Goal: Task Accomplishment & Management: Manage account settings

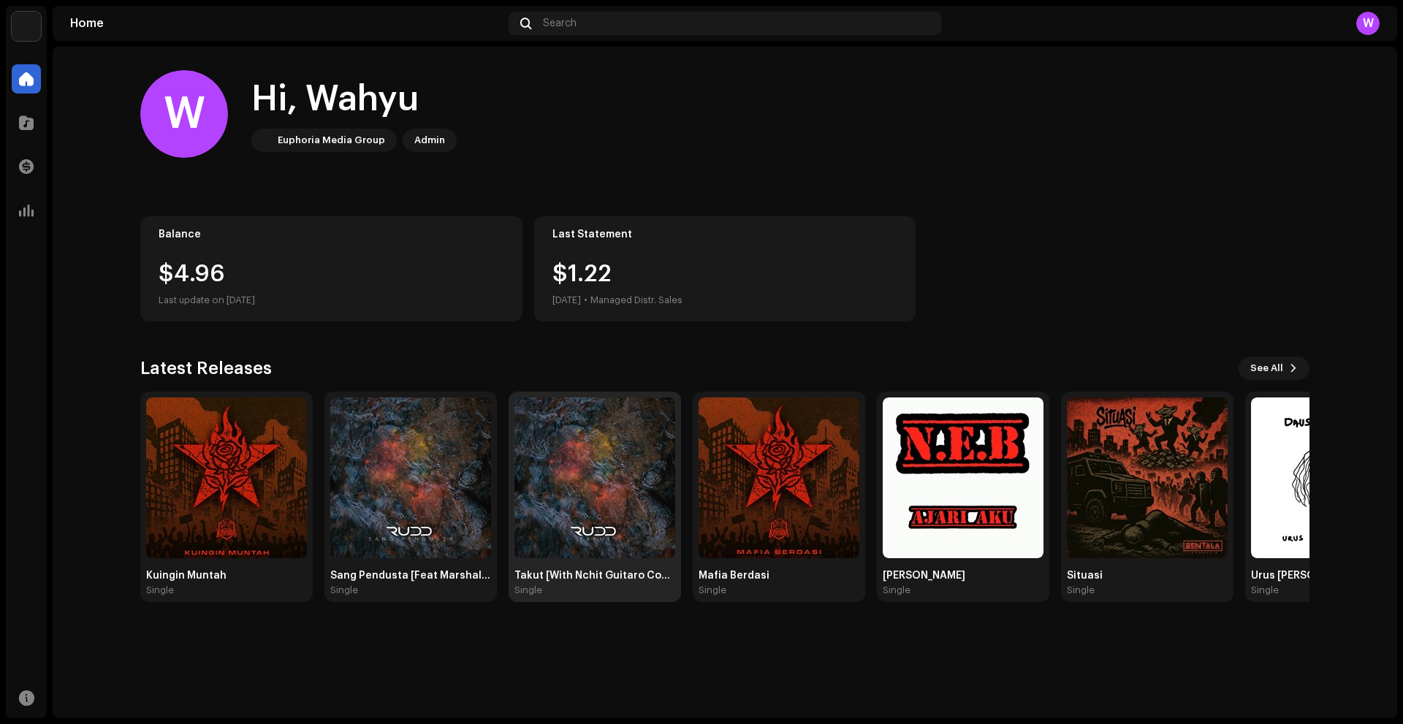
click at [573, 484] on img at bounding box center [594, 477] width 161 height 161
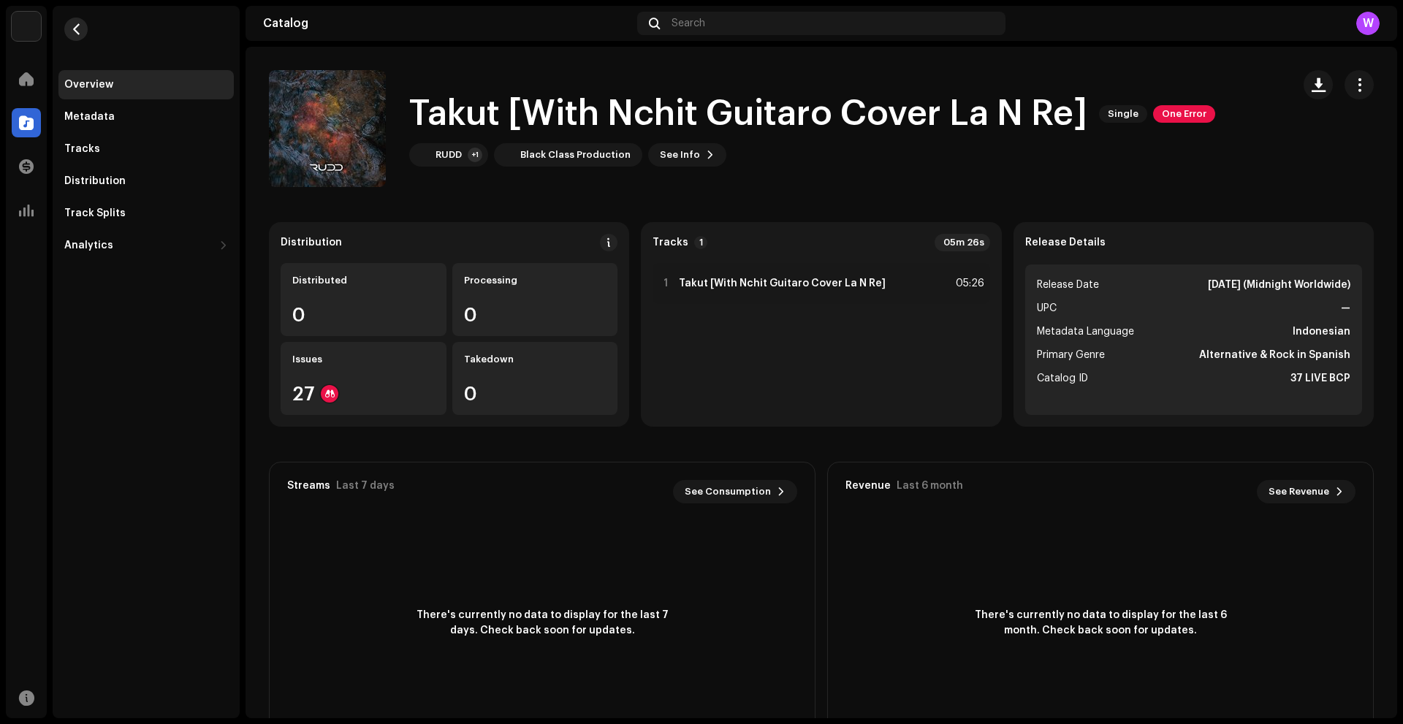
click at [69, 30] on button "button" at bounding box center [75, 29] width 23 height 23
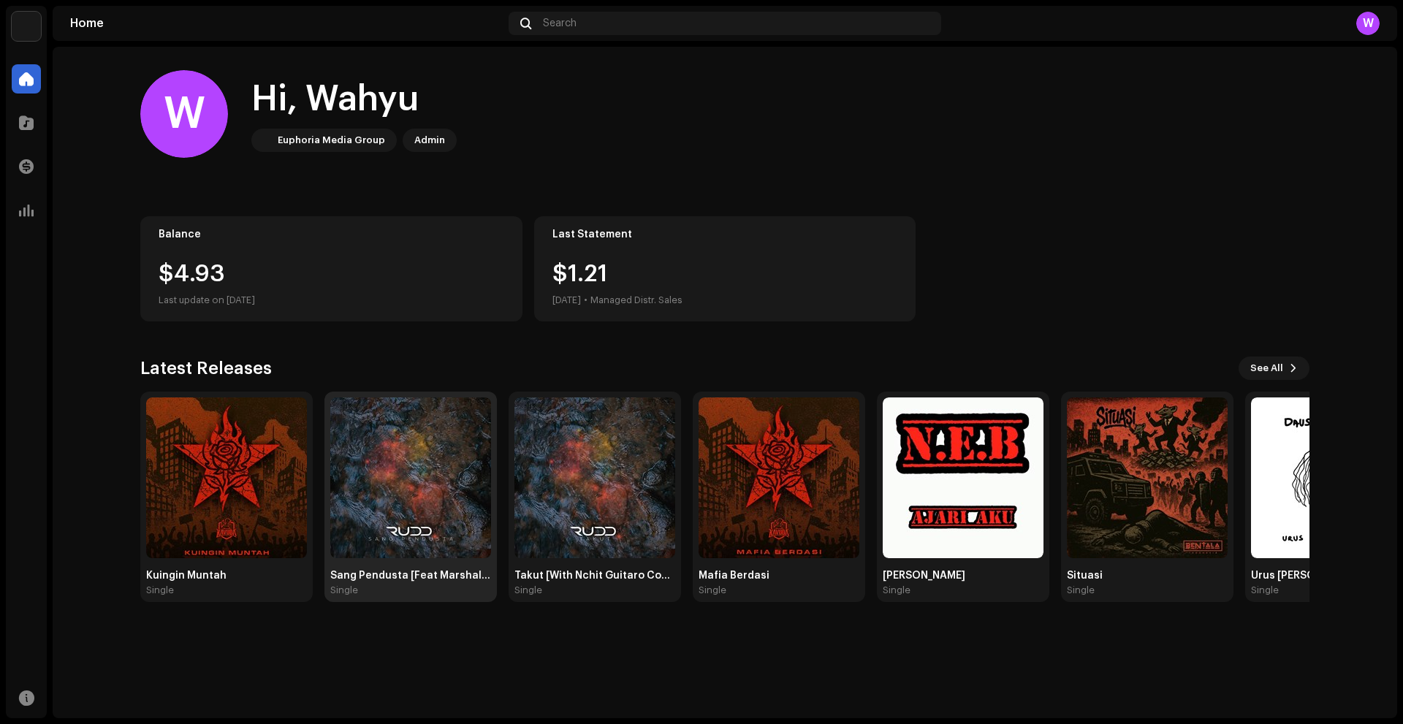
click at [419, 533] on img at bounding box center [410, 477] width 161 height 161
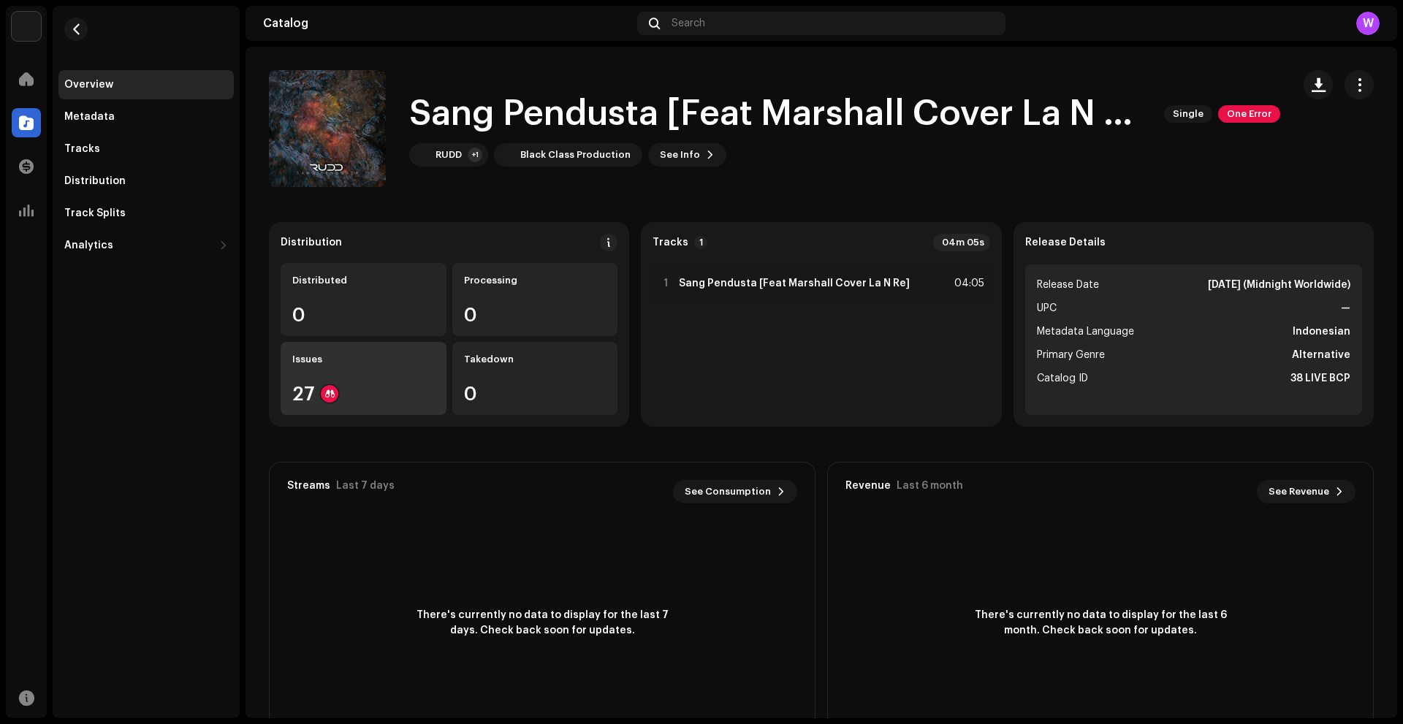
click at [355, 392] on div "27" at bounding box center [363, 393] width 142 height 19
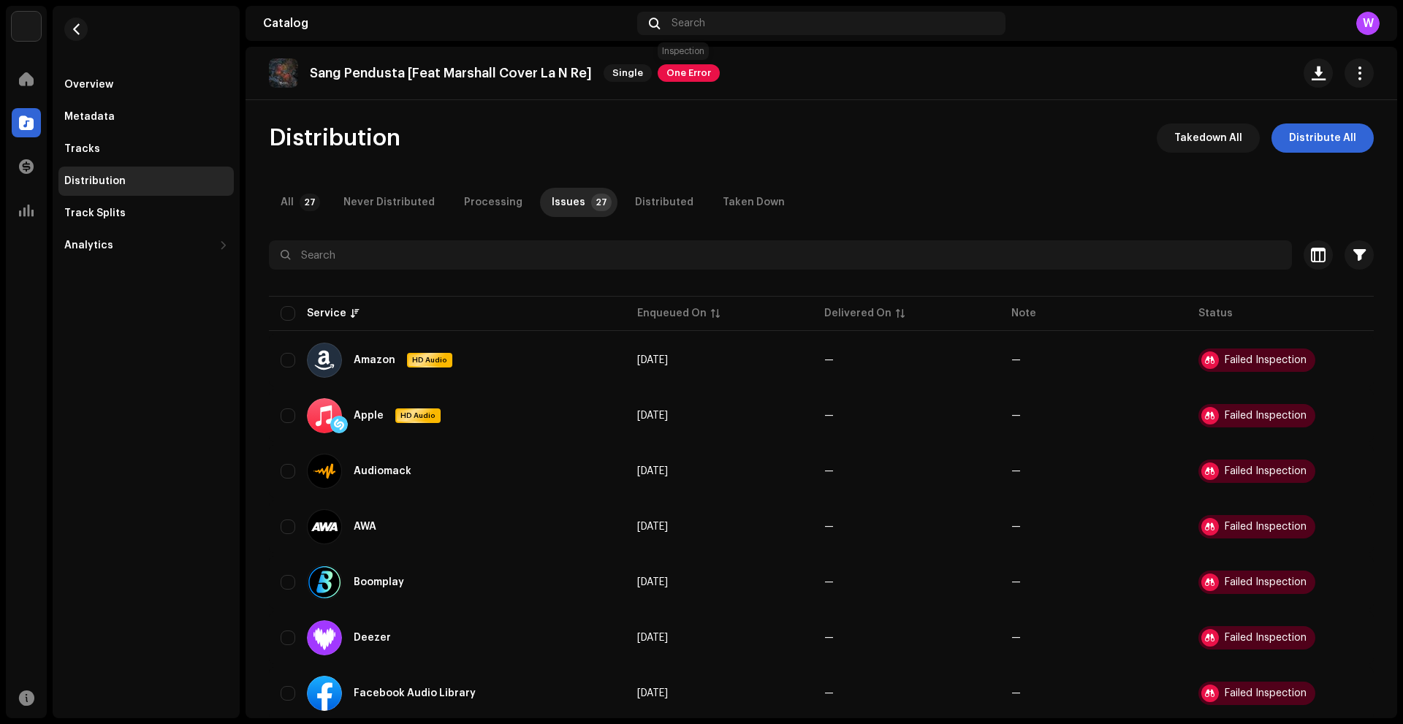
click at [693, 72] on span "One Error" at bounding box center [689, 73] width 62 height 18
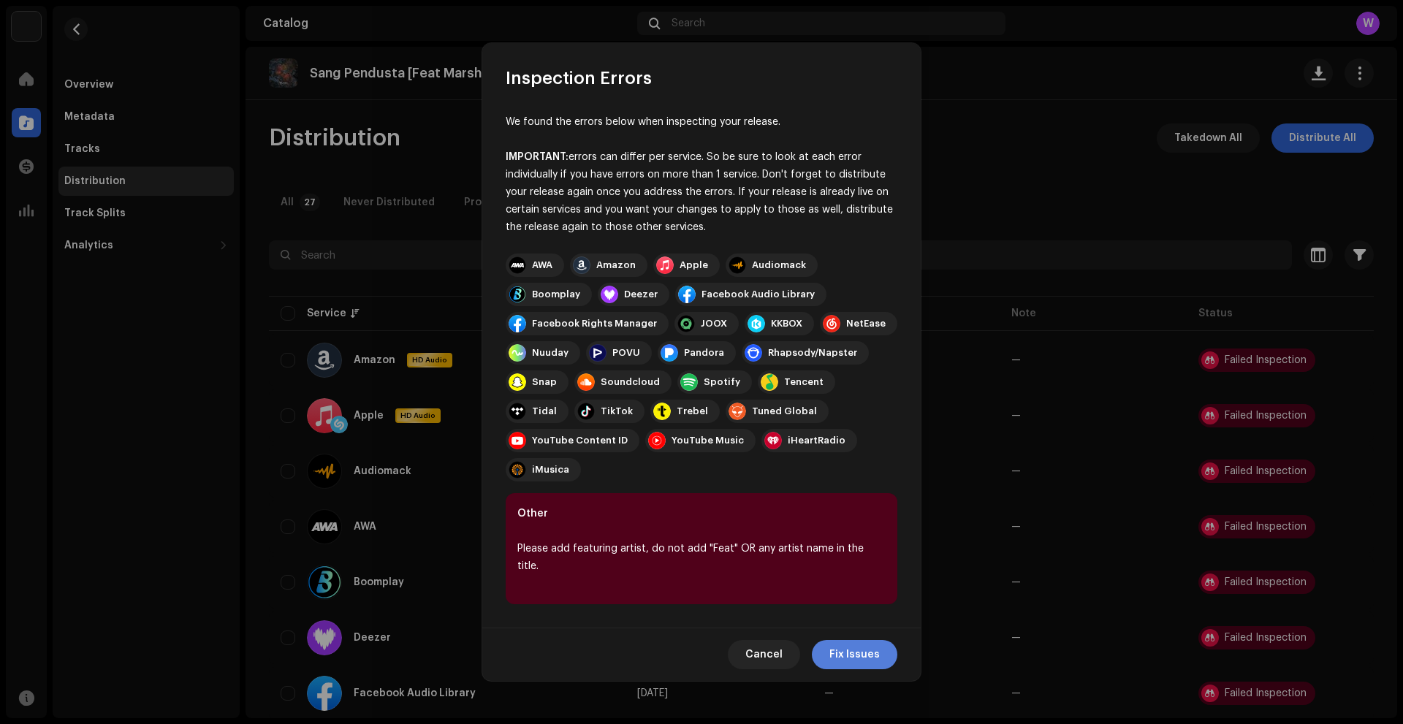
click at [867, 640] on span "Fix Issues" at bounding box center [854, 654] width 50 height 29
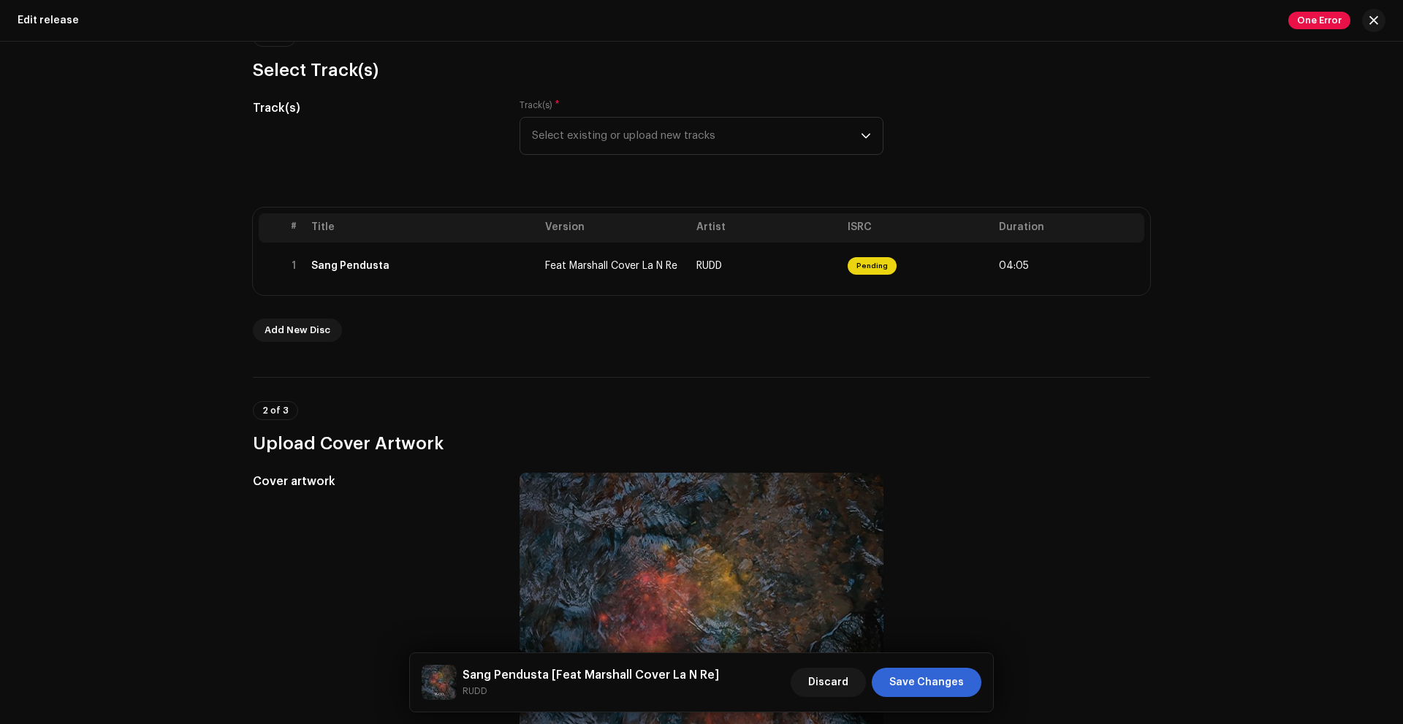
scroll to position [73, 0]
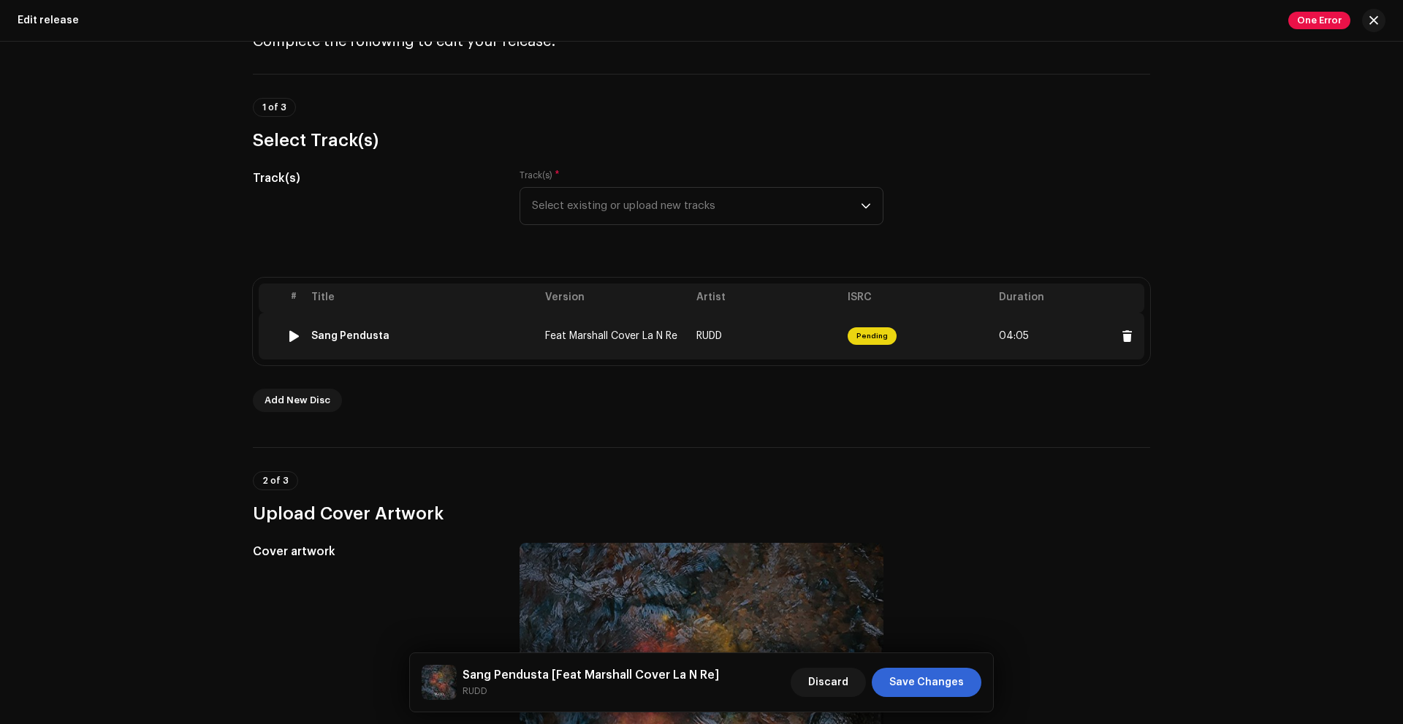
click at [759, 332] on td "RUDD" at bounding box center [765, 336] width 151 height 47
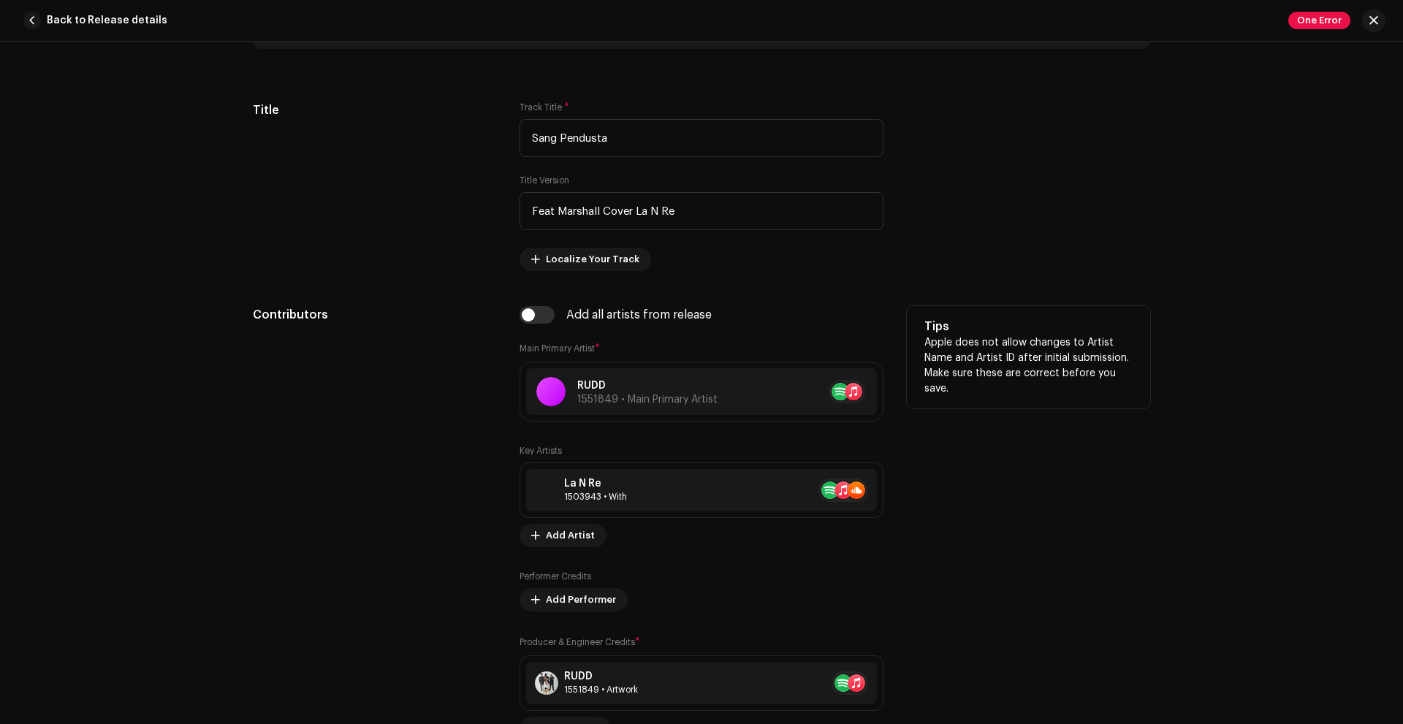
scroll to position [700, 0]
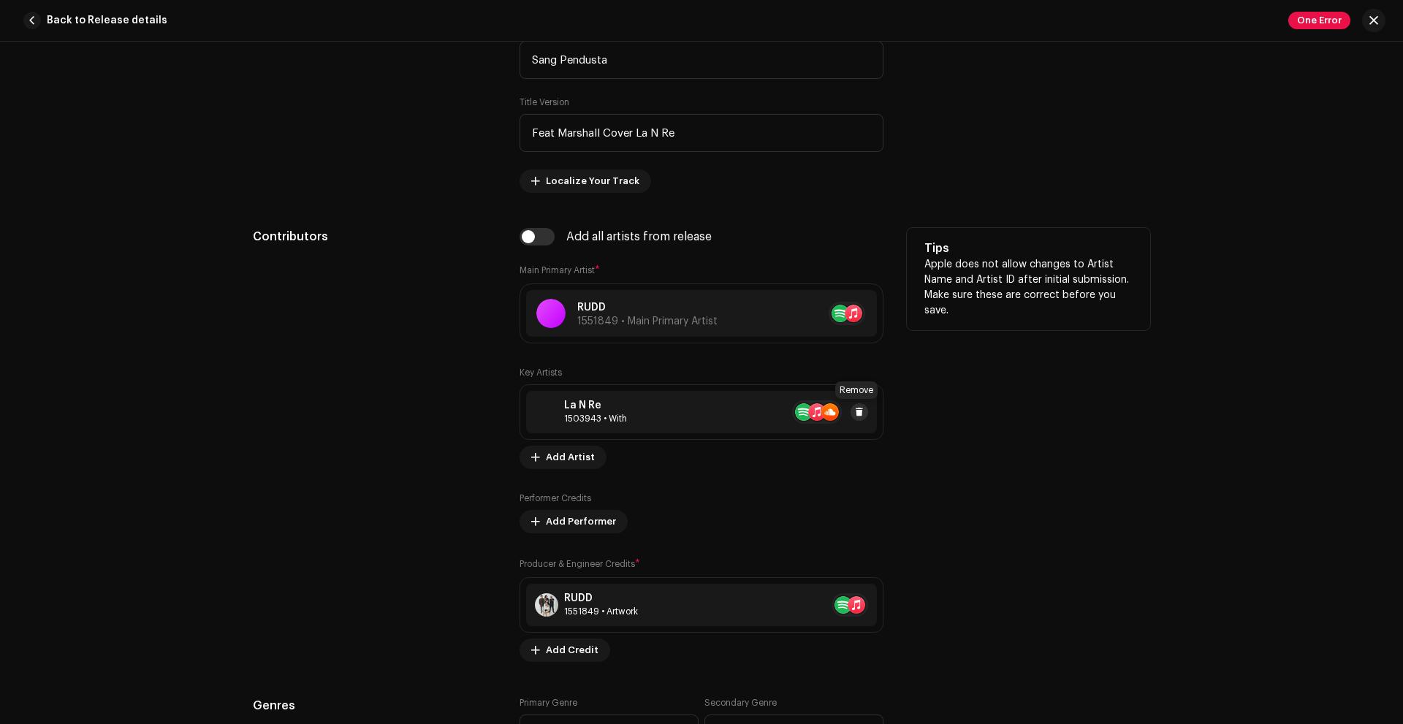
click at [861, 419] on button at bounding box center [859, 412] width 18 height 18
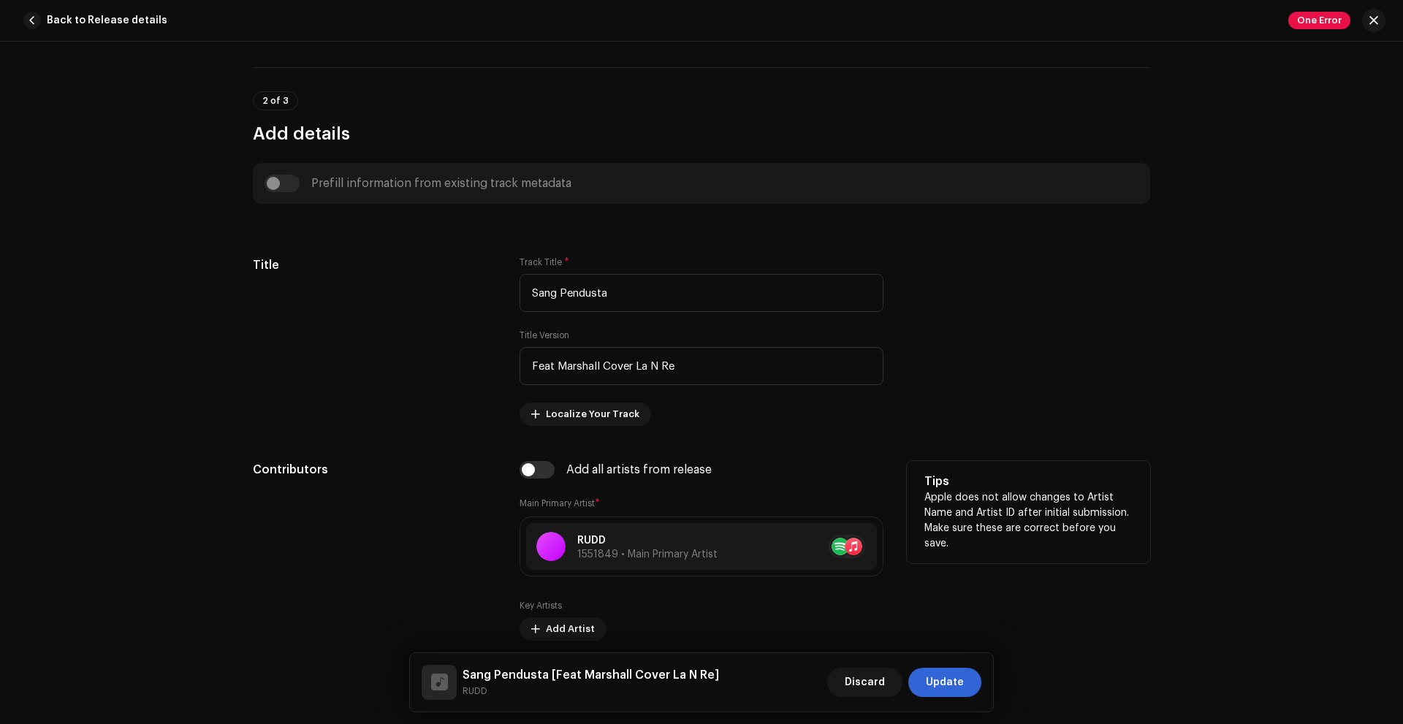
scroll to position [335, 0]
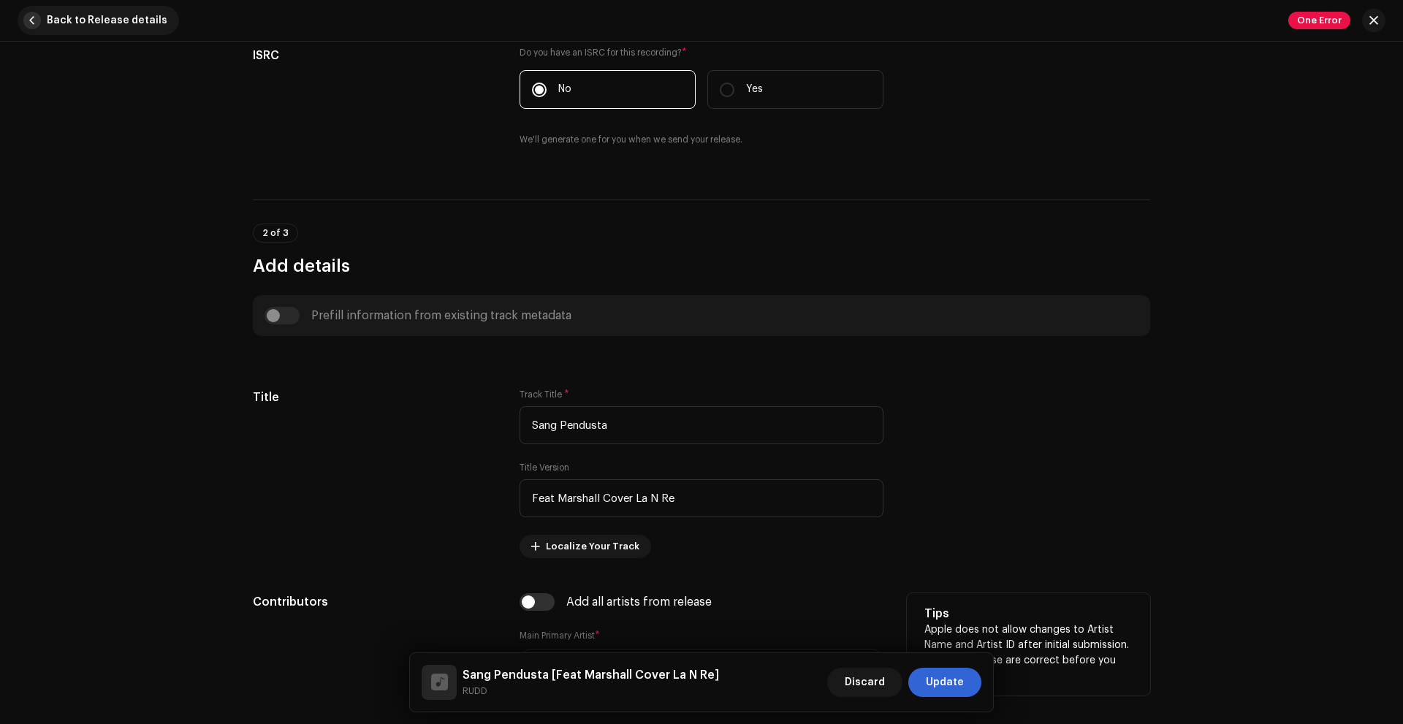
click at [34, 23] on span "button" at bounding box center [32, 21] width 18 height 18
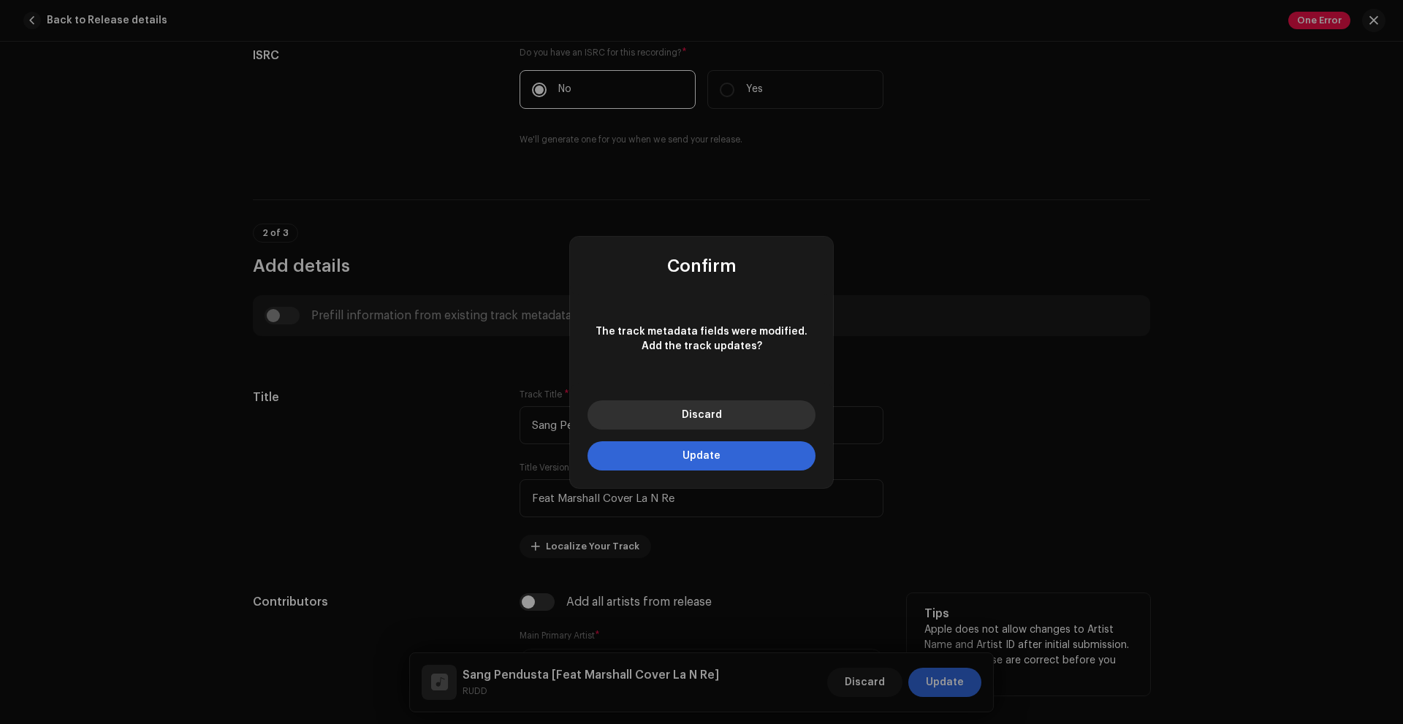
click at [706, 413] on span "Discard" at bounding box center [702, 415] width 40 height 10
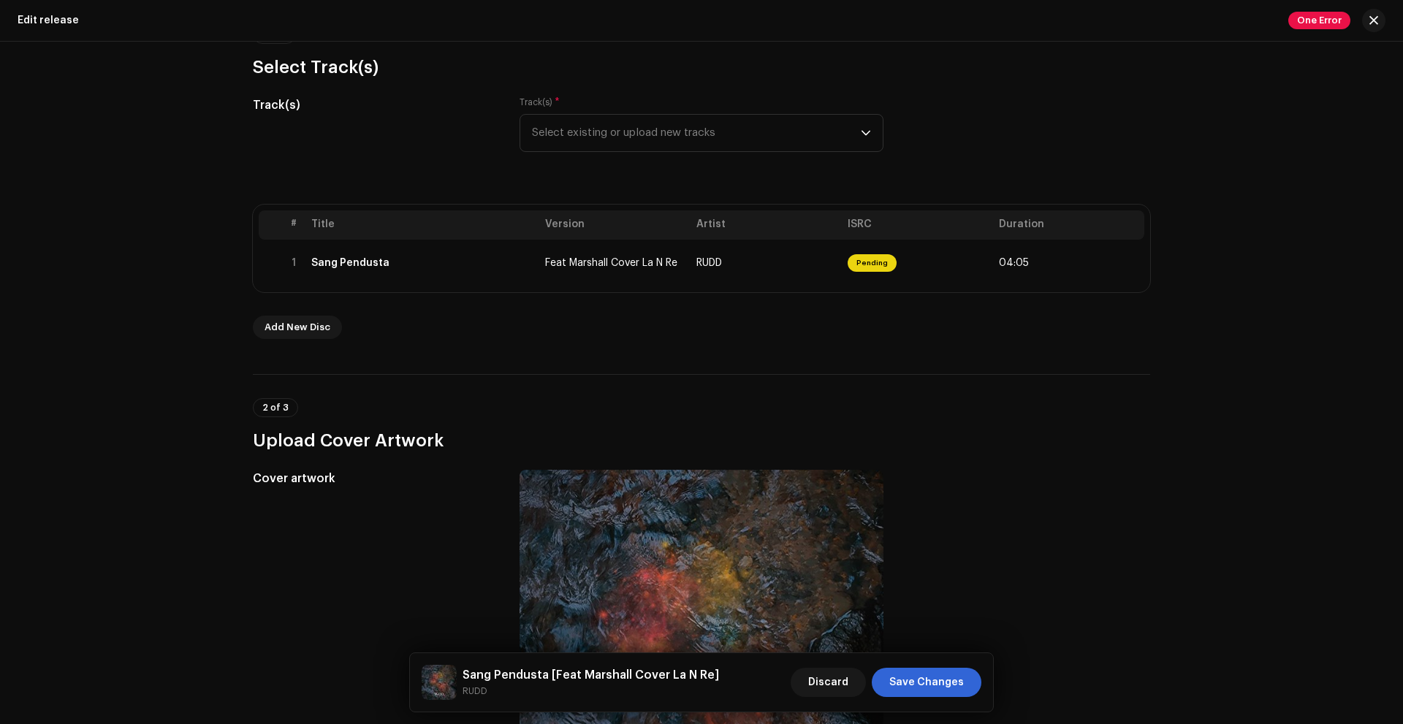
scroll to position [0, 0]
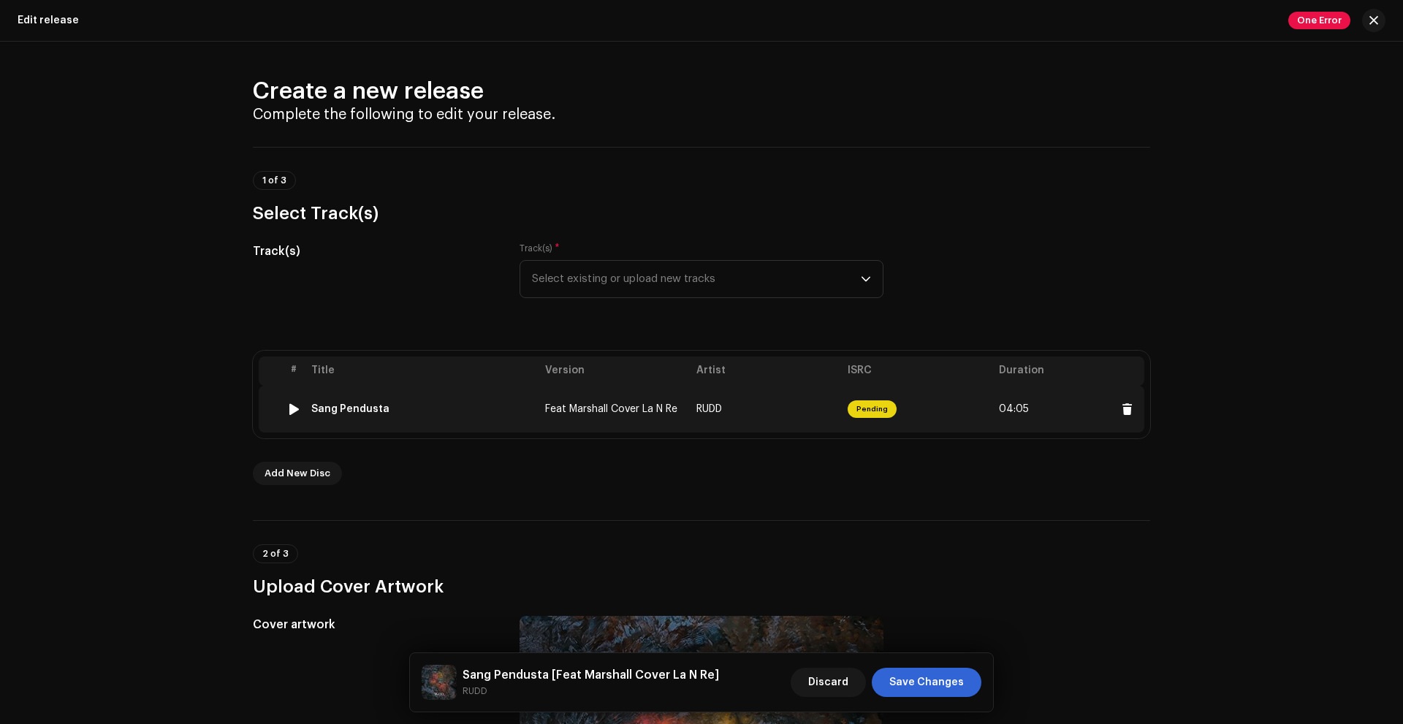
click at [752, 397] on td "RUDD" at bounding box center [765, 409] width 151 height 47
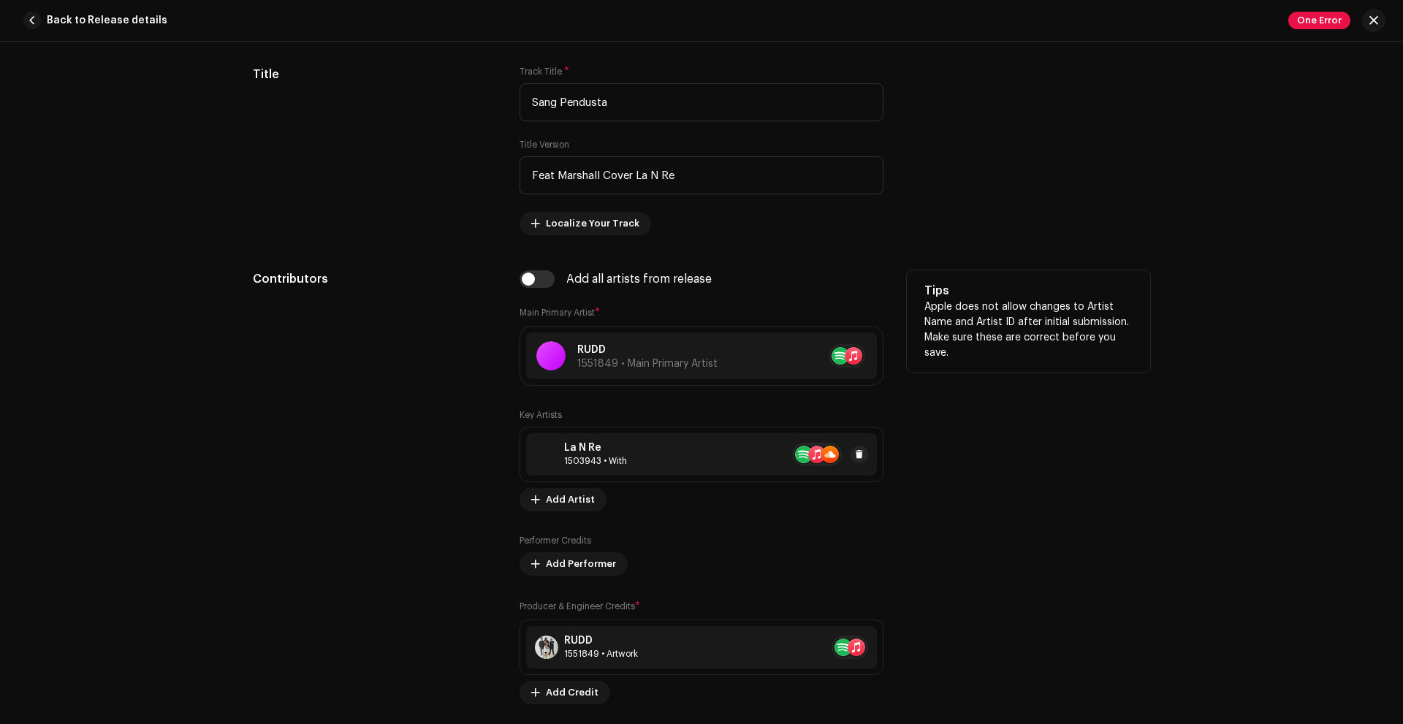
scroll to position [731, 0]
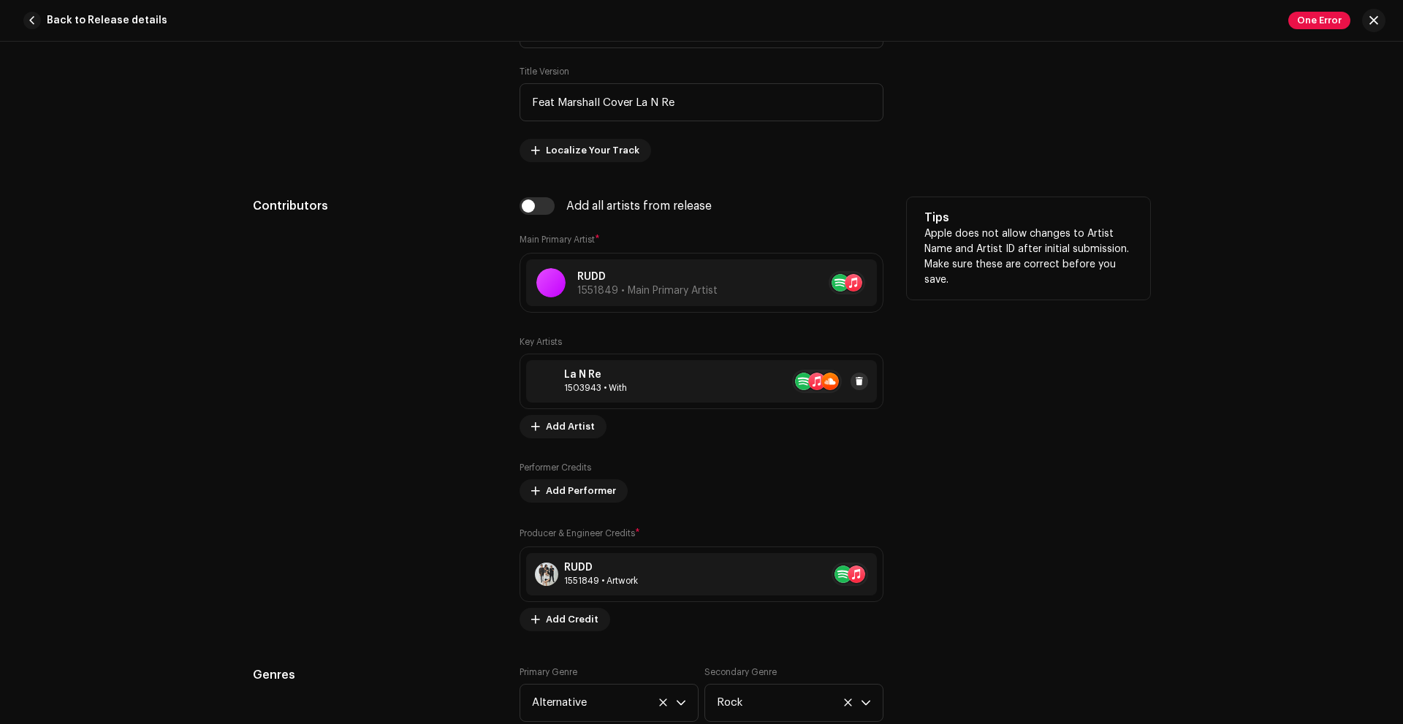
click at [855, 384] on span at bounding box center [859, 382] width 9 height 12
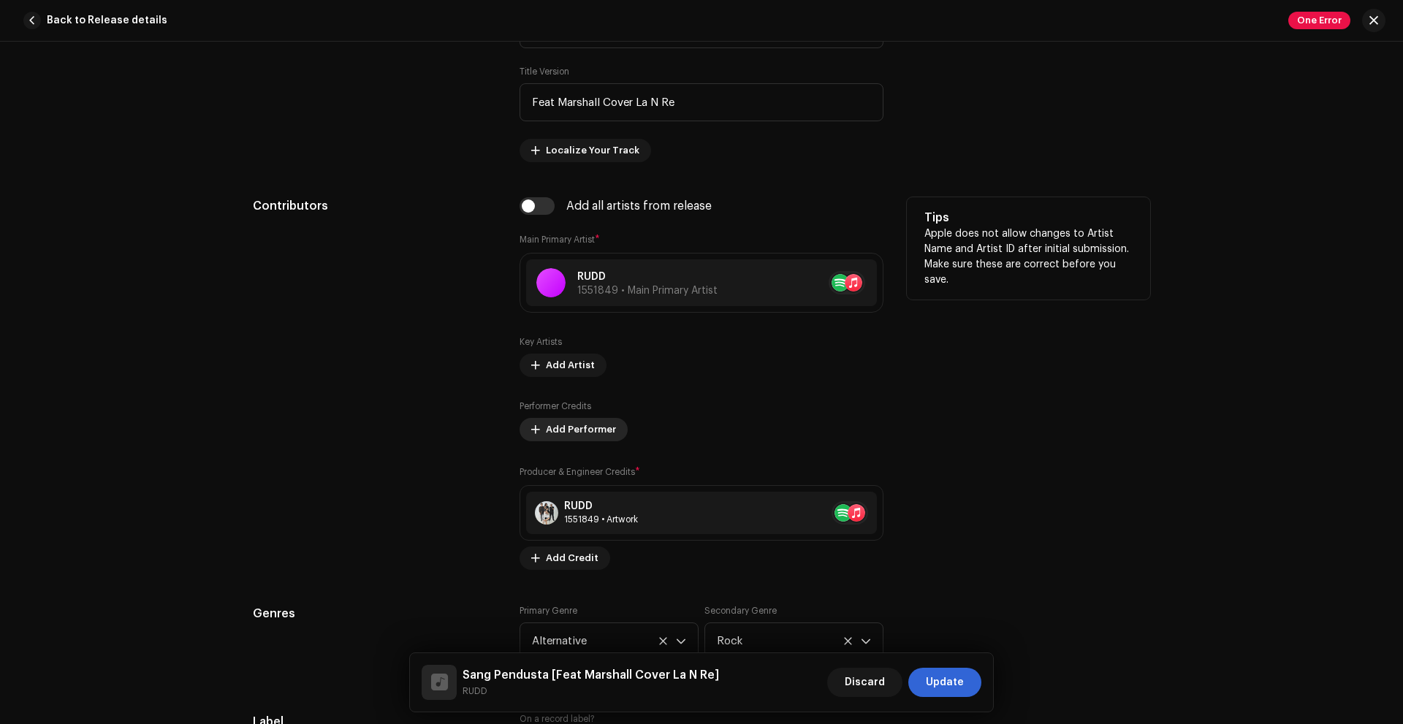
click at [590, 427] on span "Add Performer" at bounding box center [581, 429] width 70 height 29
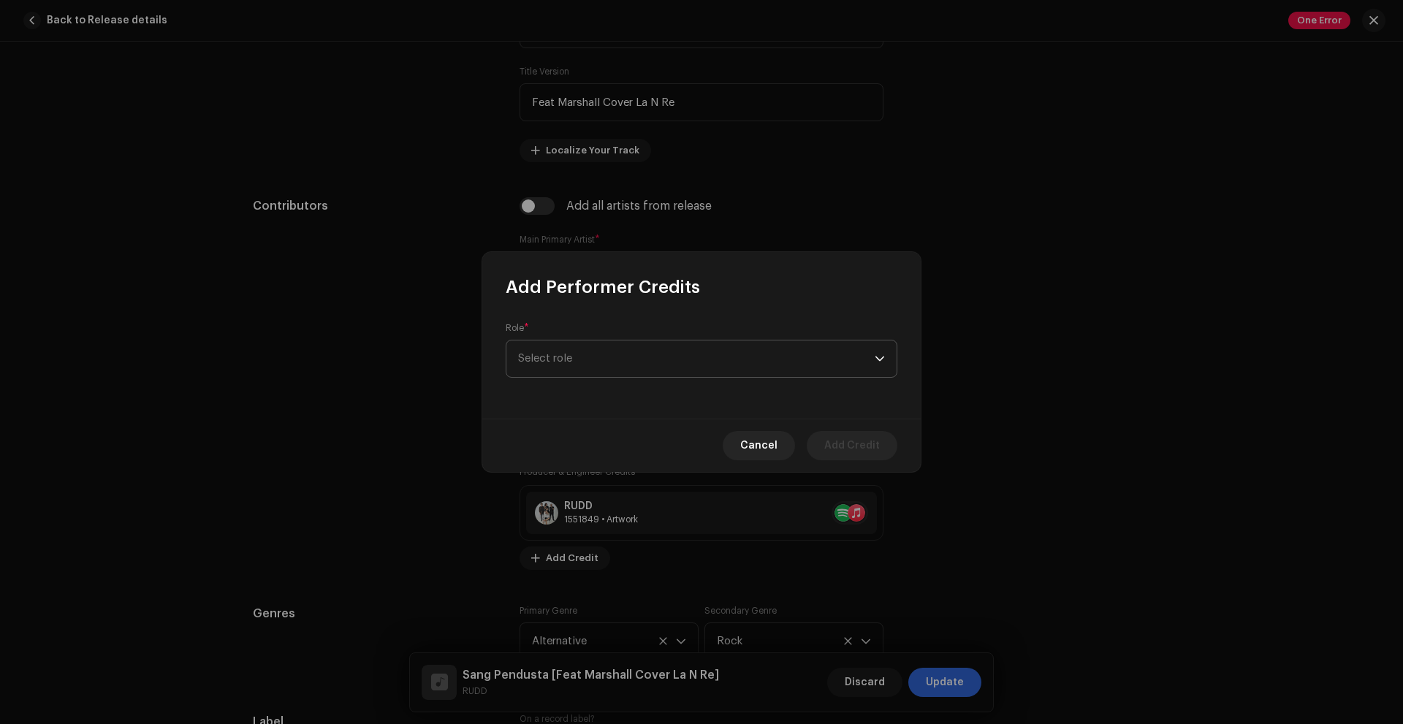
click at [633, 355] on span "Select role" at bounding box center [696, 358] width 357 height 37
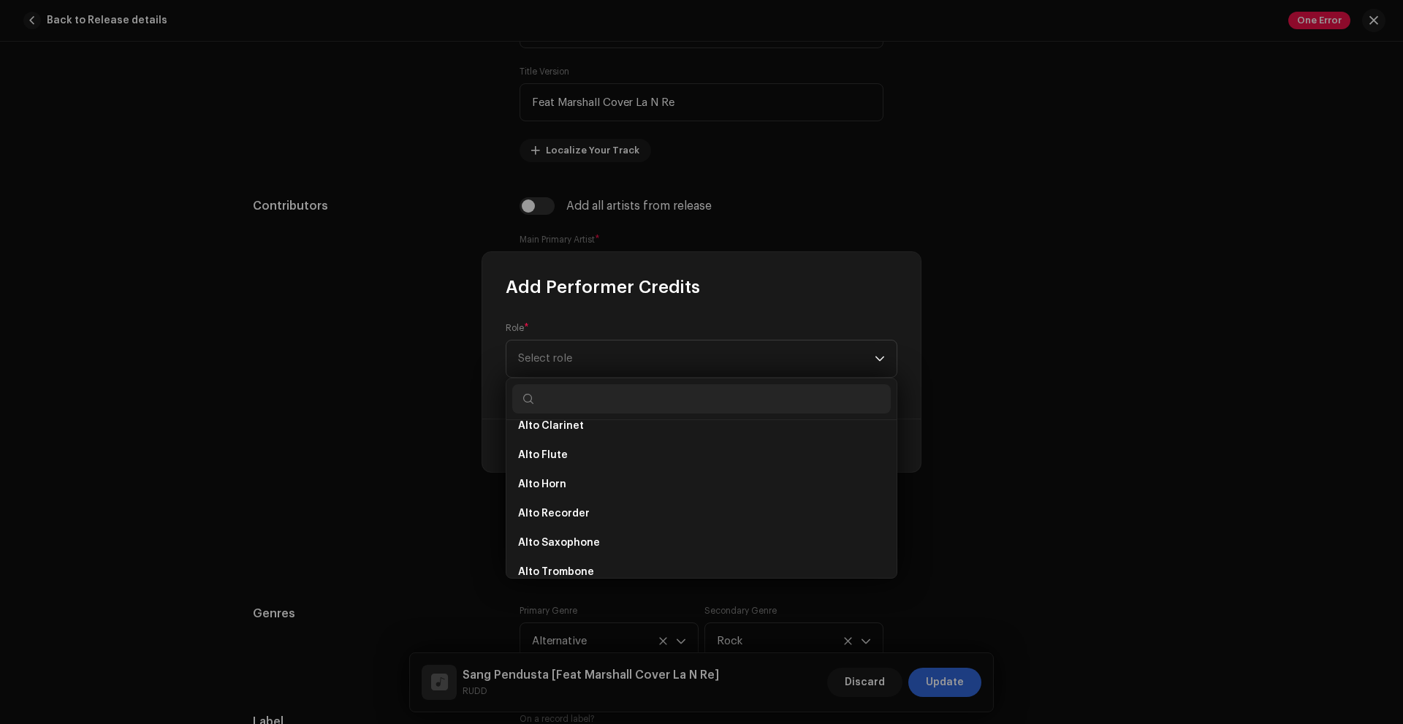
scroll to position [210, 0]
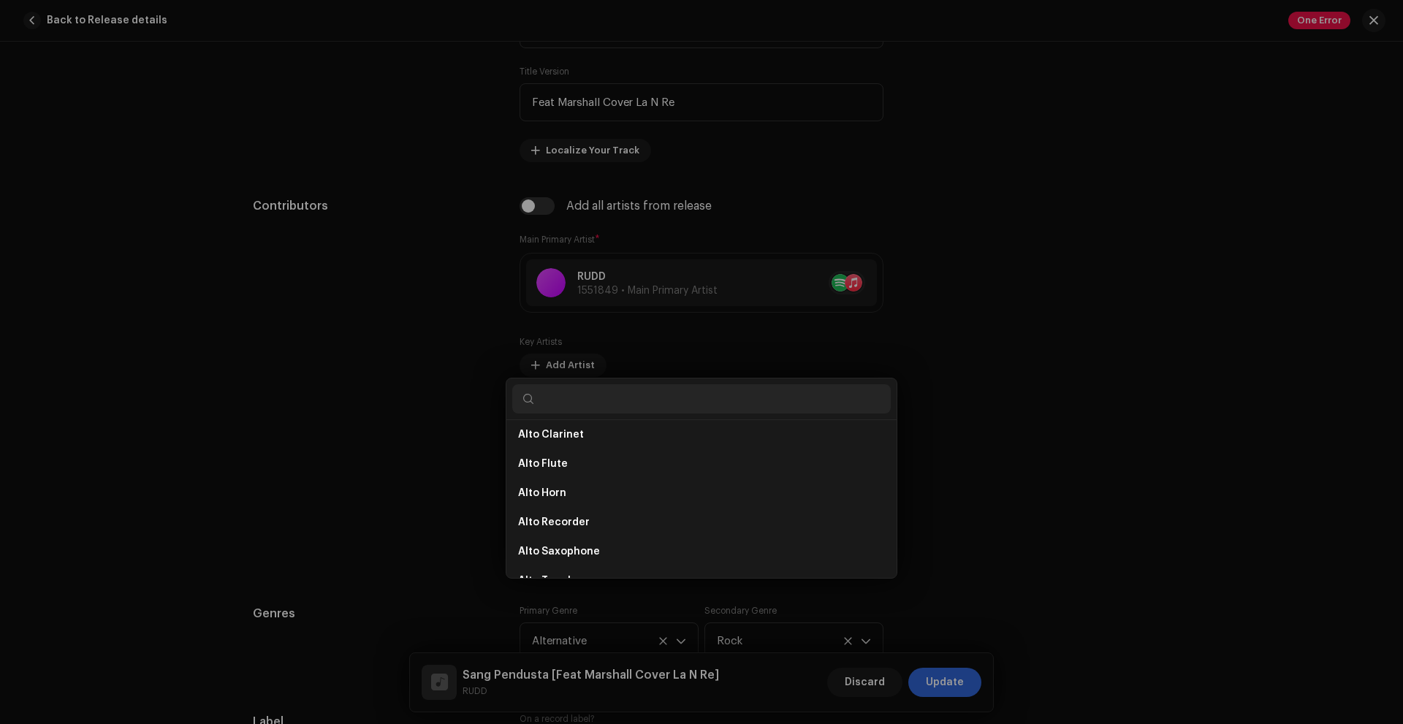
click at [1019, 321] on div "Add Performer Credits Role * Select role Cancel Add Credit" at bounding box center [701, 362] width 1403 height 724
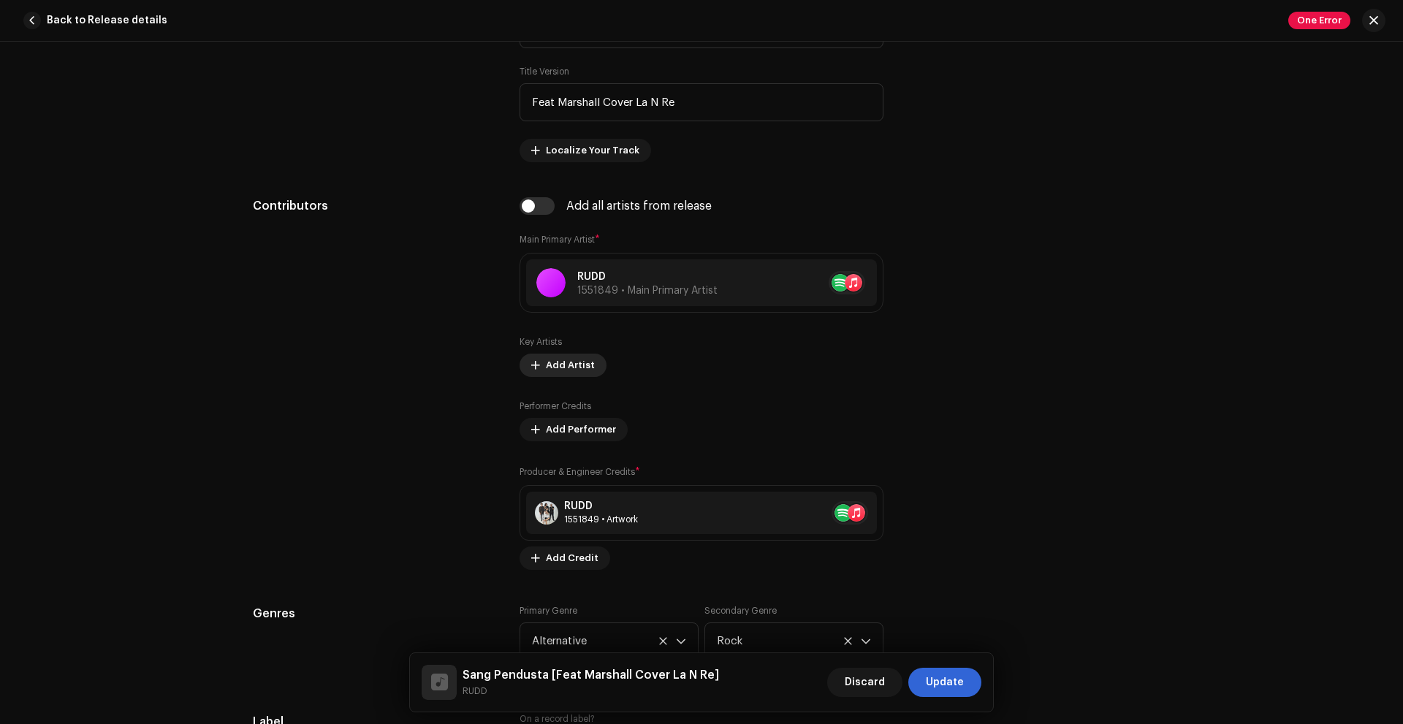
click at [590, 367] on button "Add Artist" at bounding box center [562, 365] width 87 height 23
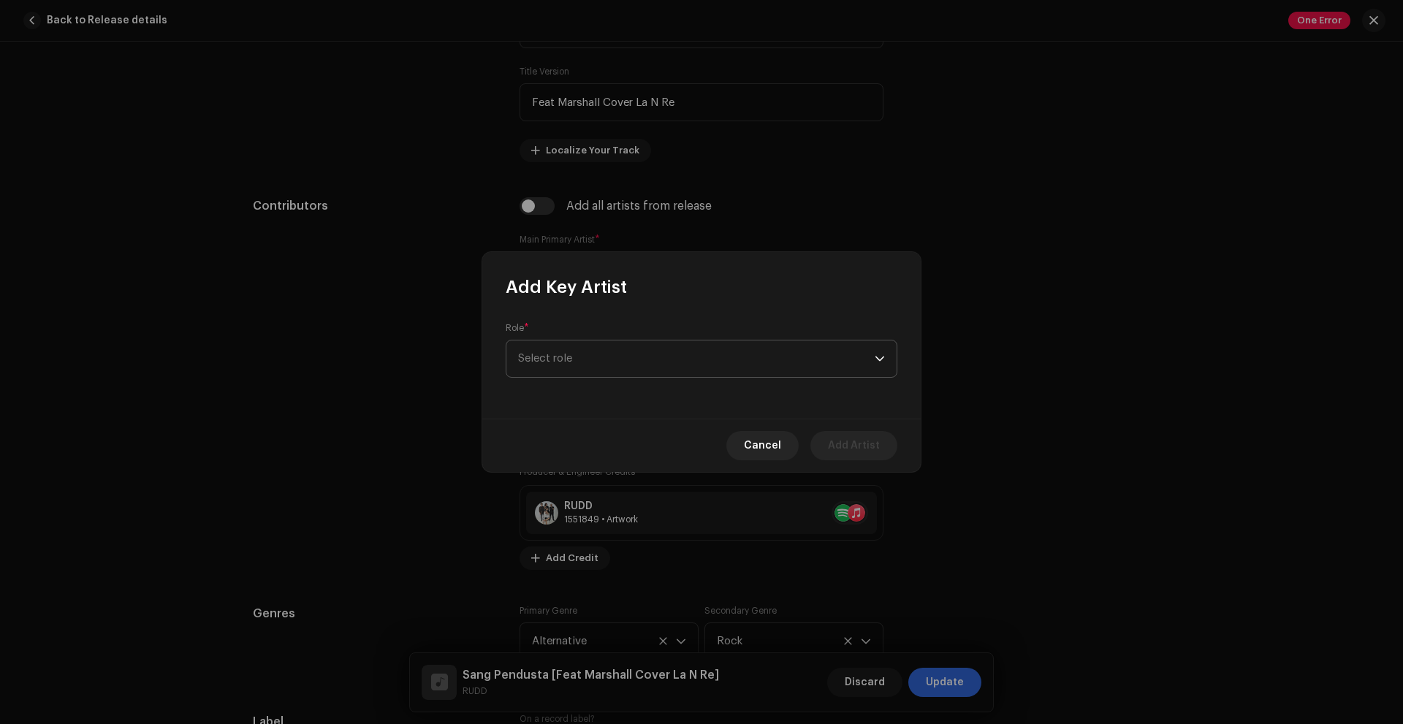
click at [630, 363] on span "Select role" at bounding box center [696, 358] width 357 height 37
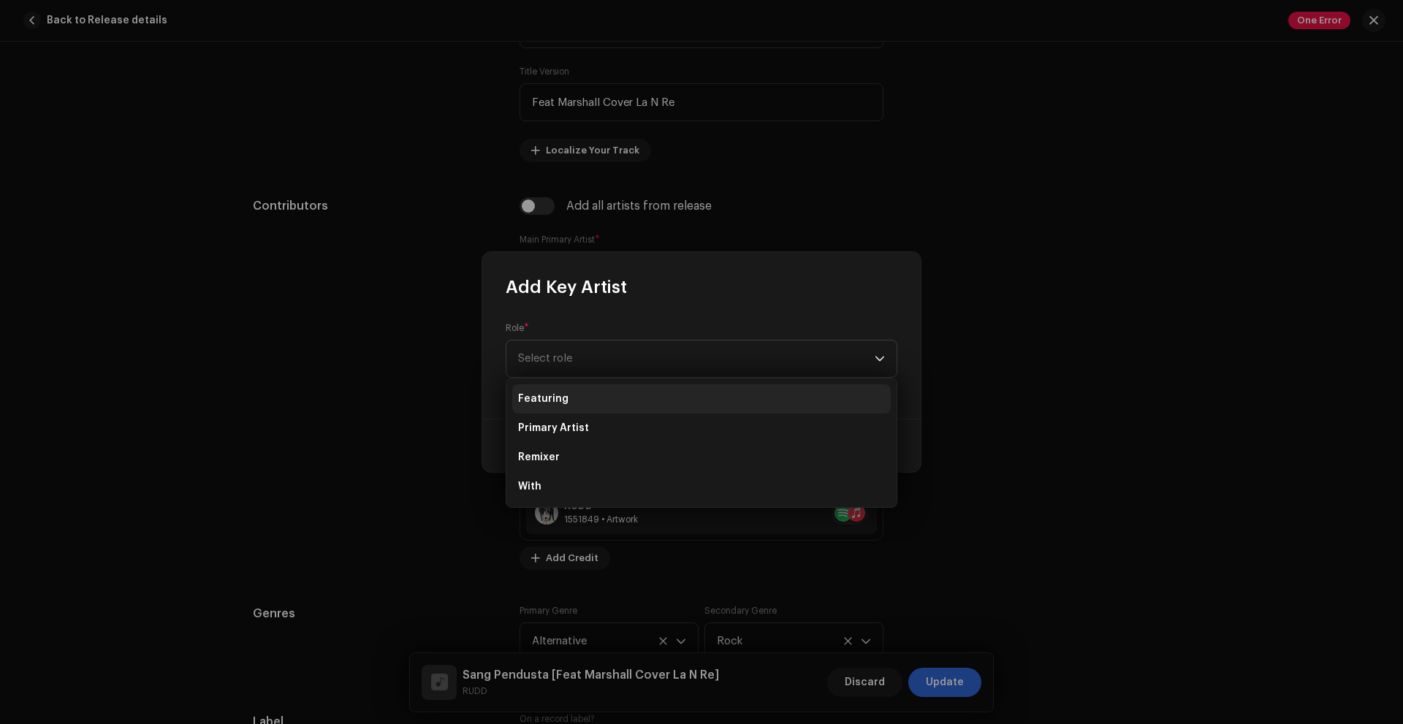
click at [597, 401] on li "Featuring" at bounding box center [701, 398] width 378 height 29
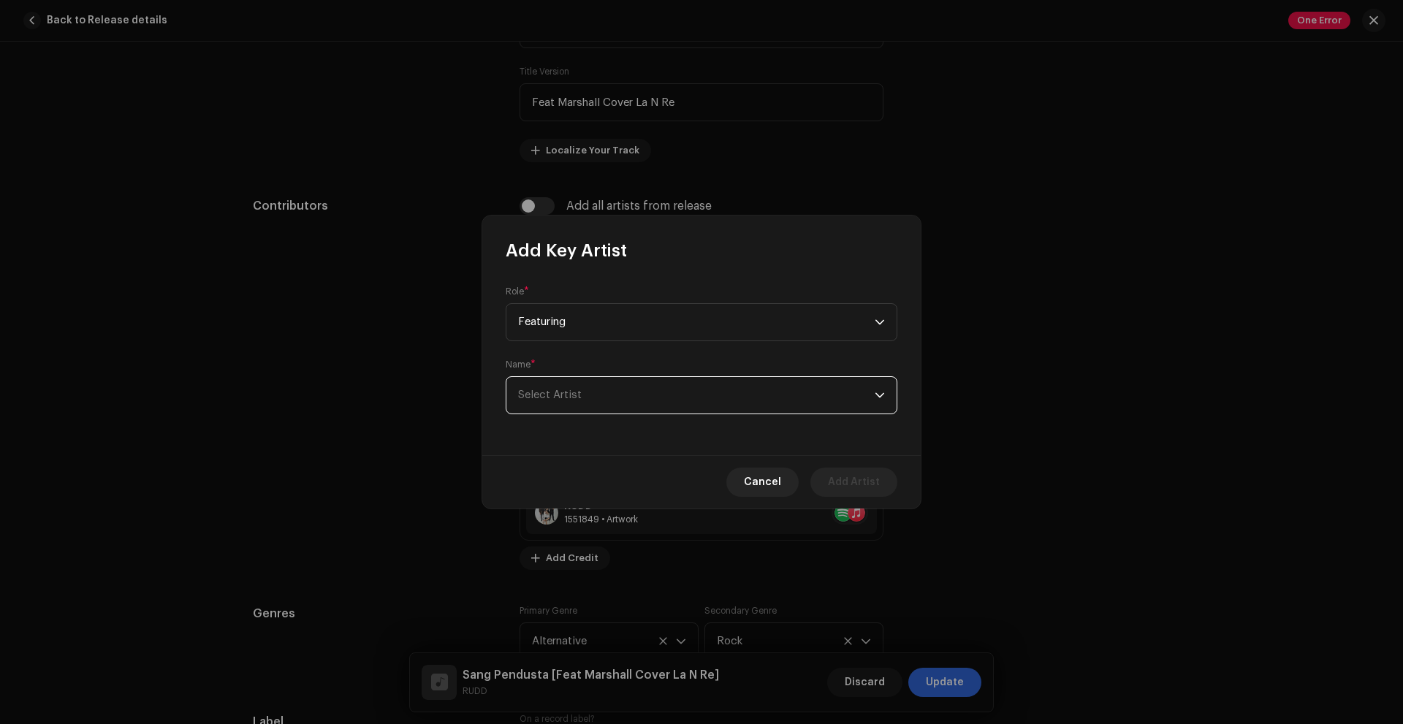
click at [603, 400] on span "Select Artist" at bounding box center [696, 395] width 357 height 37
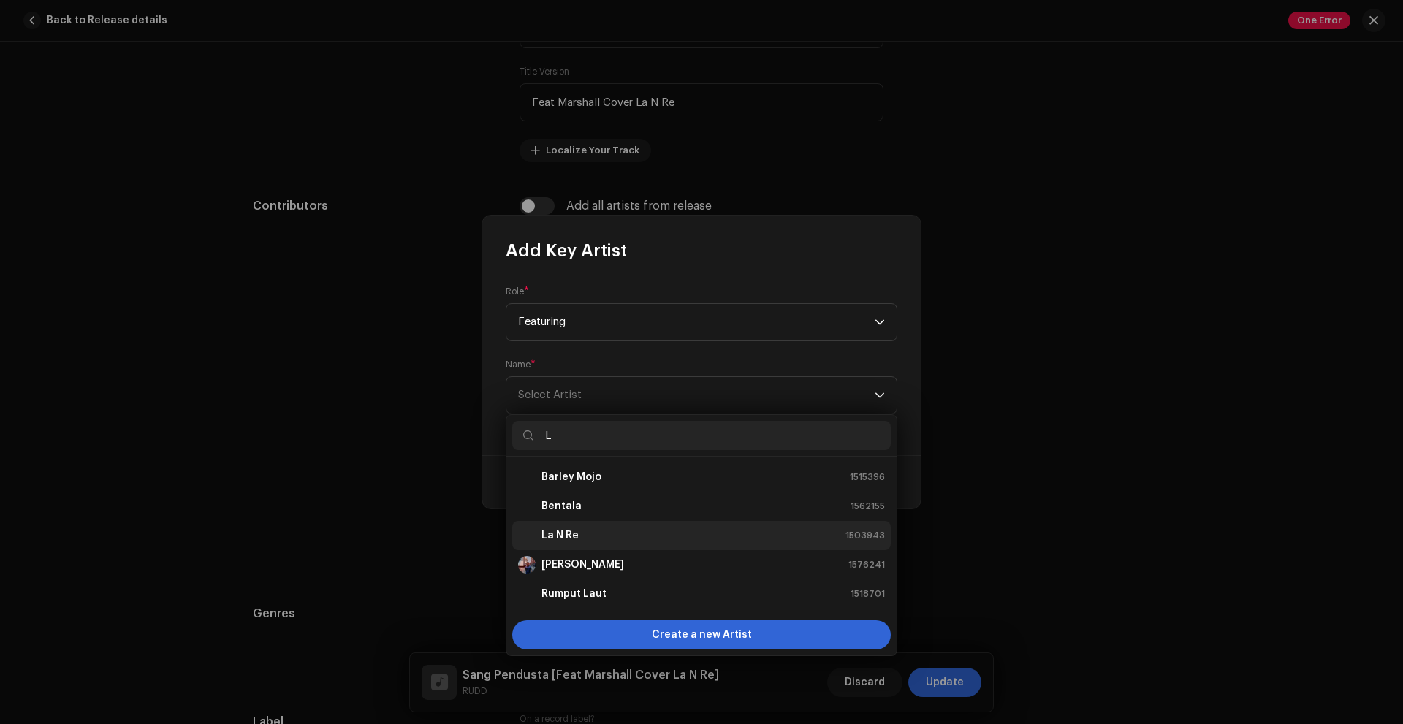
type input "L"
click at [593, 526] on li "La N Re 1503943" at bounding box center [701, 535] width 378 height 29
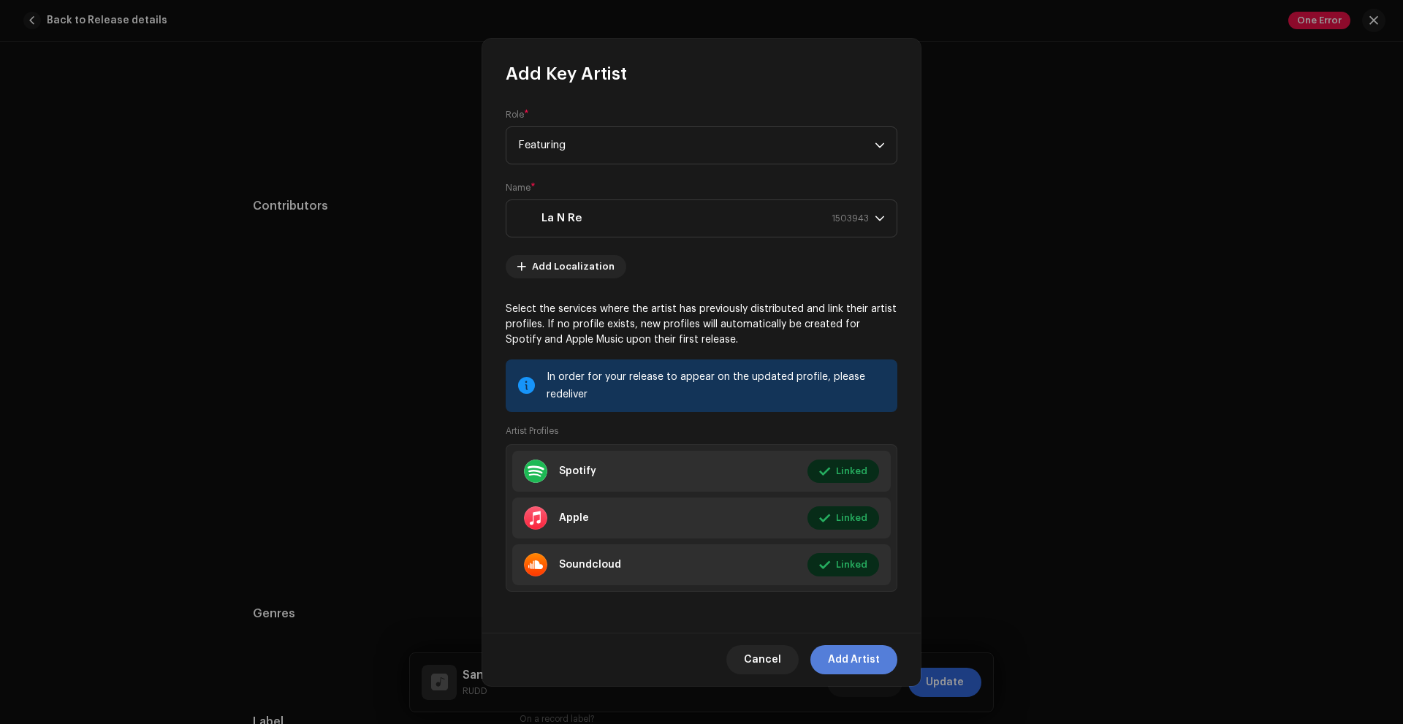
click at [852, 662] on span "Add Artist" at bounding box center [854, 659] width 52 height 29
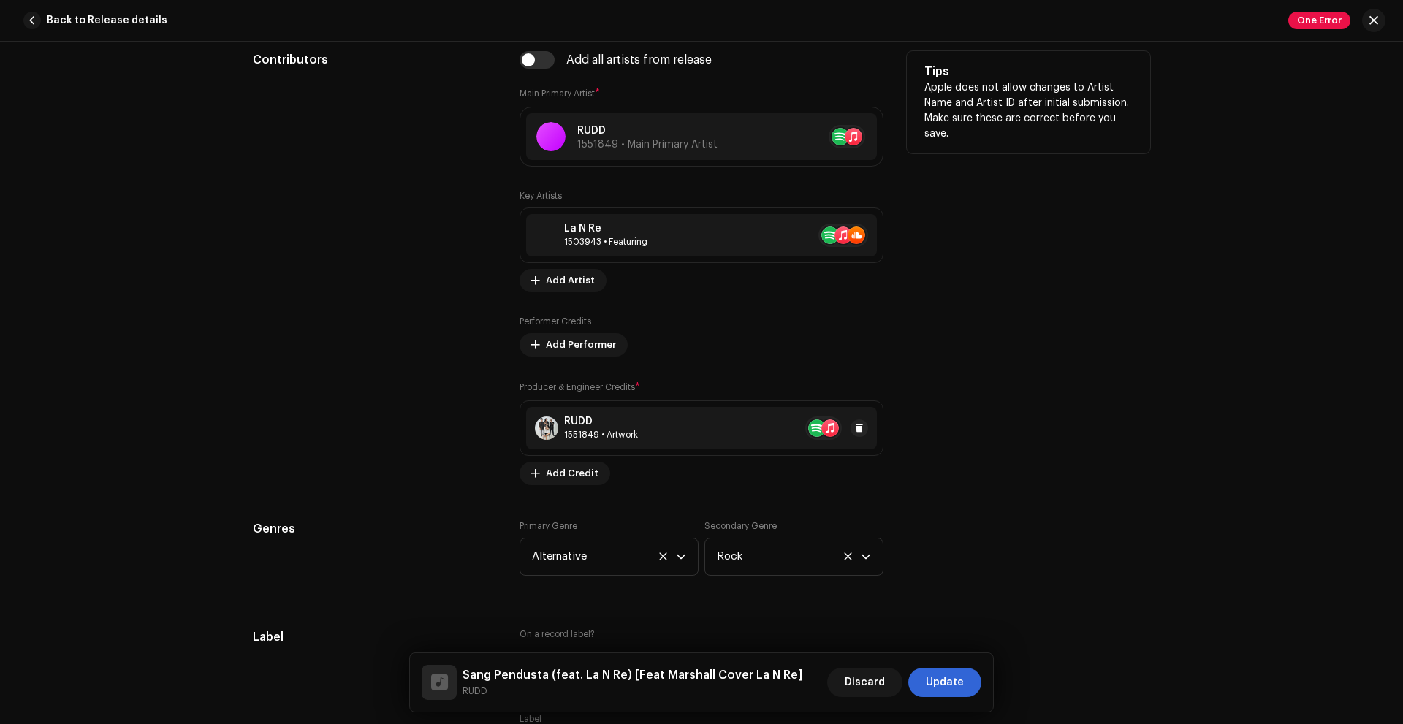
scroll to position [731, 0]
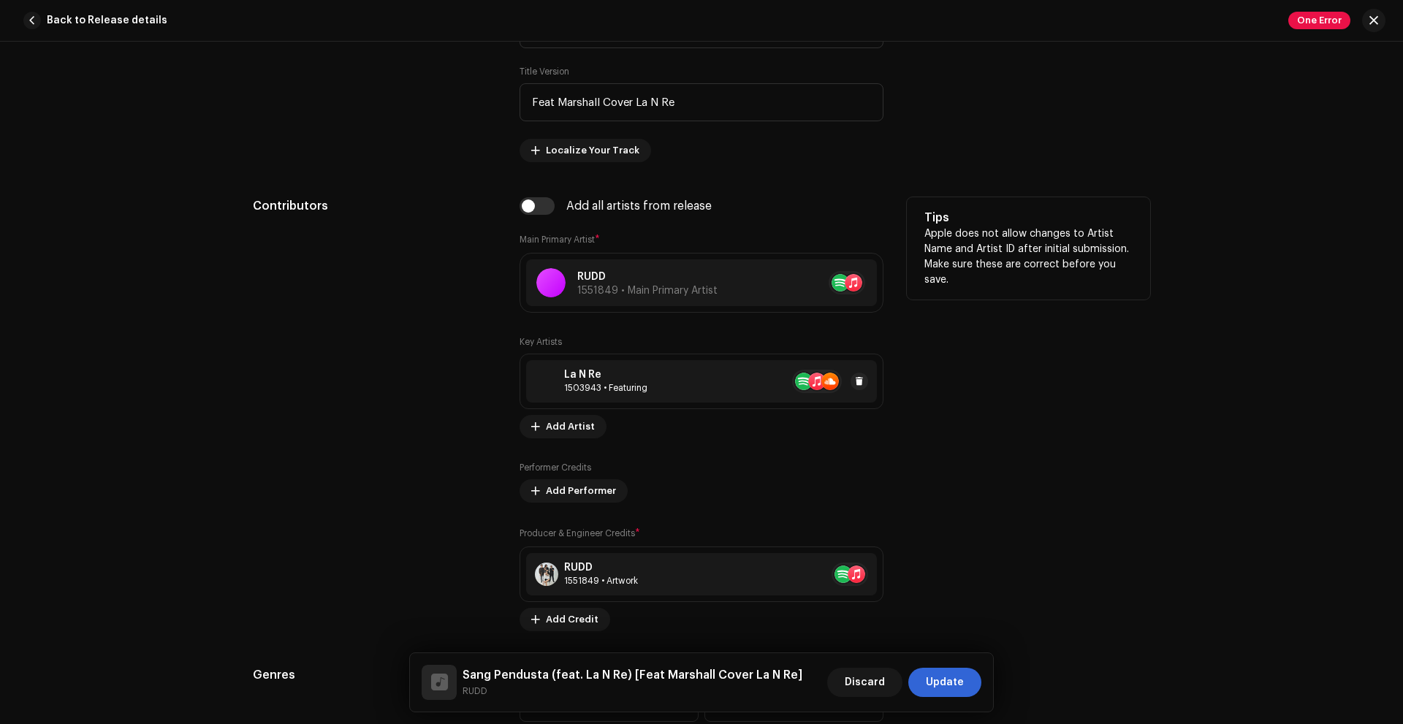
click at [870, 384] on div "La N Re 1503943 • Featuring" at bounding box center [701, 381] width 351 height 42
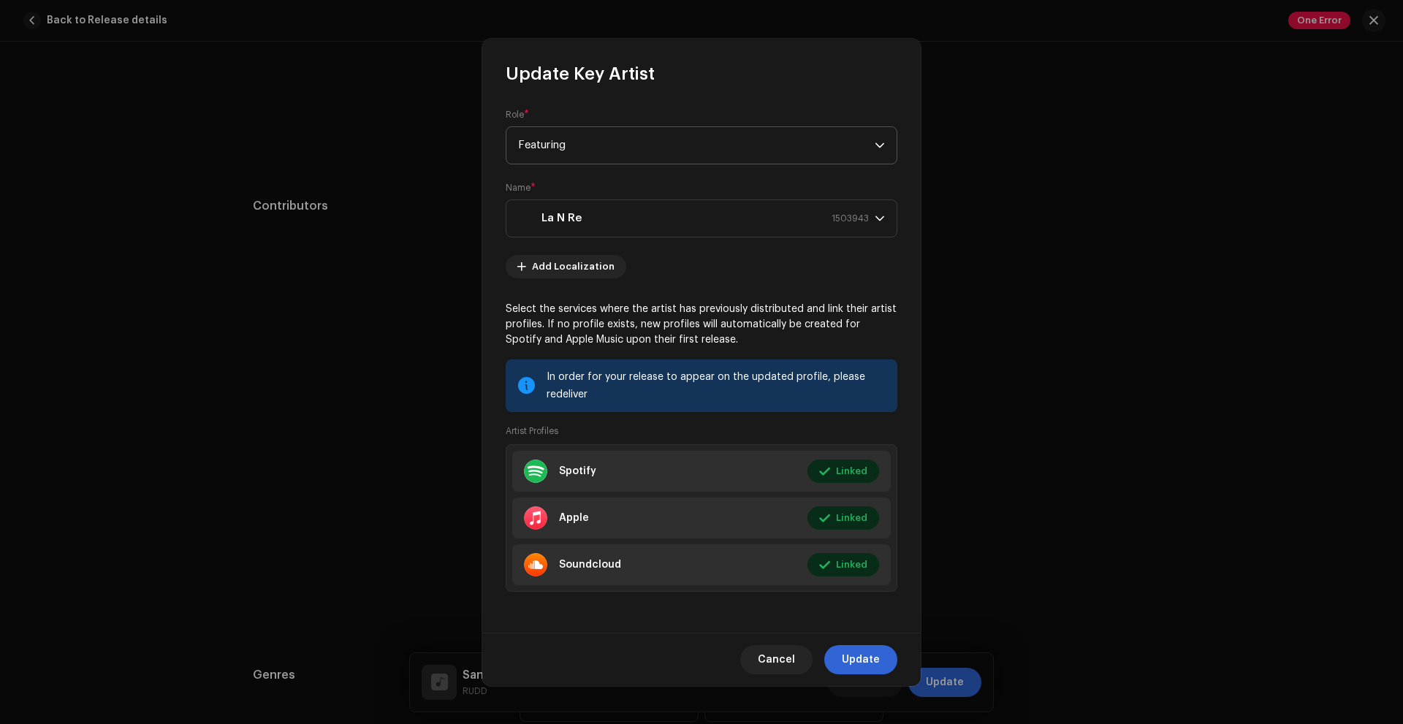
click at [668, 150] on span "Featuring" at bounding box center [696, 145] width 357 height 37
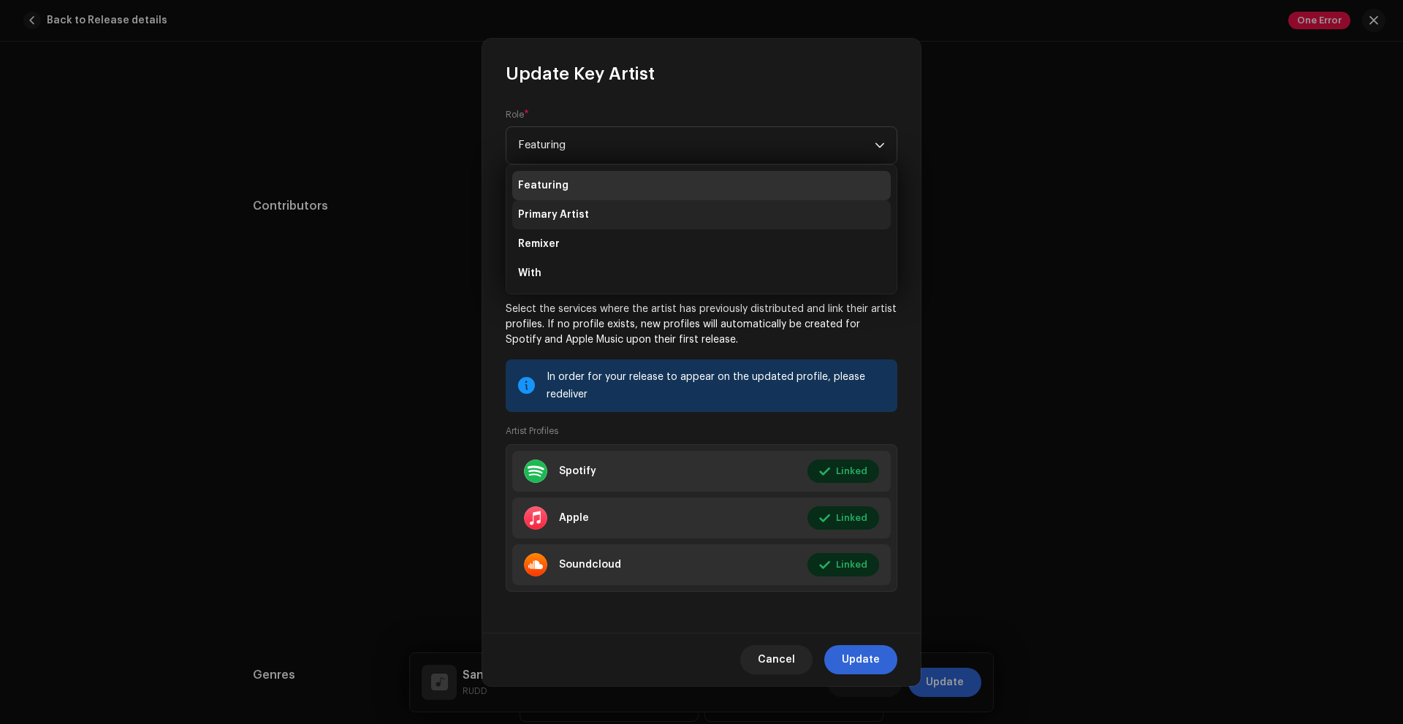
click at [595, 210] on li "Primary Artist" at bounding box center [701, 214] width 378 height 29
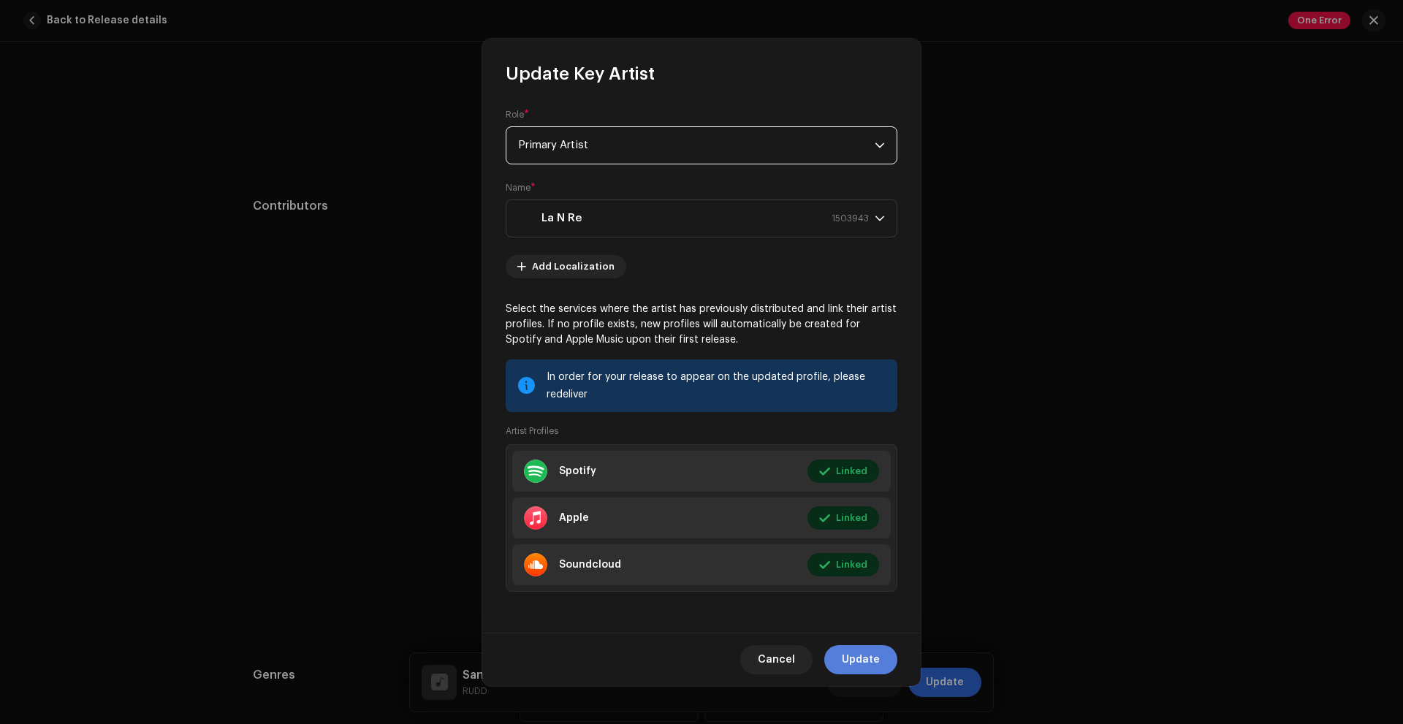
click at [852, 657] on span "Update" at bounding box center [861, 659] width 38 height 29
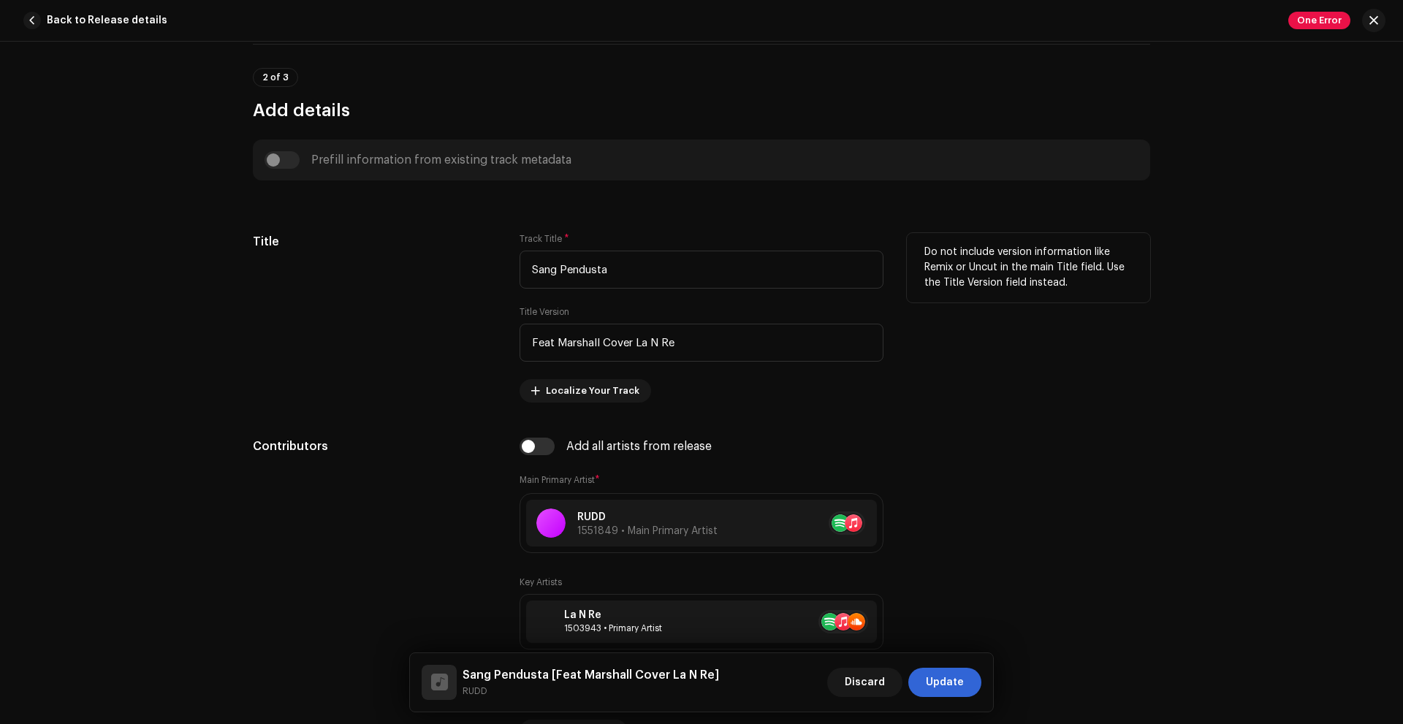
scroll to position [365, 0]
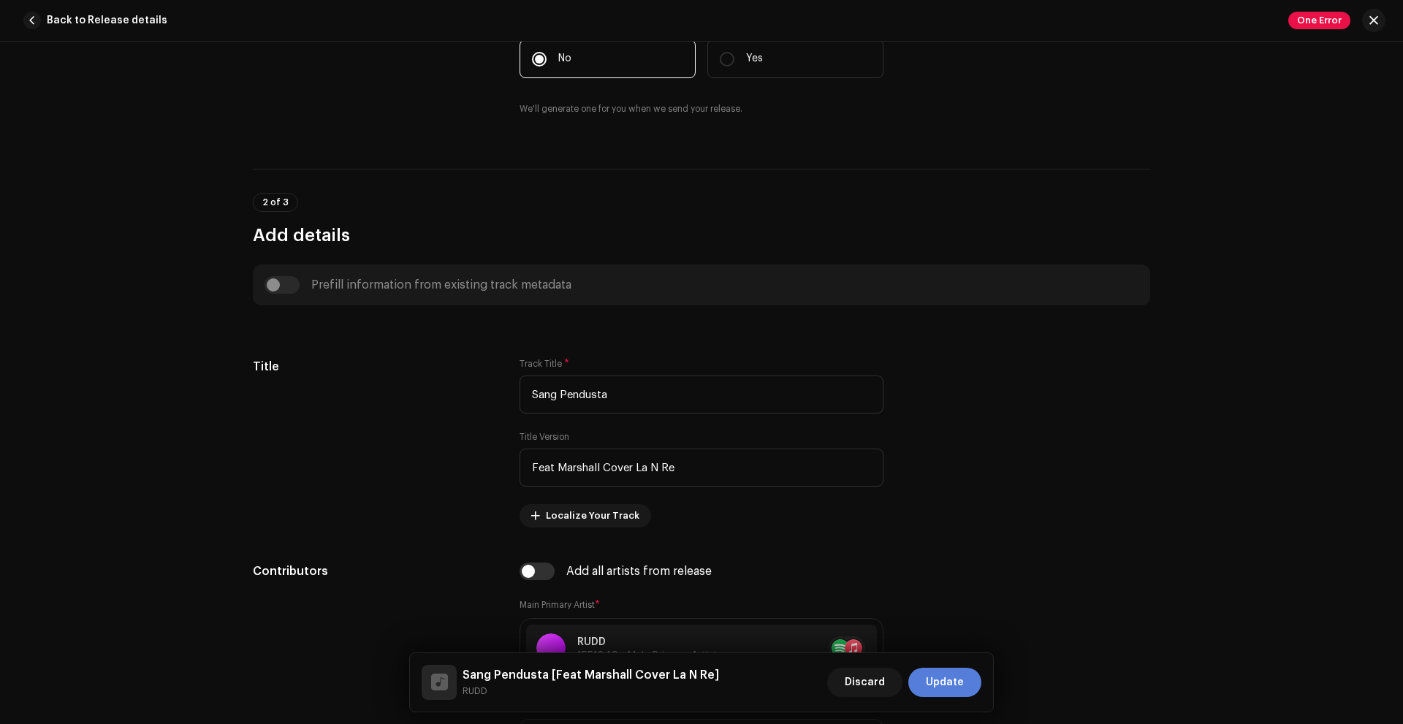
click at [943, 678] on span "Update" at bounding box center [945, 682] width 38 height 29
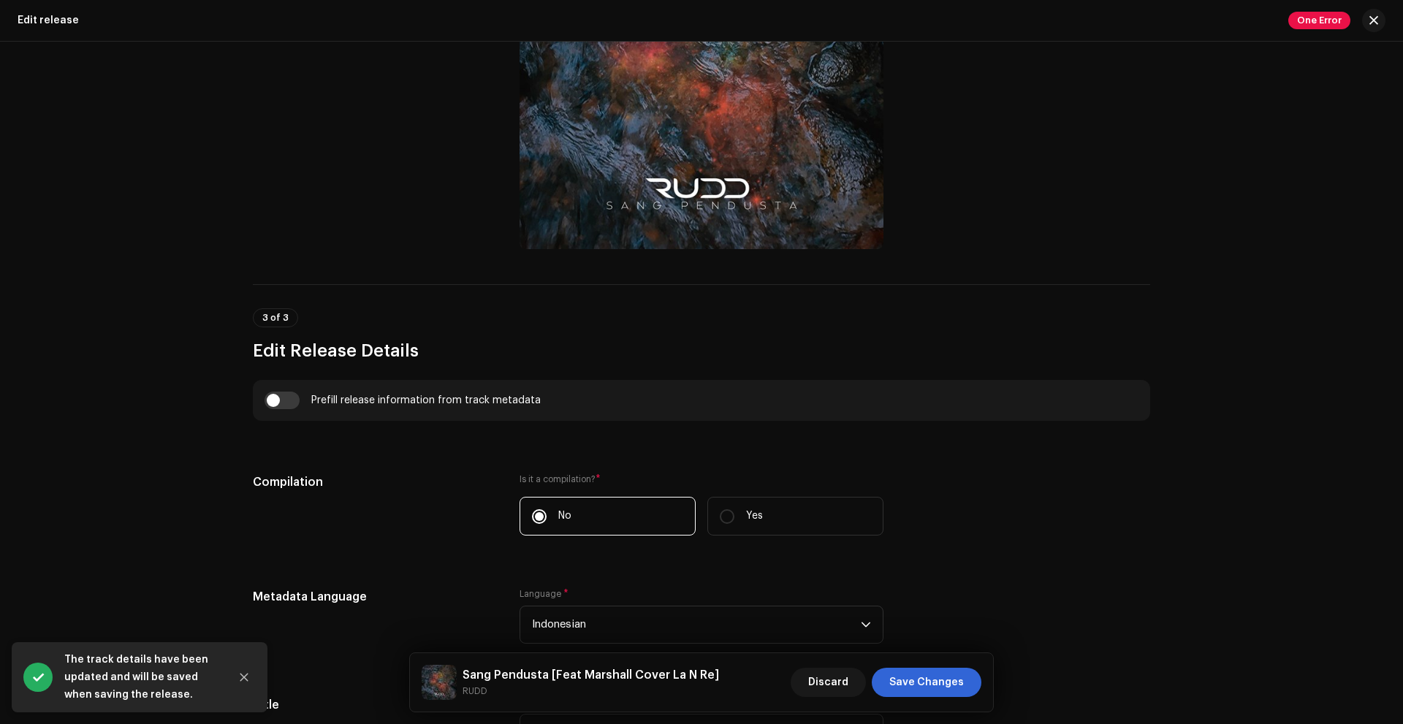
scroll to position [804, 0]
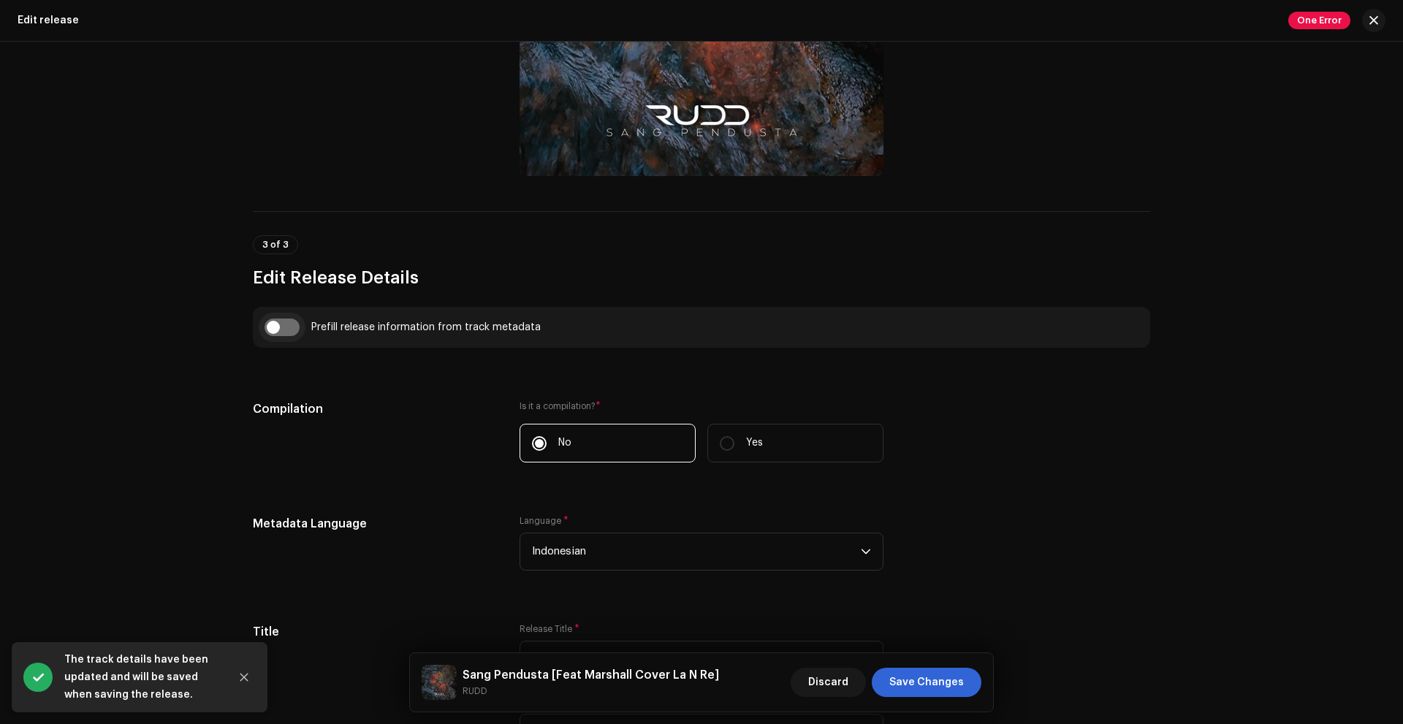
click at [286, 331] on input "checkbox" at bounding box center [281, 328] width 35 height 18
checkbox input "true"
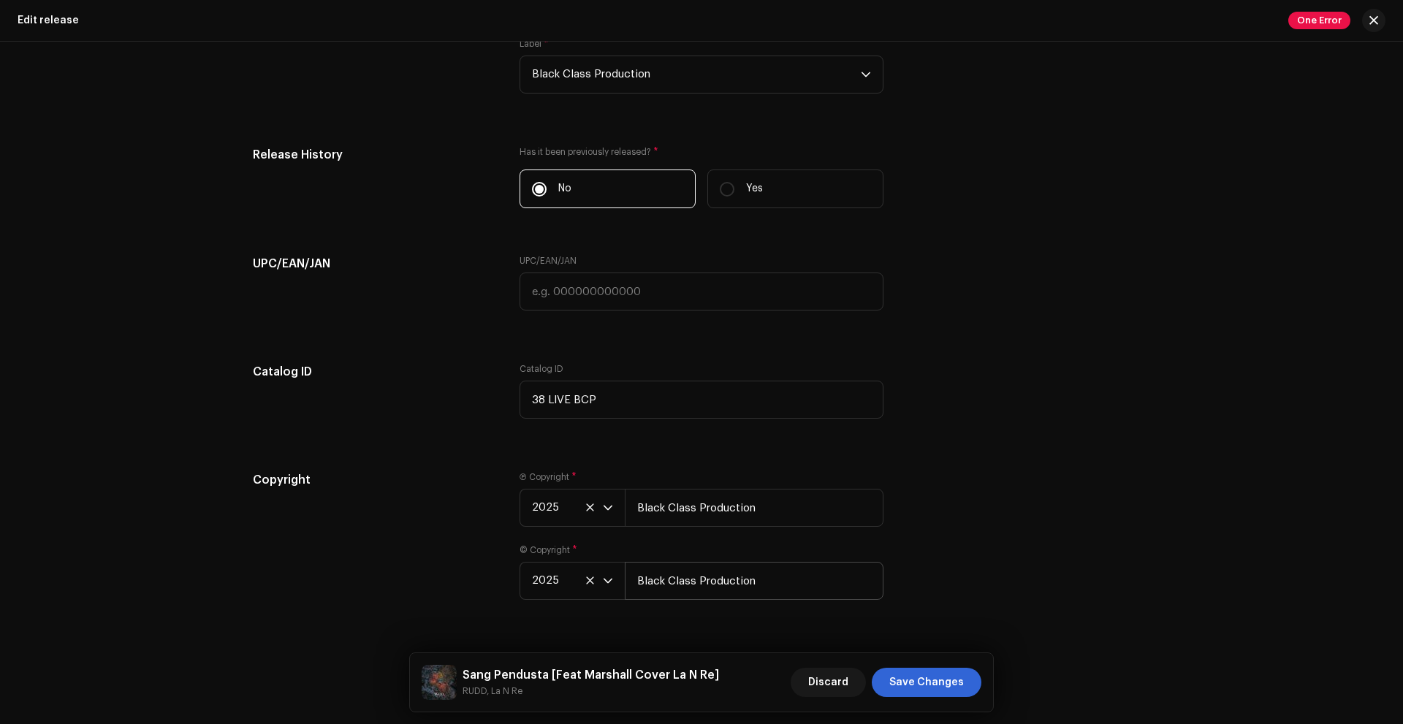
scroll to position [2558, 0]
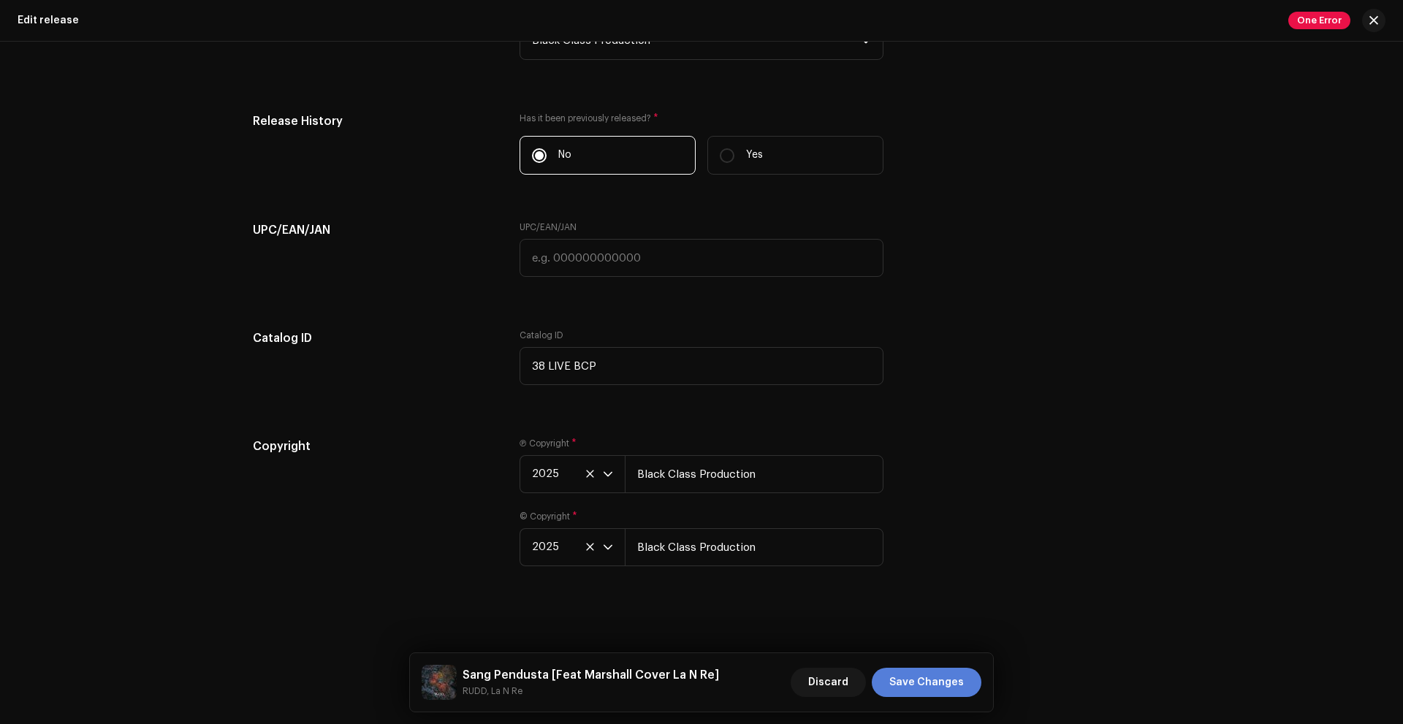
click at [915, 683] on span "Save Changes" at bounding box center [926, 682] width 75 height 29
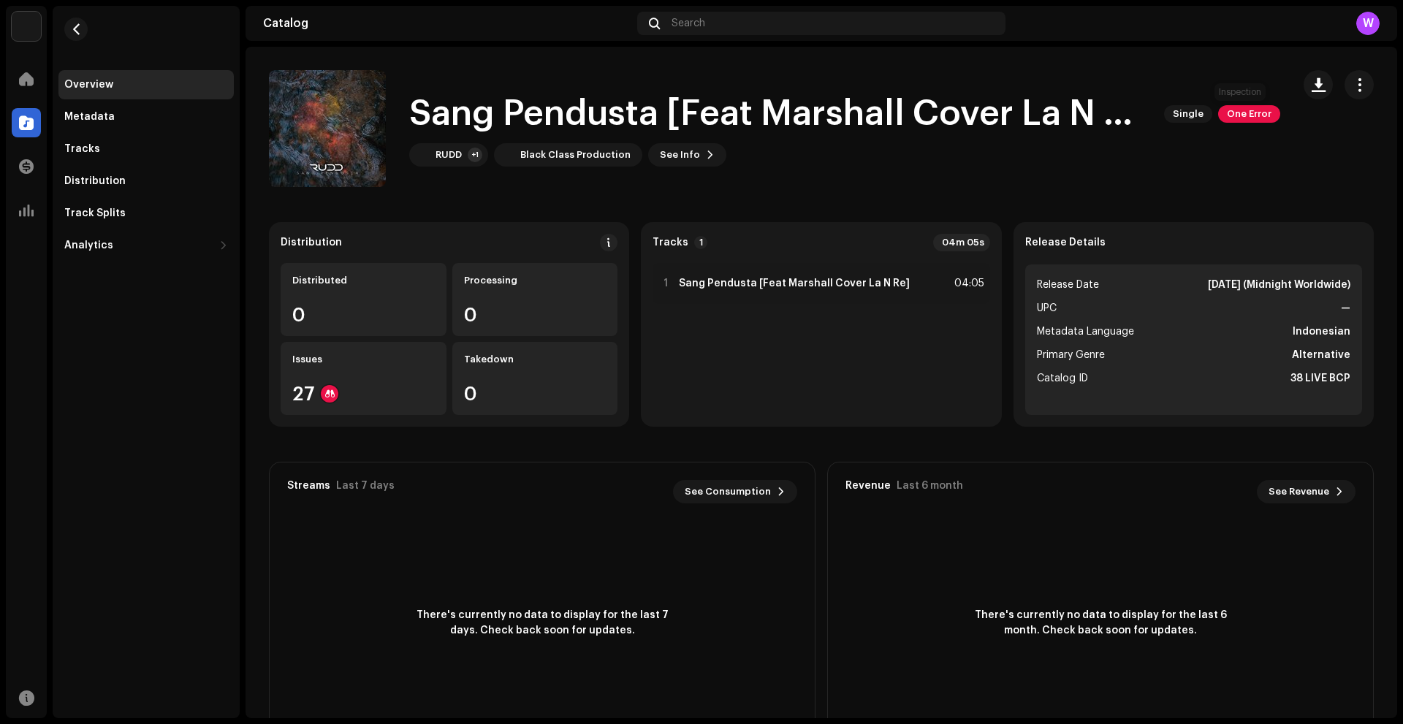
click at [1230, 119] on span "One Error" at bounding box center [1249, 114] width 62 height 18
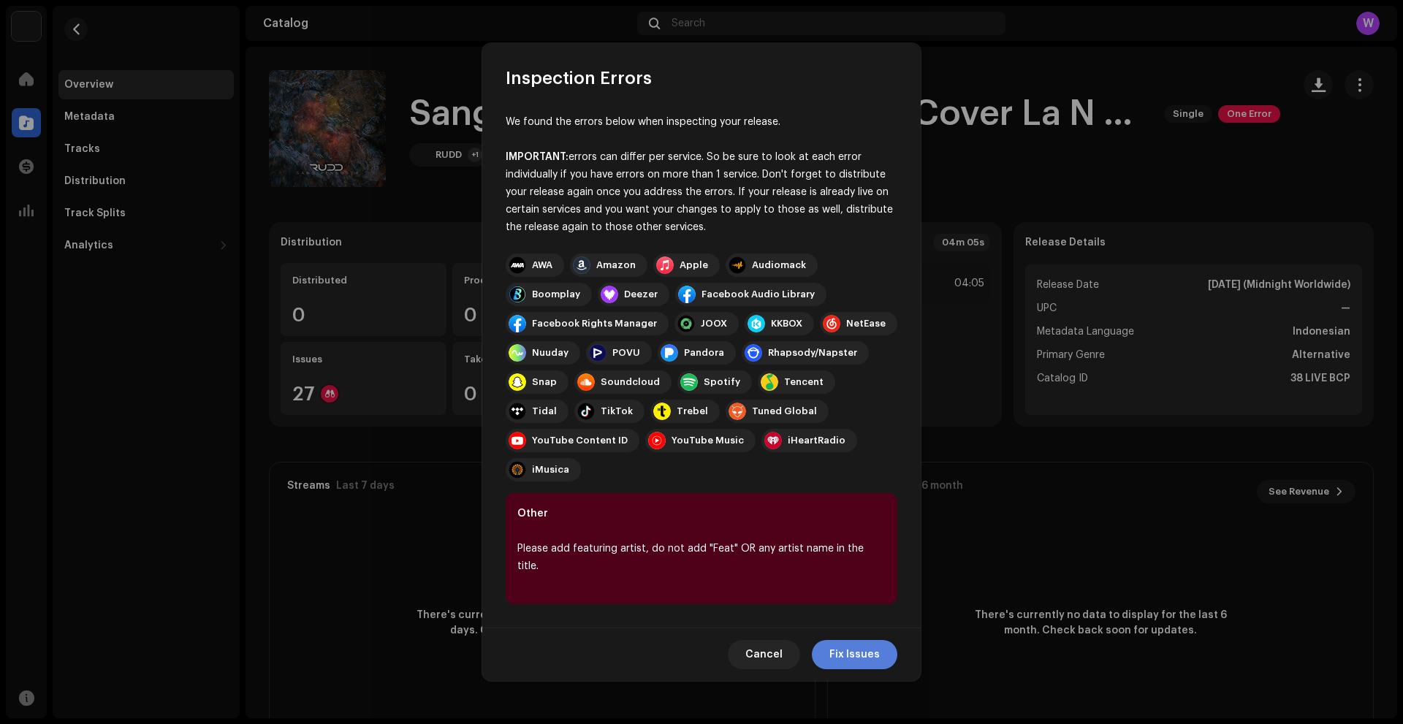
click at [849, 640] on span "Fix Issues" at bounding box center [854, 654] width 50 height 29
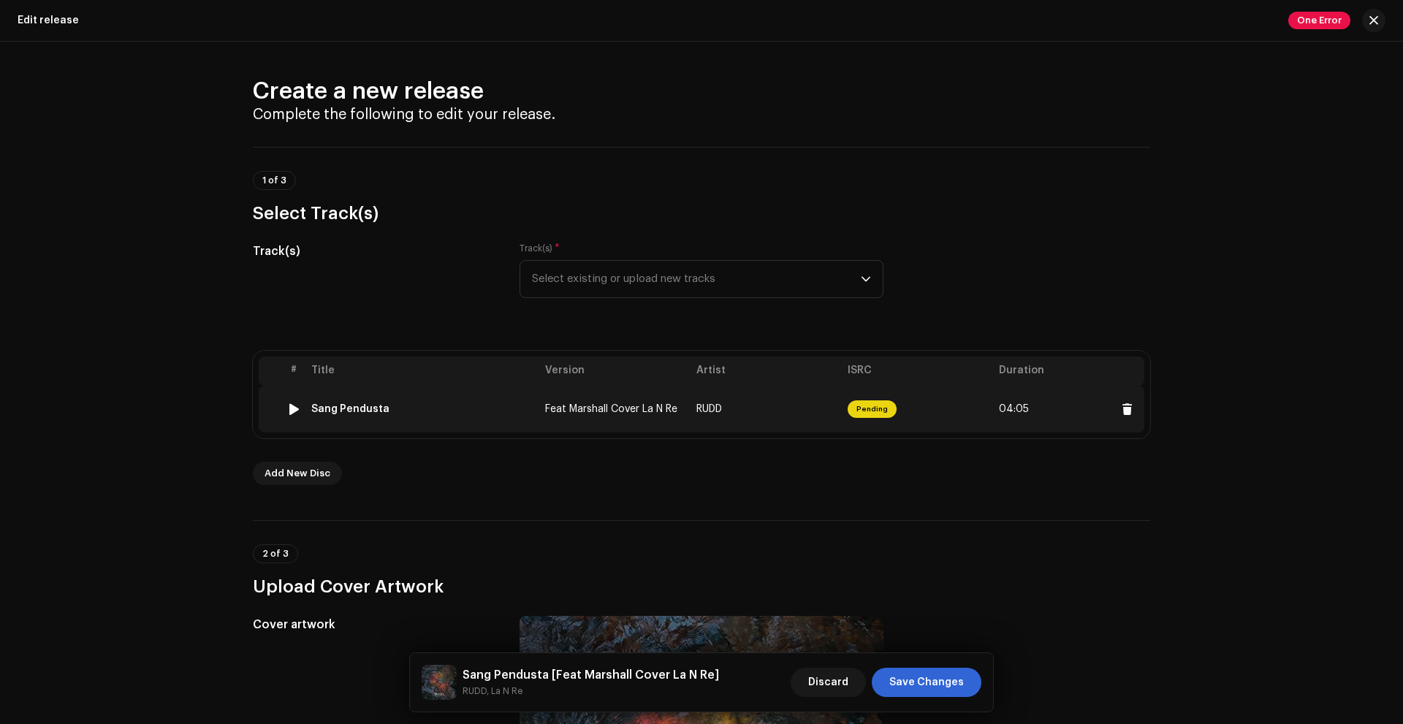
click at [673, 411] on span "Feat Marshall Cover La N Re" at bounding box center [611, 409] width 132 height 10
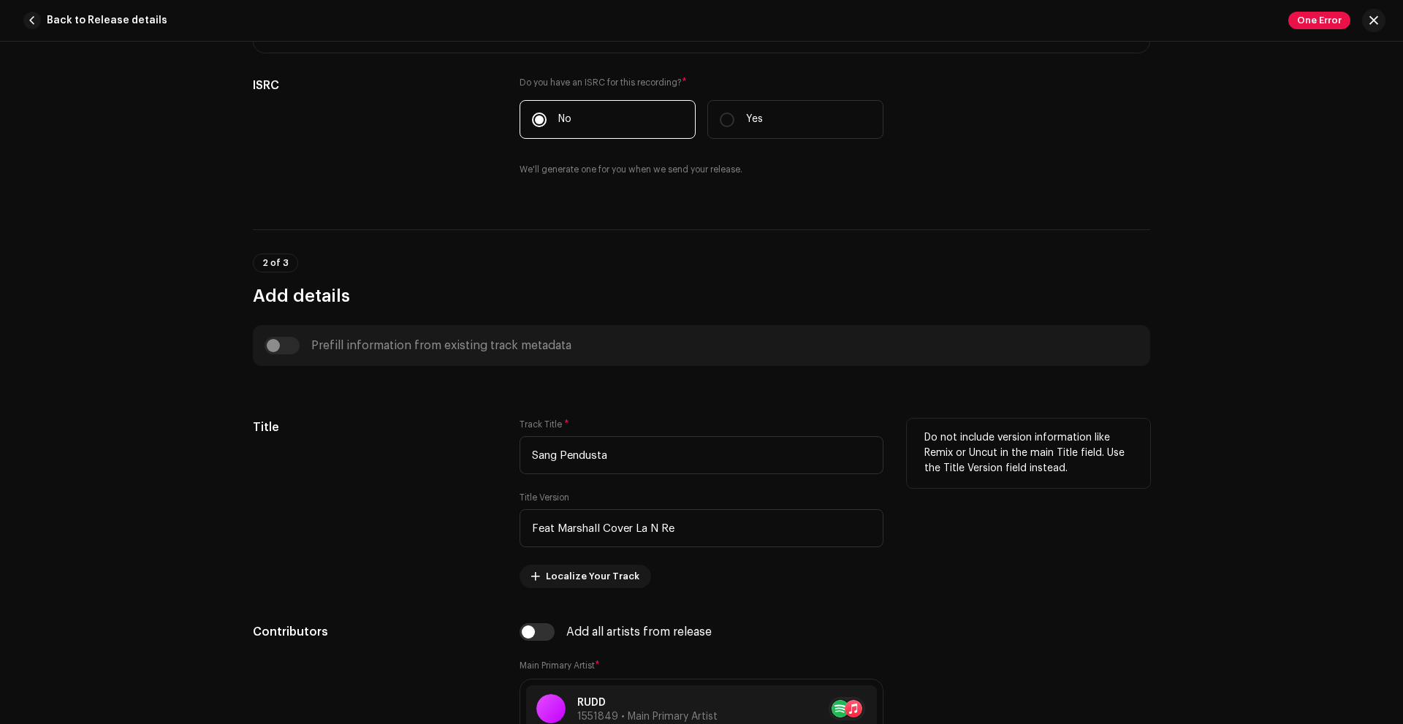
scroll to position [438, 0]
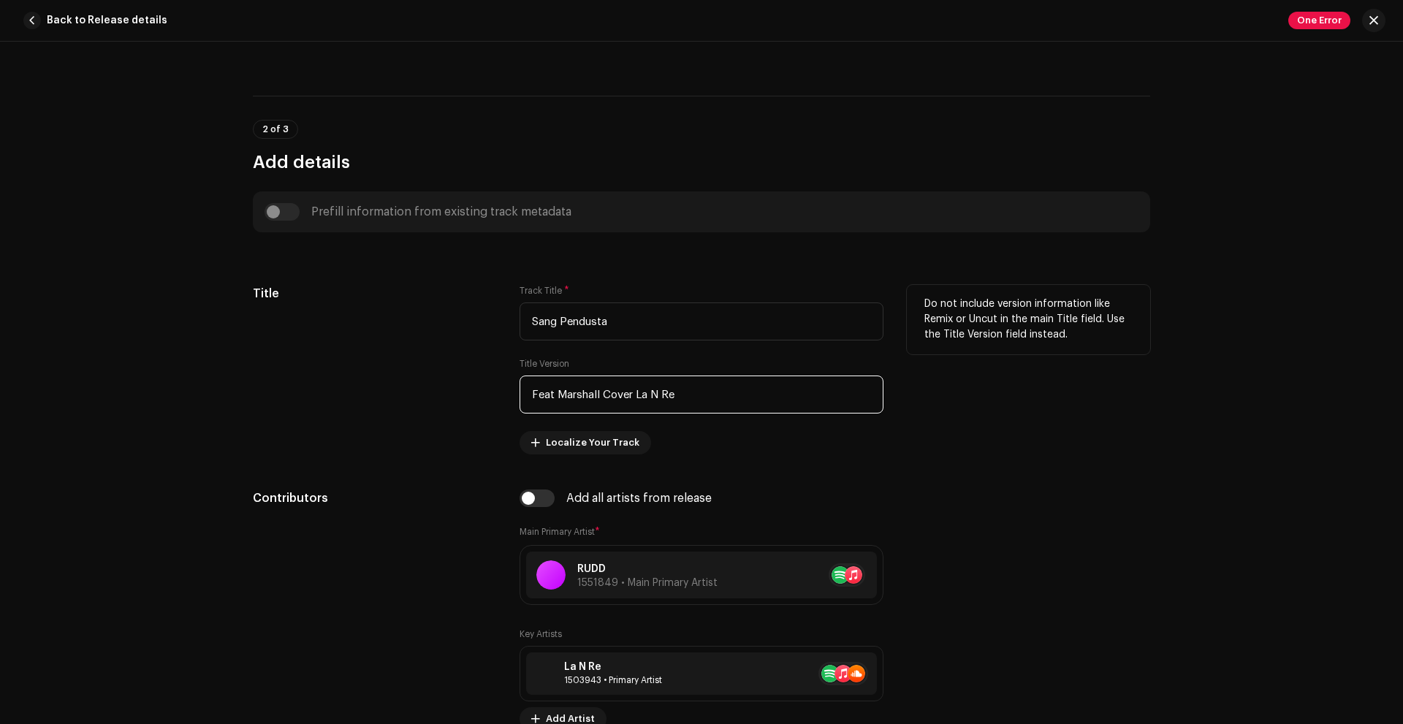
drag, startPoint x: 550, startPoint y: 395, endPoint x: 506, endPoint y: 395, distance: 43.8
click at [506, 395] on div "Title Track Title * Sang Pendusta Title Version Feat Marshall Cover La N Re Loc…" at bounding box center [701, 369] width 897 height 169
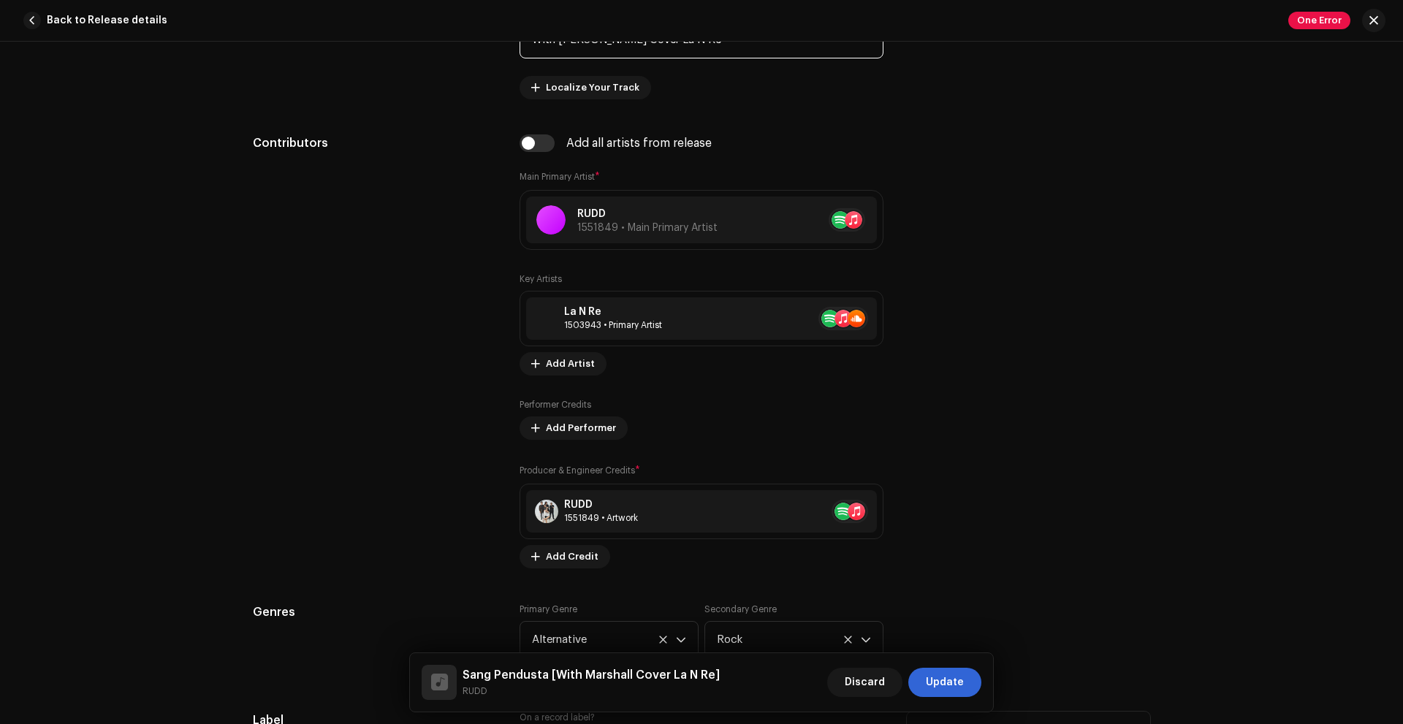
scroll to position [950, 0]
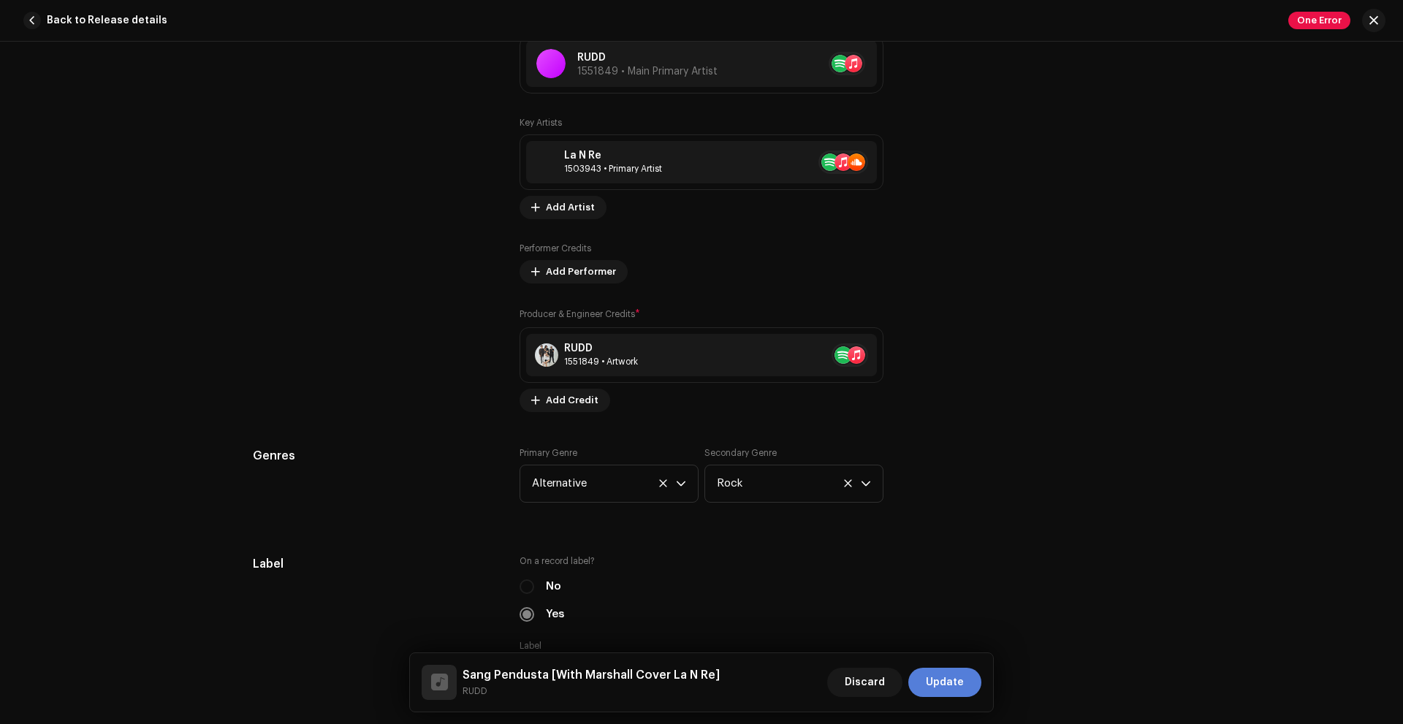
type input "With [PERSON_NAME] Cover La N Re"
click at [944, 671] on span "Update" at bounding box center [945, 682] width 38 height 29
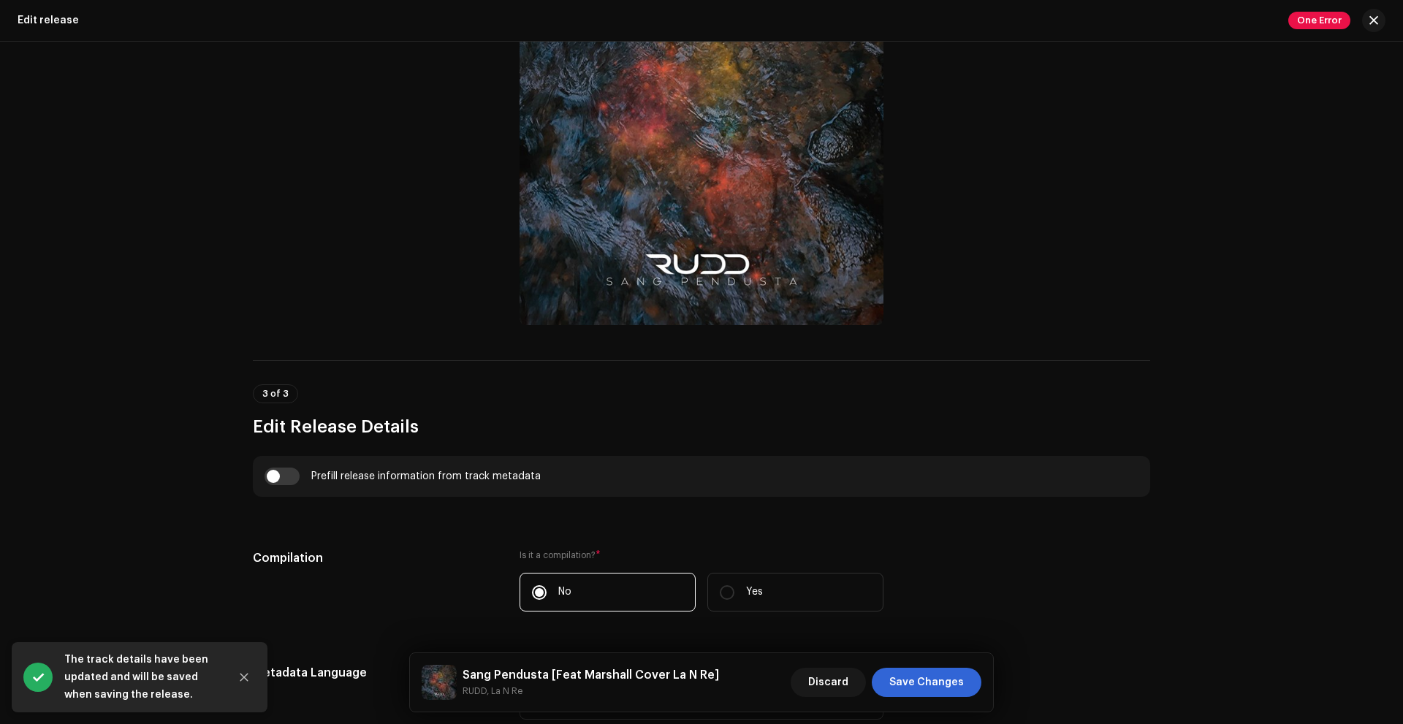
scroll to position [658, 0]
click at [283, 467] on input "checkbox" at bounding box center [281, 474] width 35 height 18
checkbox input "true"
type input "With [PERSON_NAME] Cover La N Re"
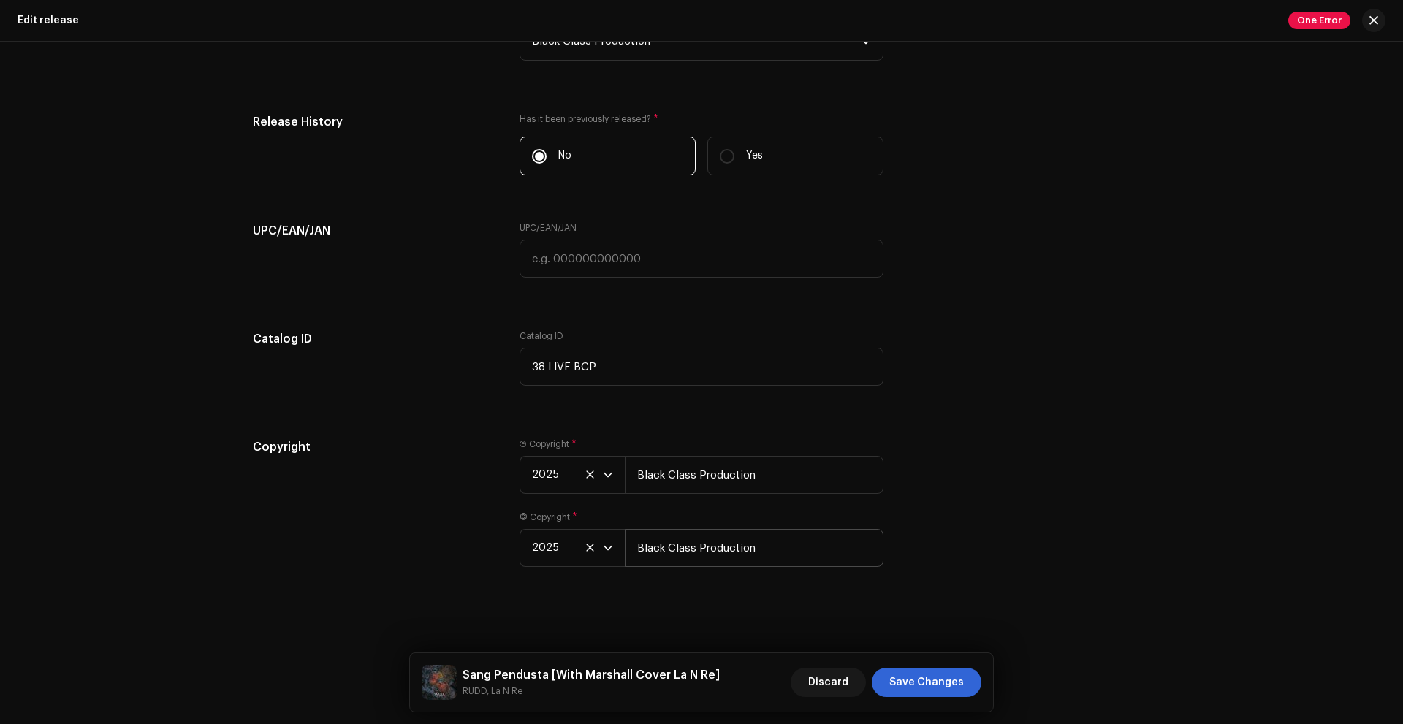
scroll to position [2558, 0]
click at [910, 678] on span "Save Changes" at bounding box center [926, 682] width 75 height 29
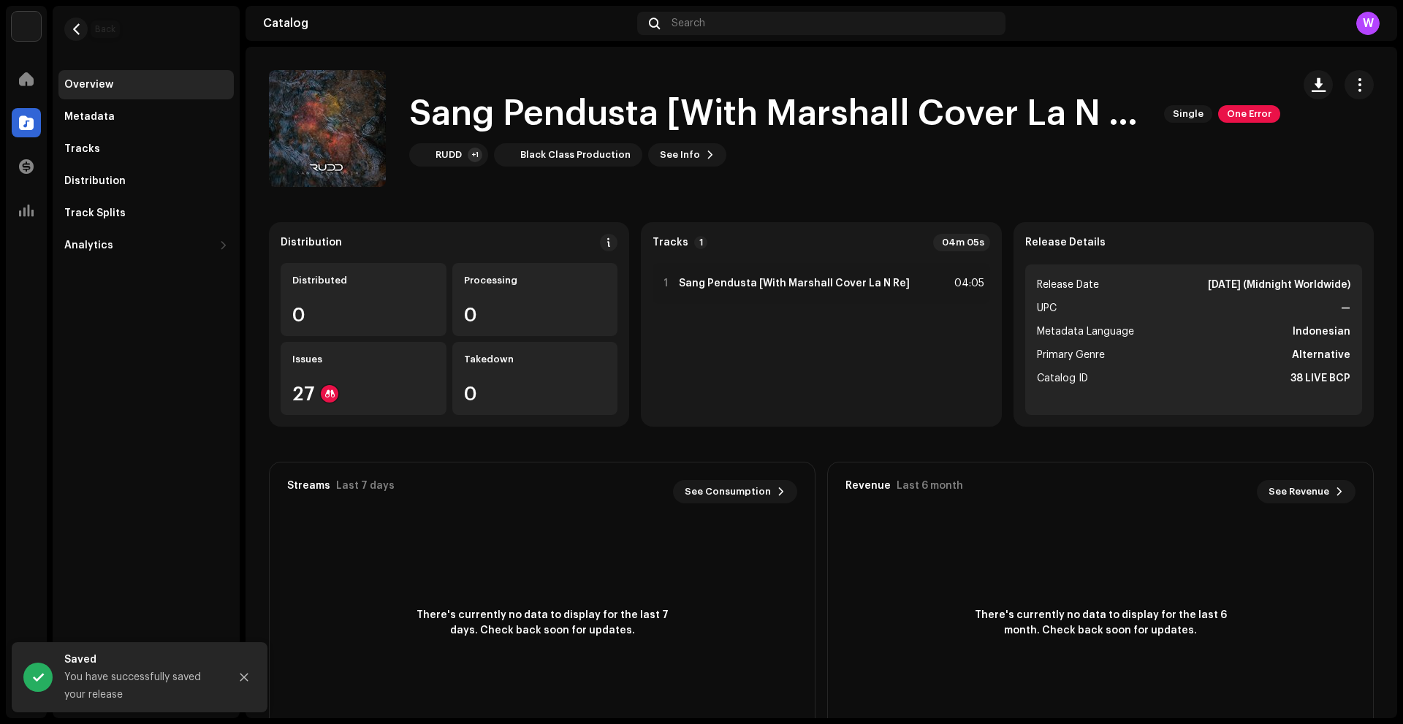
click at [72, 33] on span "button" at bounding box center [76, 29] width 11 height 12
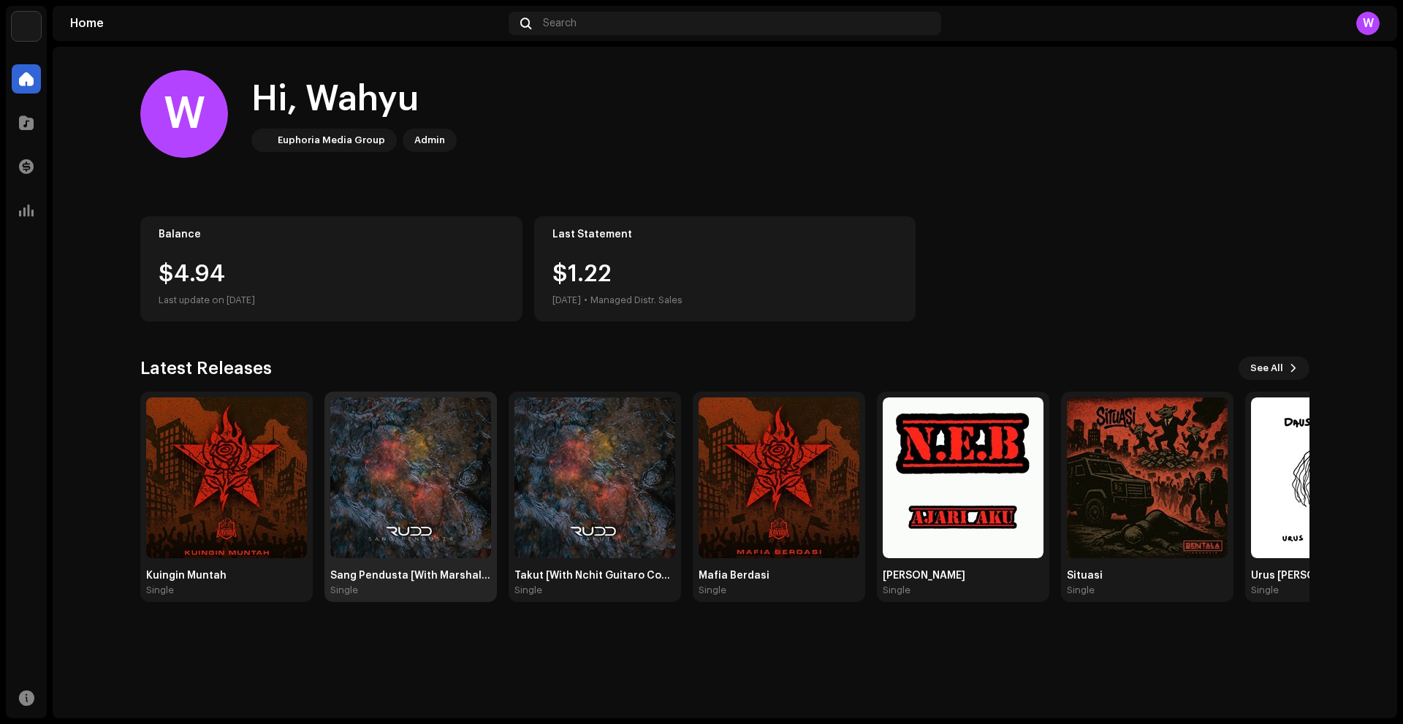
click at [411, 482] on img at bounding box center [410, 477] width 161 height 161
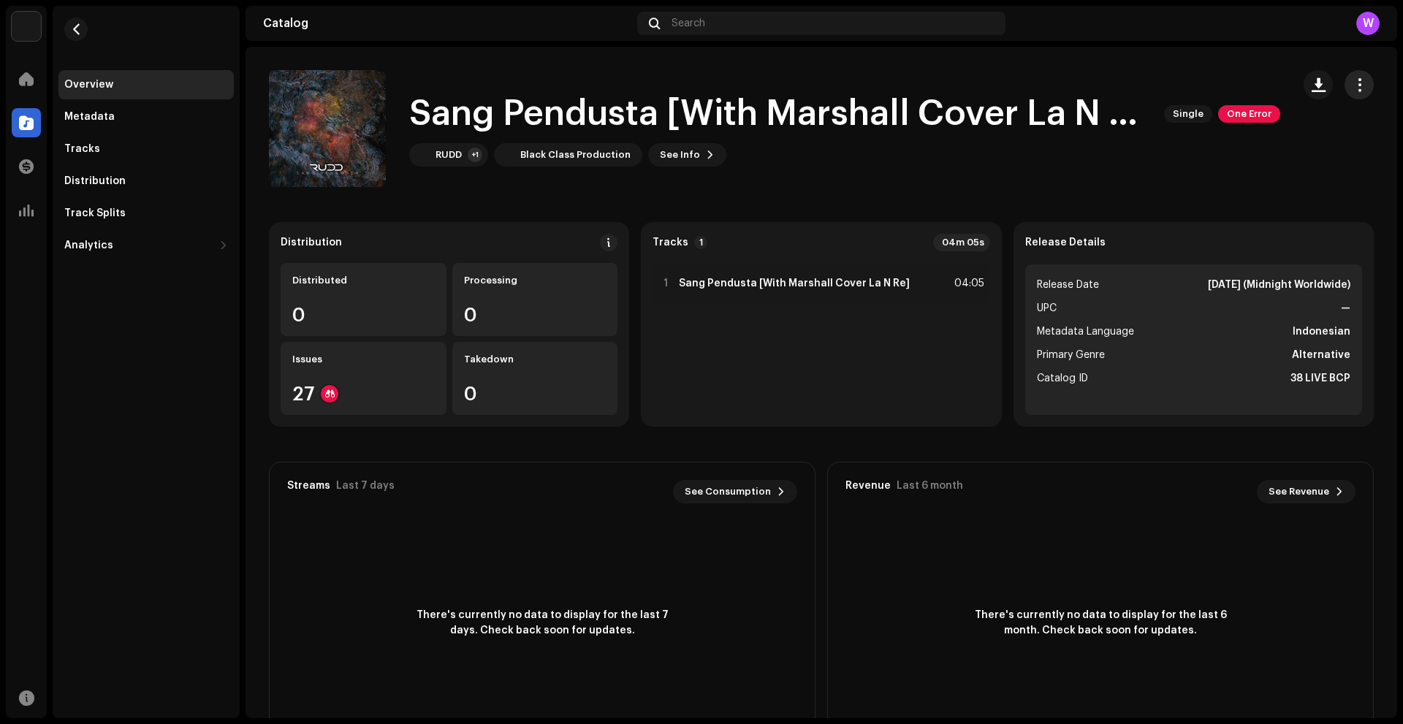
click at [1344, 89] on button "button" at bounding box center [1358, 84] width 29 height 29
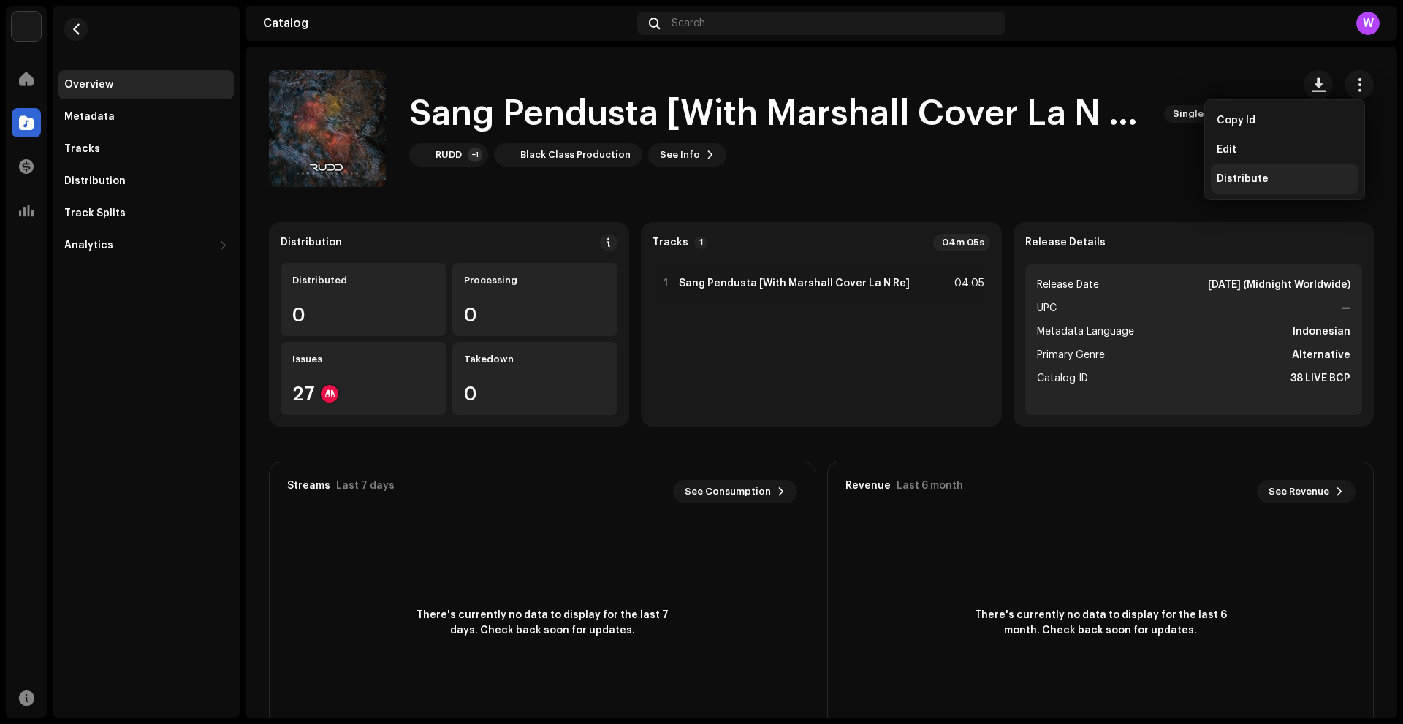
click at [1240, 169] on div "Distribute" at bounding box center [1285, 178] width 148 height 29
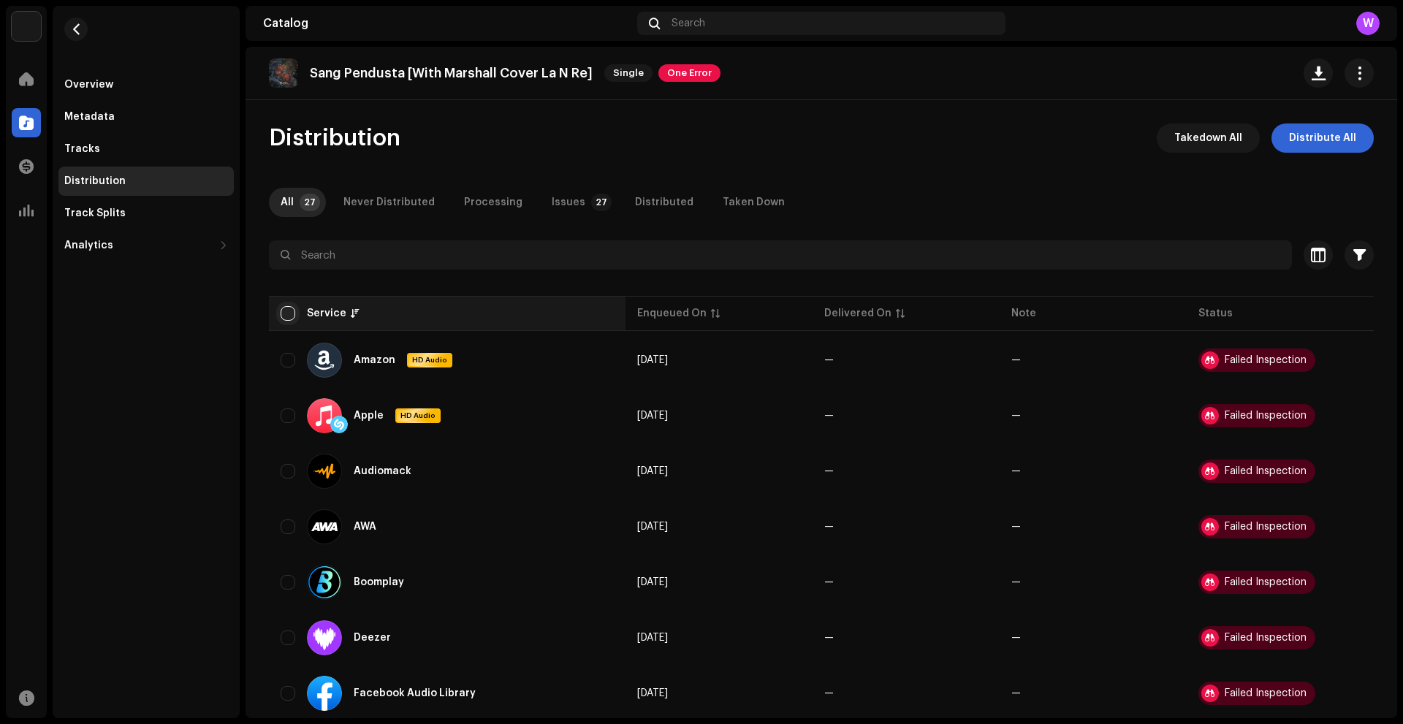
click at [283, 308] on input "checkbox" at bounding box center [288, 313] width 15 height 15
checkbox input "true"
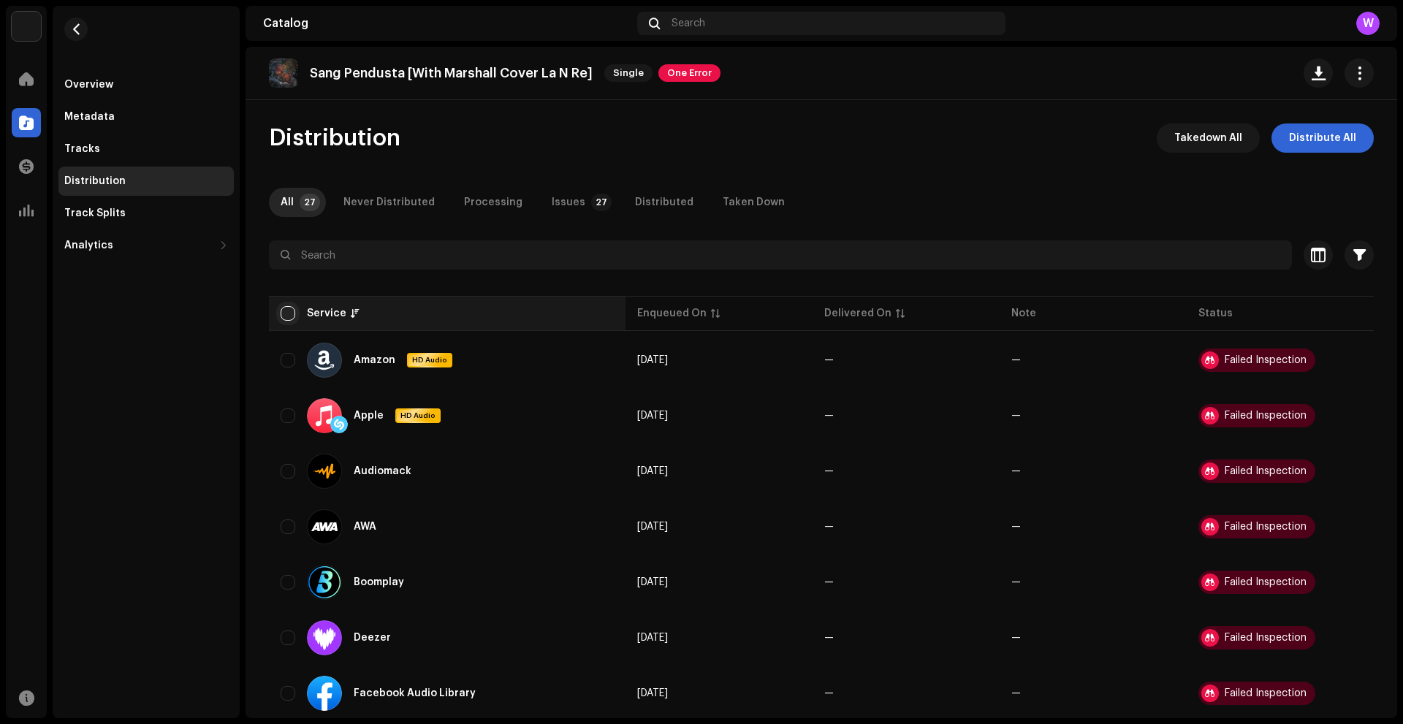
checkbox input "true"
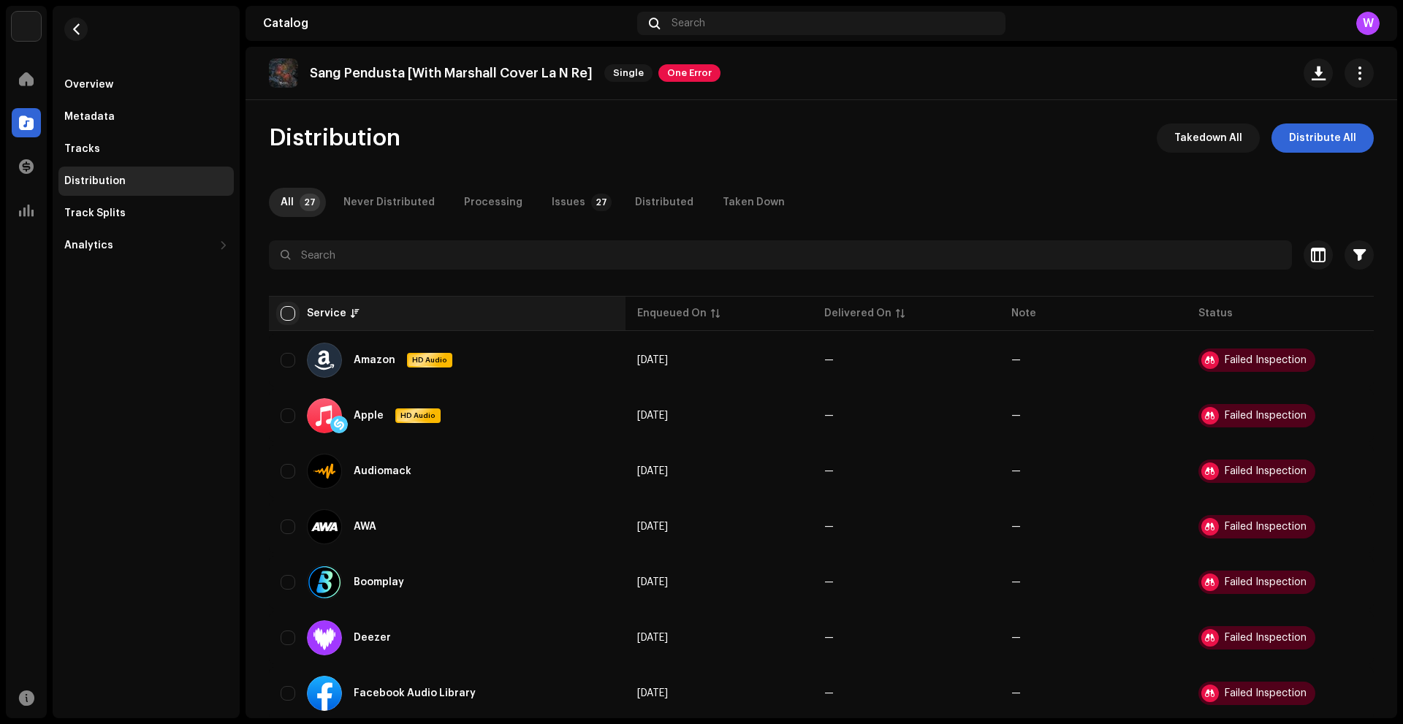
checkbox input "true"
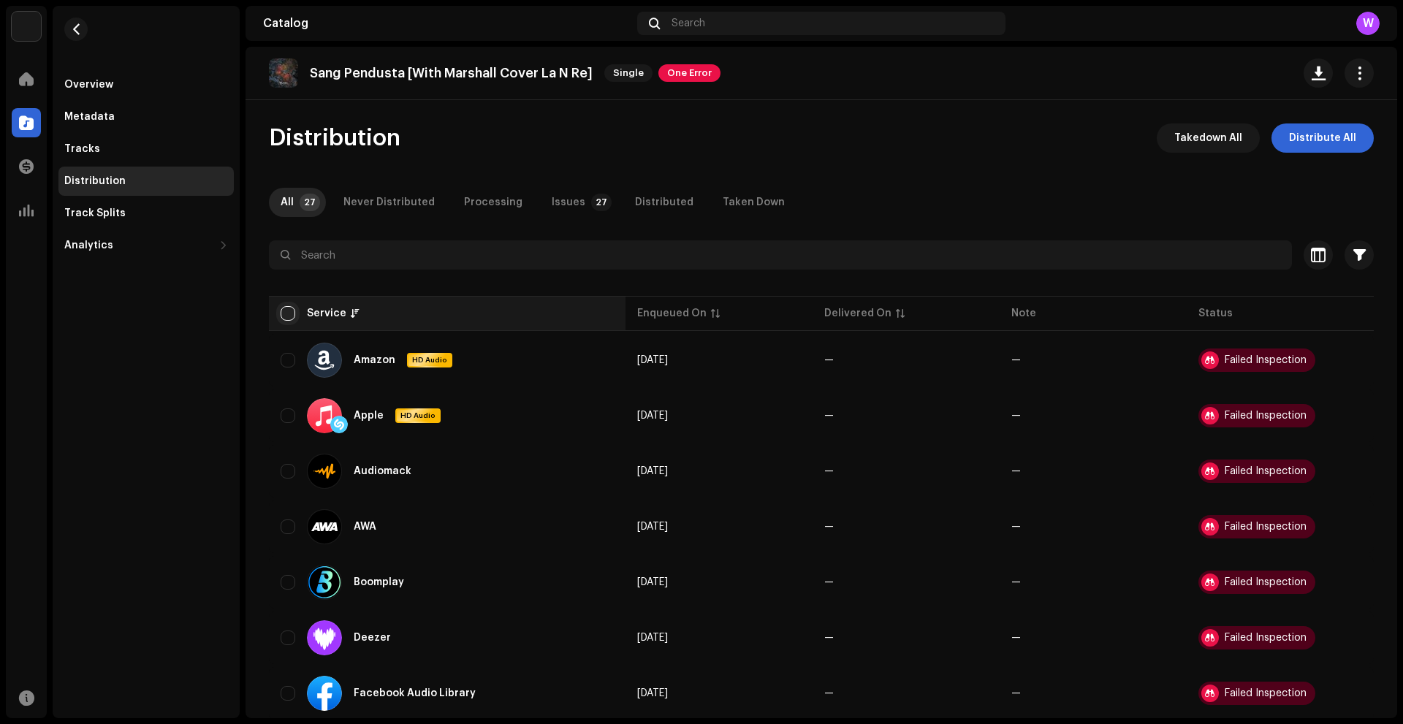
checkbox input "true"
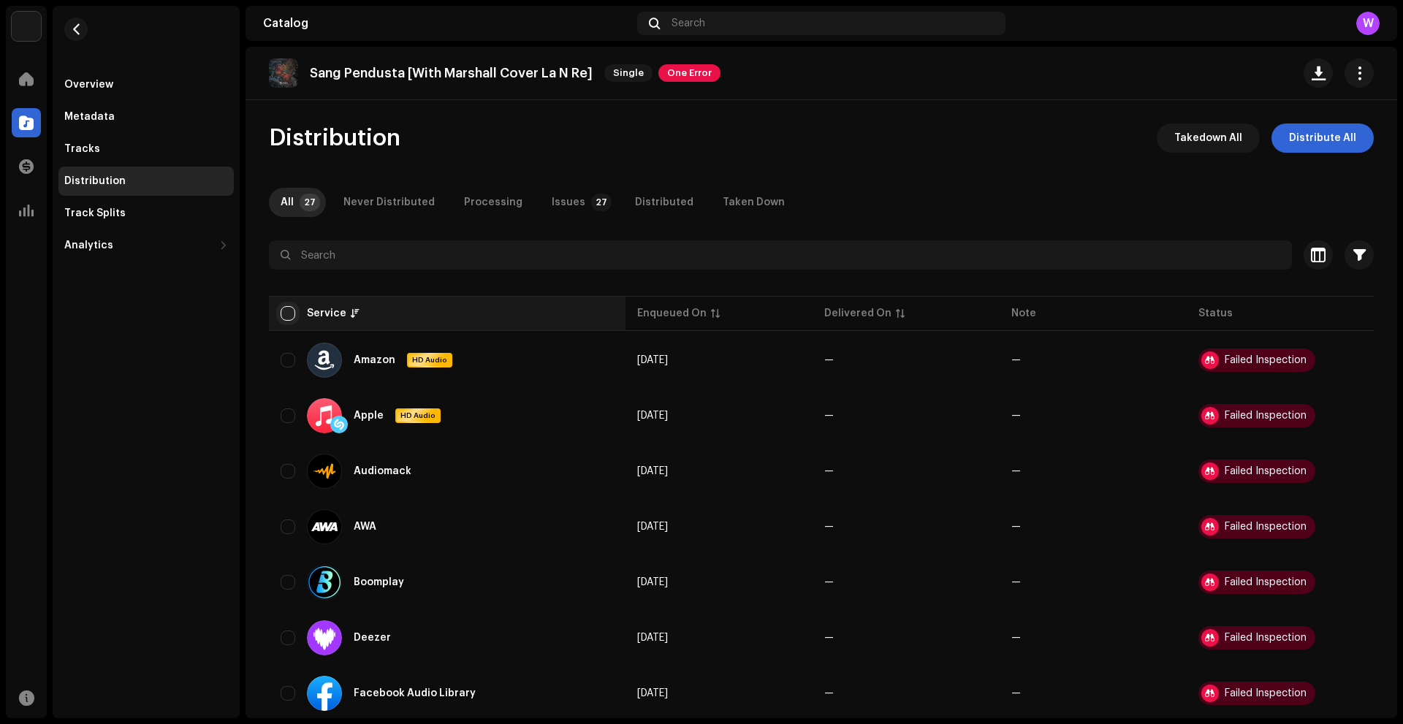
checkbox input "true"
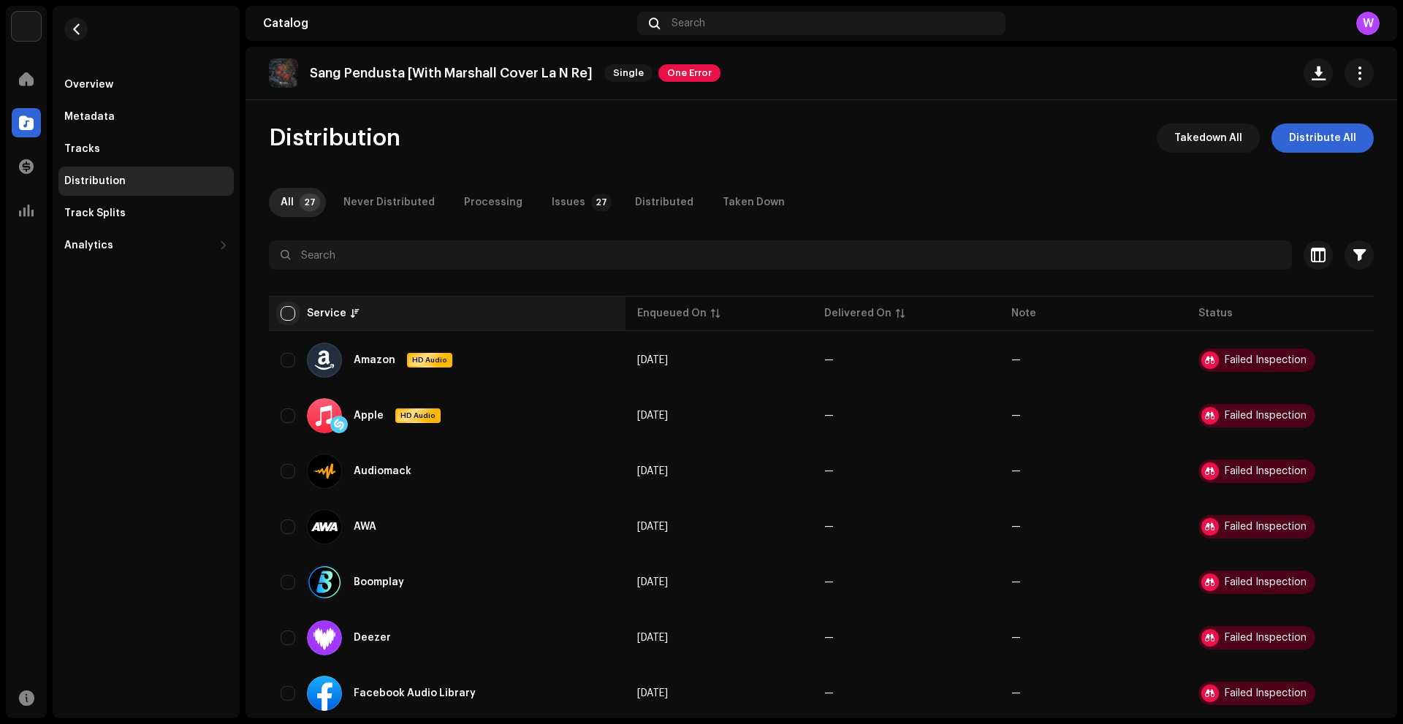
checkbox input "true"
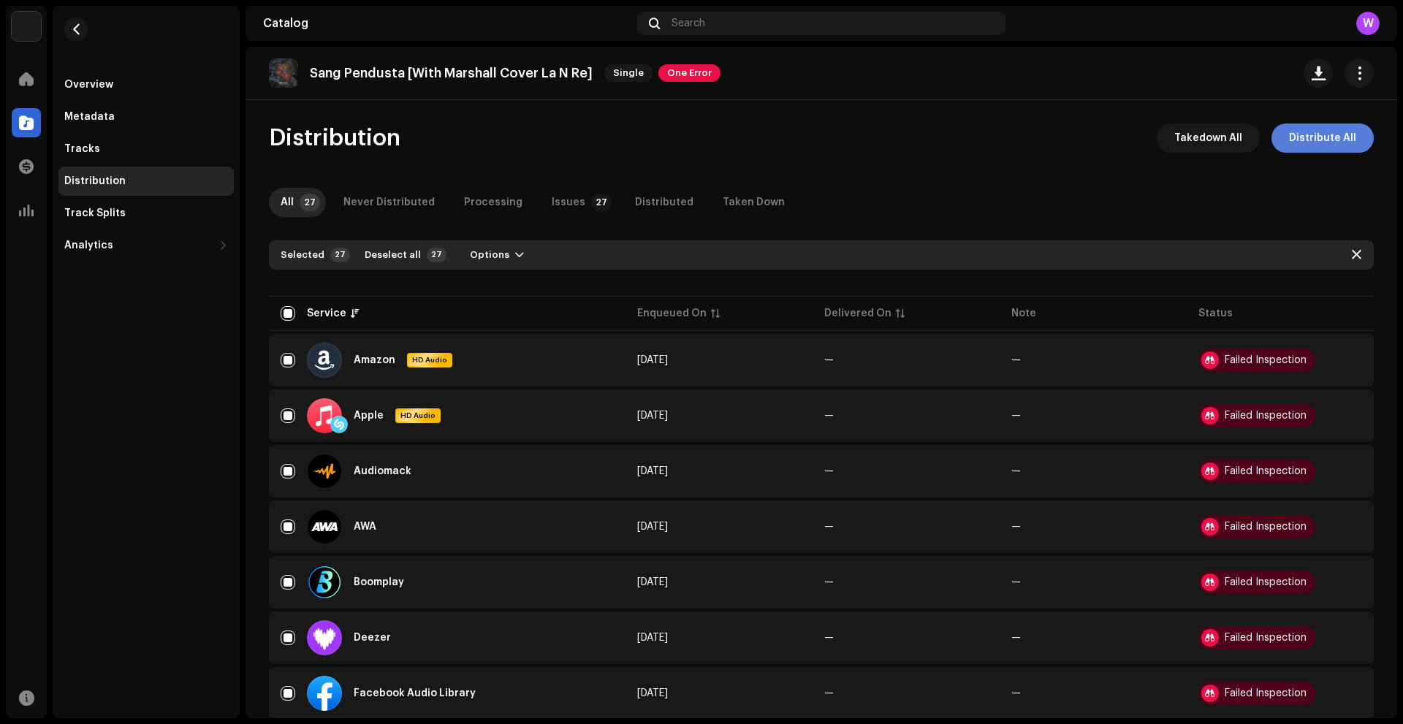
click at [1329, 137] on span "Distribute All" at bounding box center [1322, 137] width 67 height 29
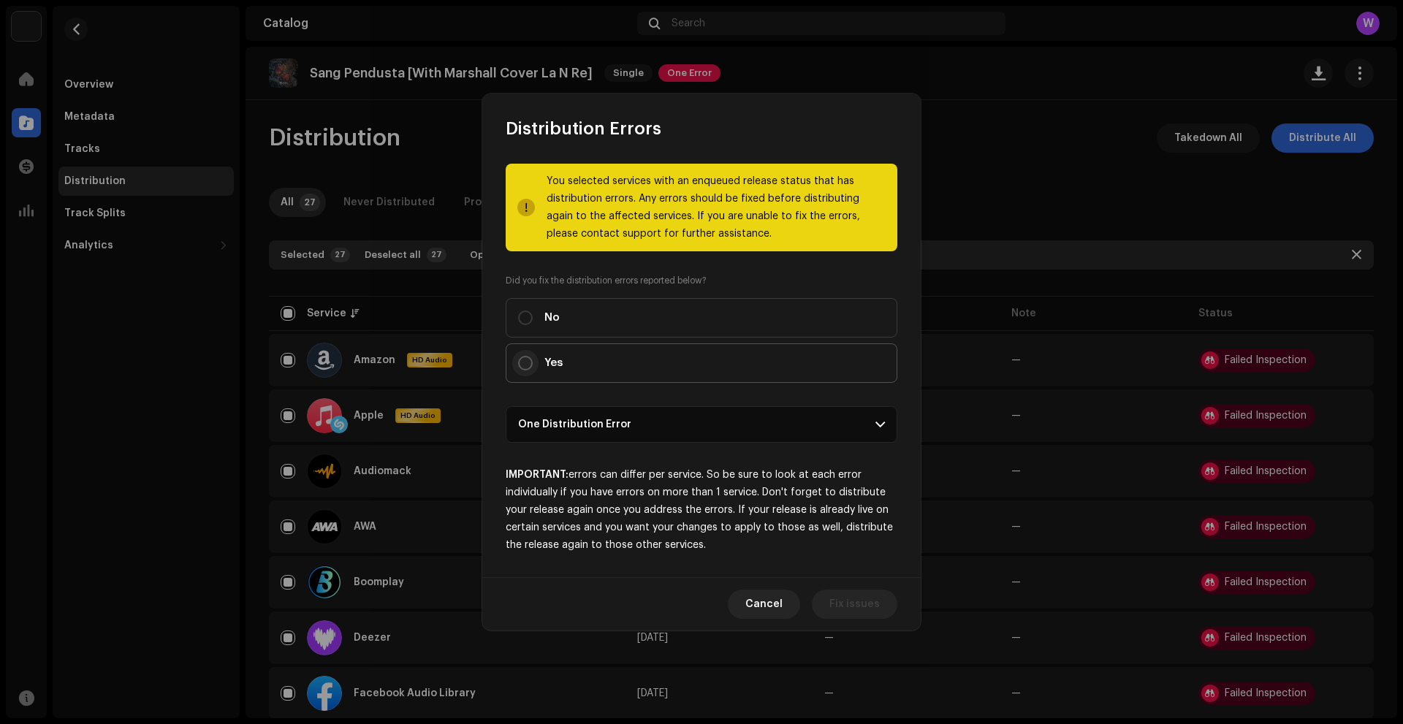
click at [525, 365] on input "Yes" at bounding box center [525, 363] width 15 height 15
radio input "true"
click at [849, 606] on span "Distribute" at bounding box center [854, 604] width 52 height 29
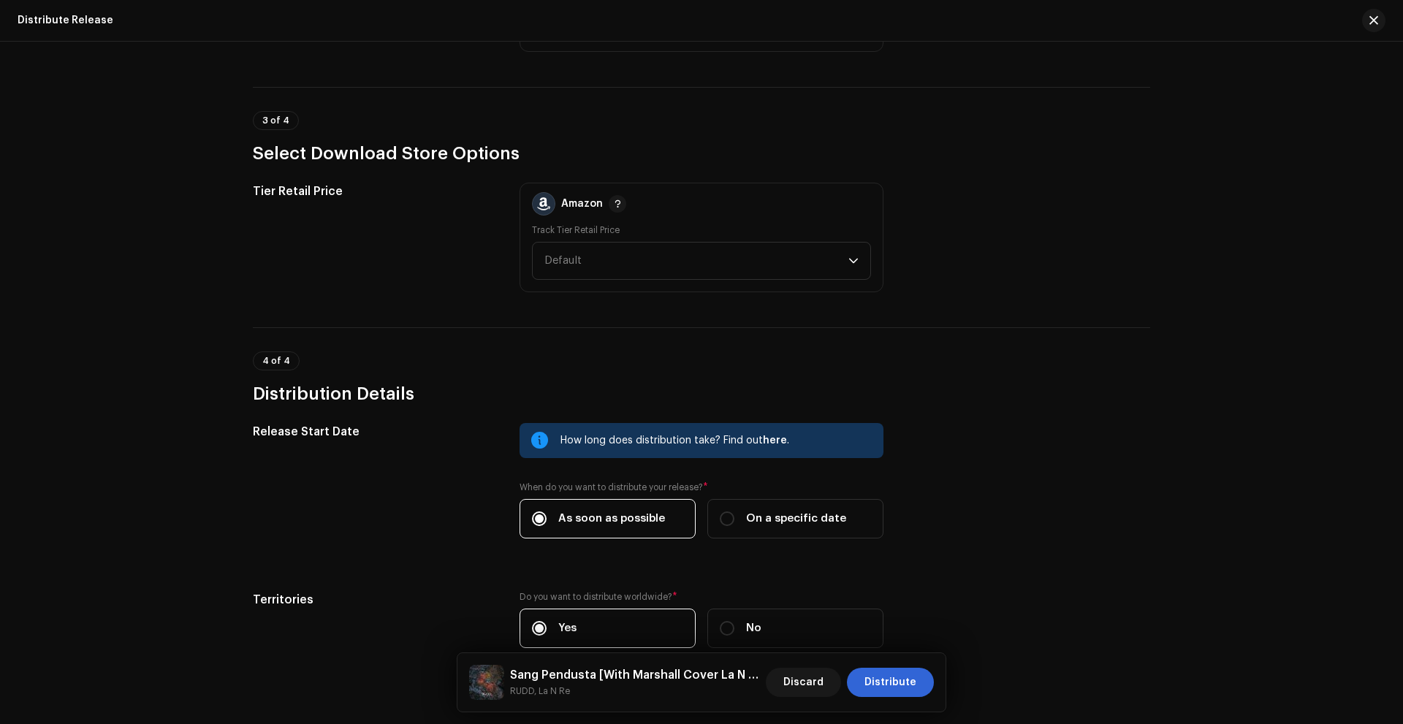
scroll to position [1965, 0]
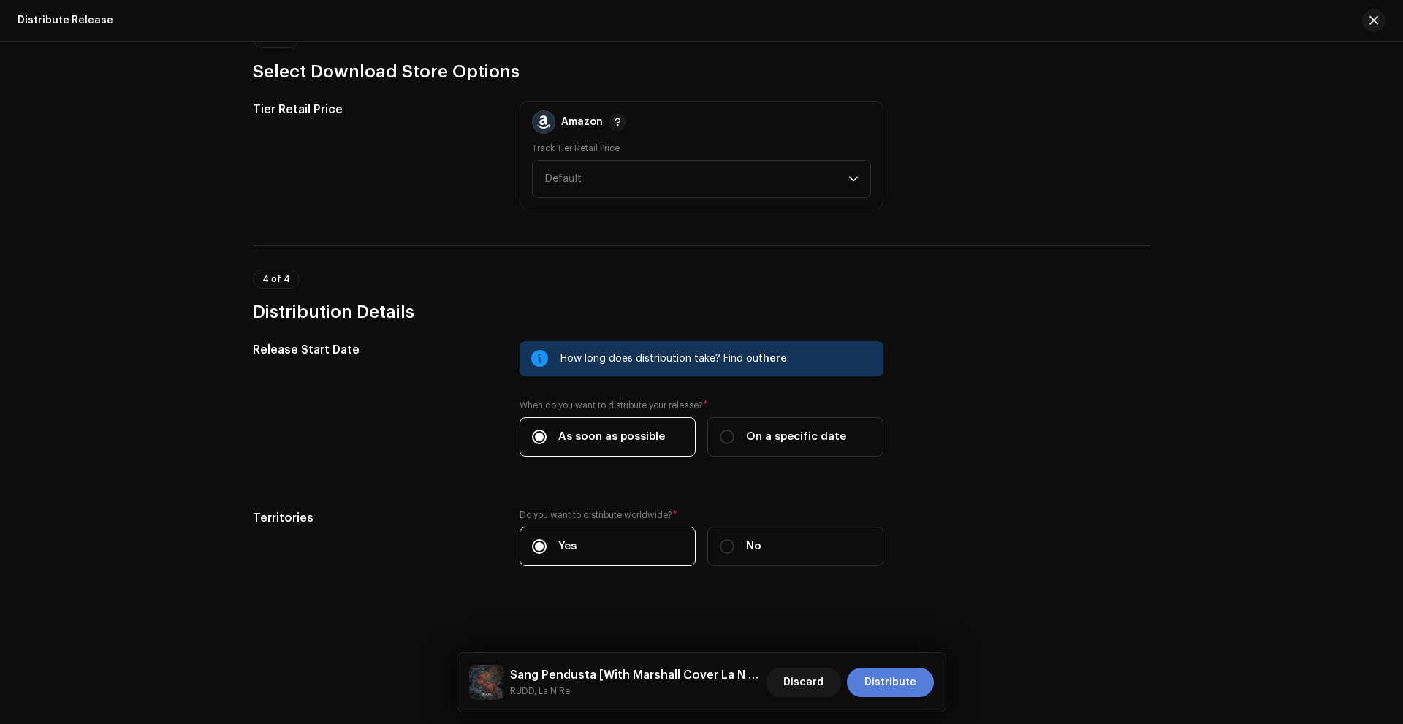
click at [863, 688] on button "Distribute" at bounding box center [890, 682] width 87 height 29
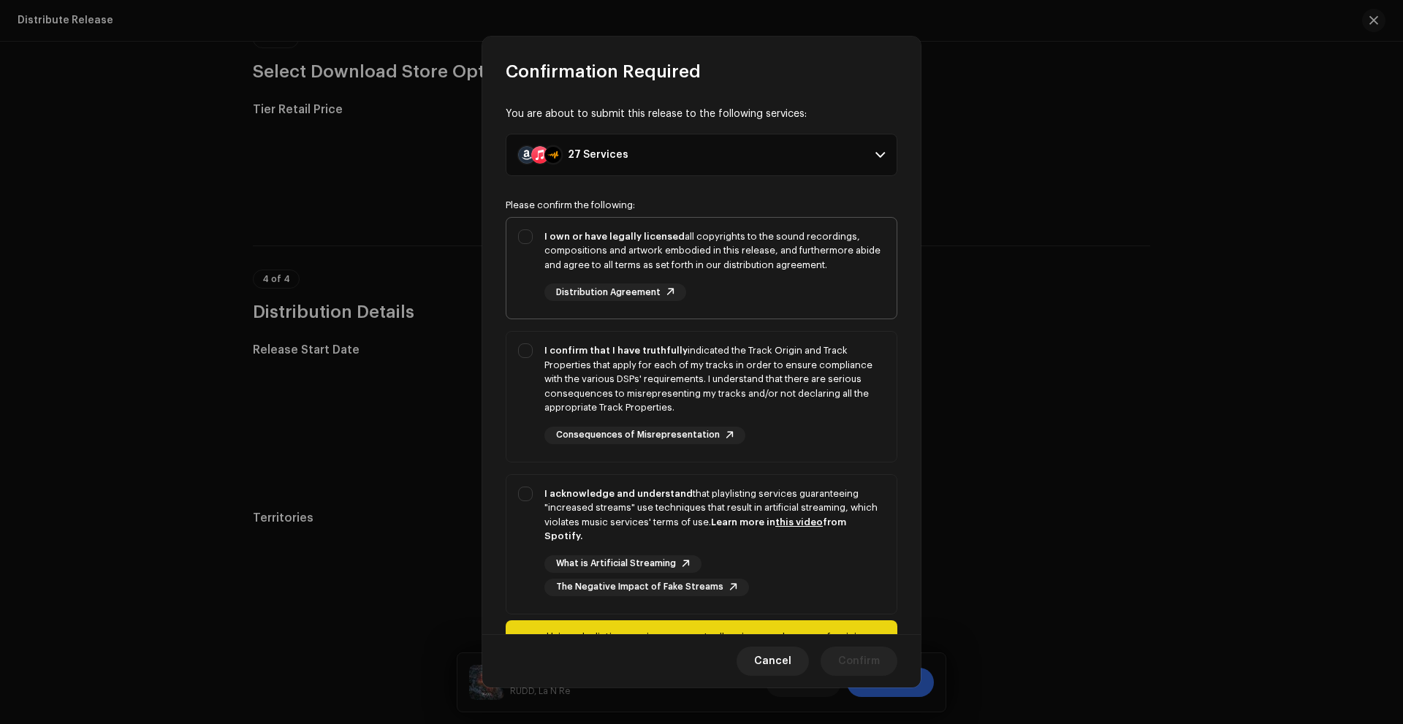
click at [525, 245] on div "I own or have legally licensed all copyrights to the sound recordings, composit…" at bounding box center [701, 266] width 390 height 96
checkbox input "true"
click at [516, 348] on div "I confirm that I have truthfully indicated the Track Origin and Track Propertie…" at bounding box center [701, 394] width 390 height 124
checkbox input "true"
click at [517, 489] on div "I acknowledge and understand that playlisting services guaranteeing "increased …" at bounding box center [701, 541] width 390 height 133
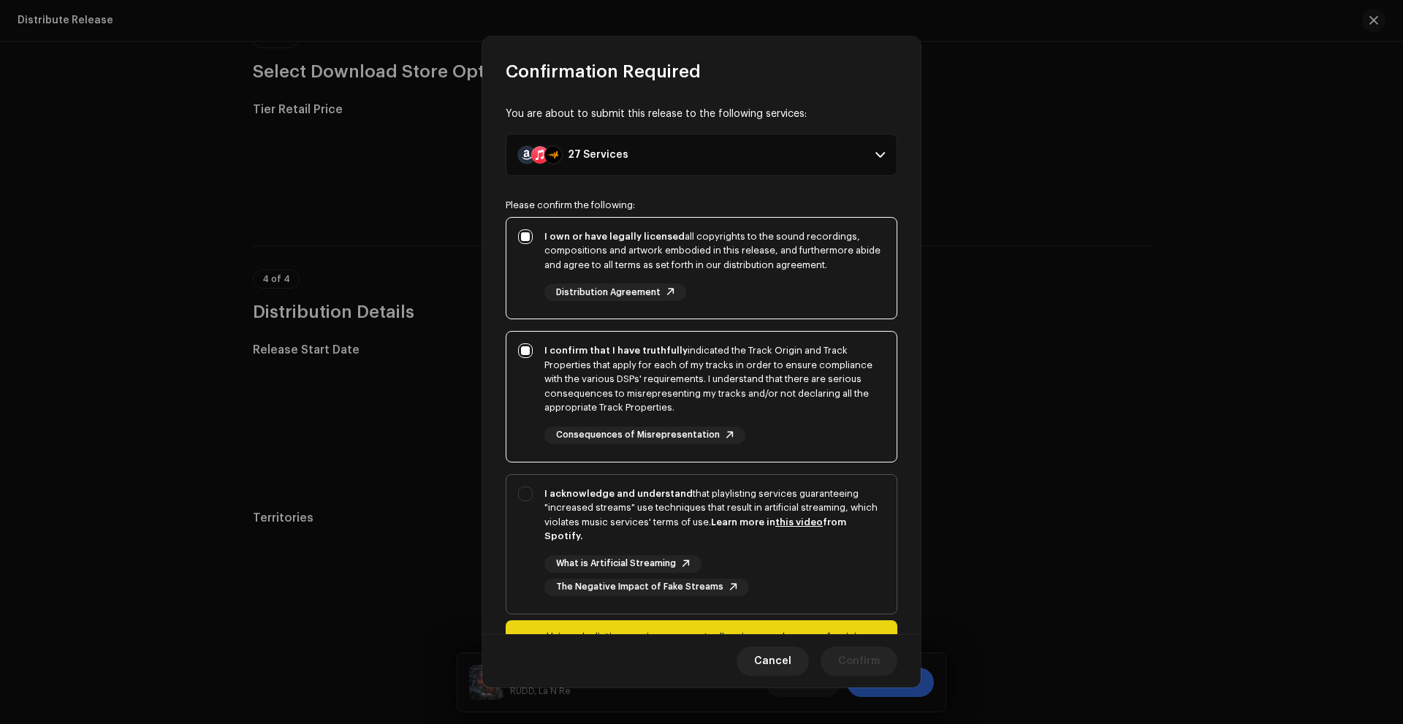
checkbox input "true"
click at [854, 666] on span "Confirm" at bounding box center [859, 661] width 42 height 29
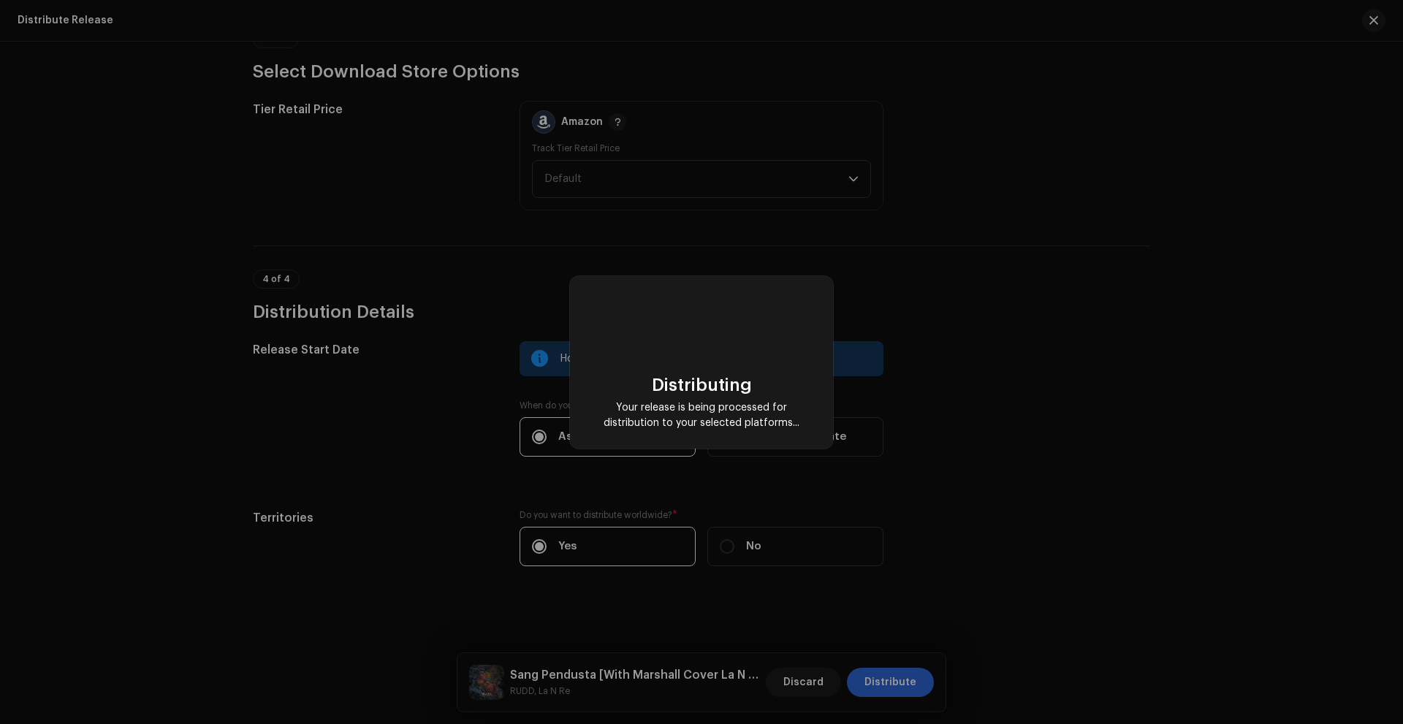
checkbox input "false"
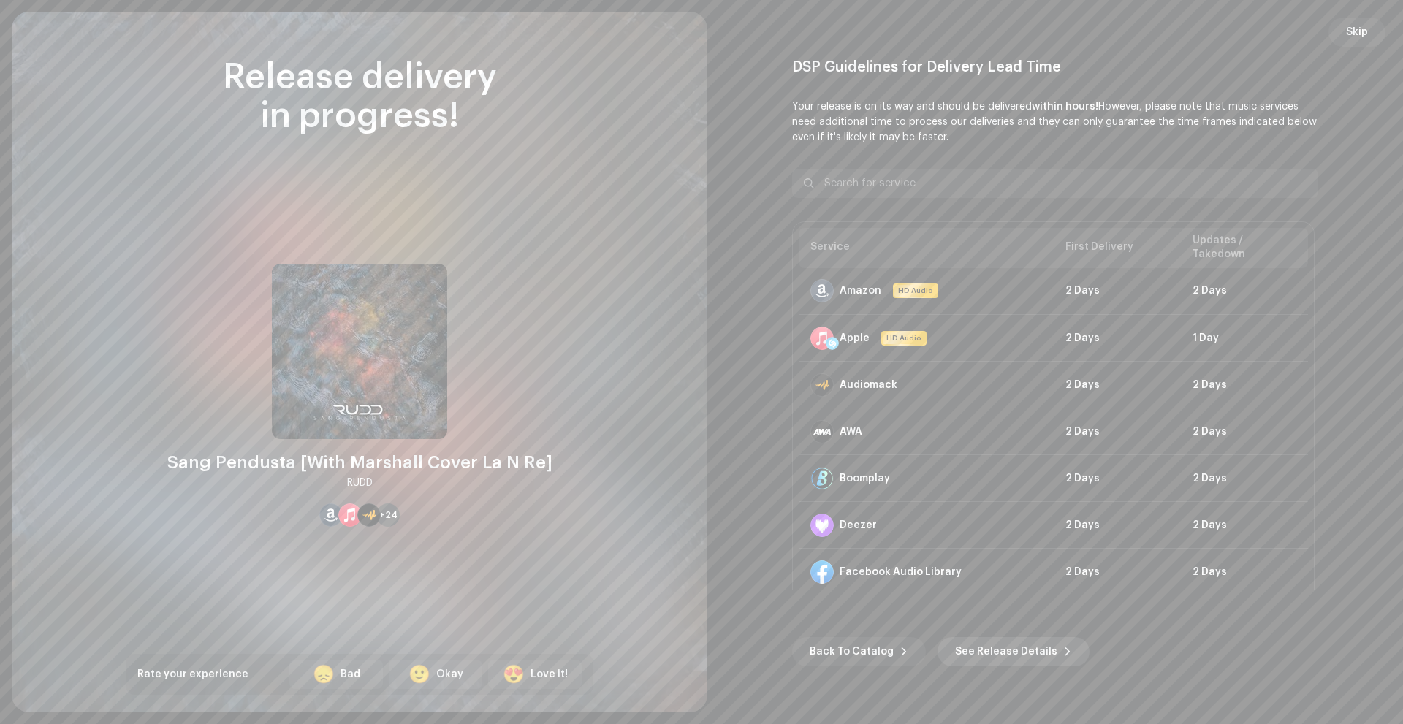
click at [987, 644] on span "See Release Details" at bounding box center [1006, 651] width 102 height 29
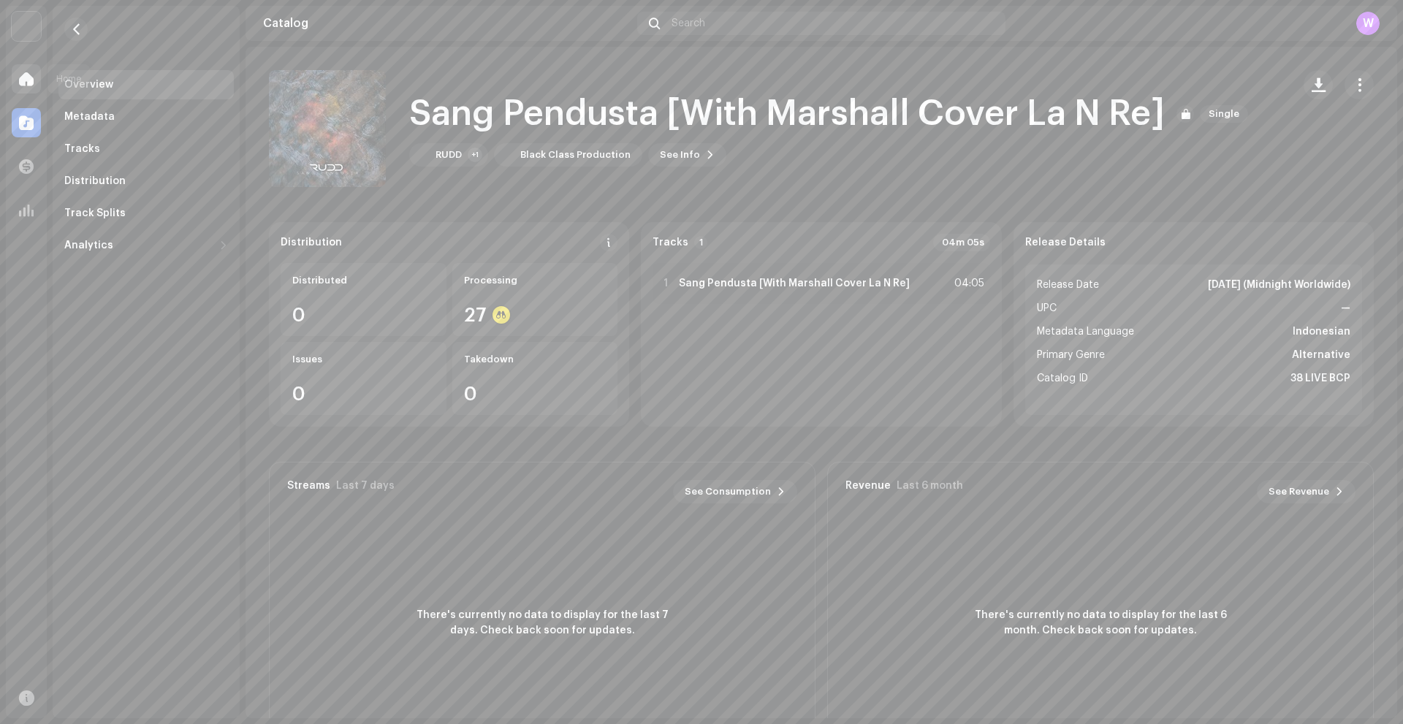
click at [22, 76] on span at bounding box center [26, 79] width 15 height 12
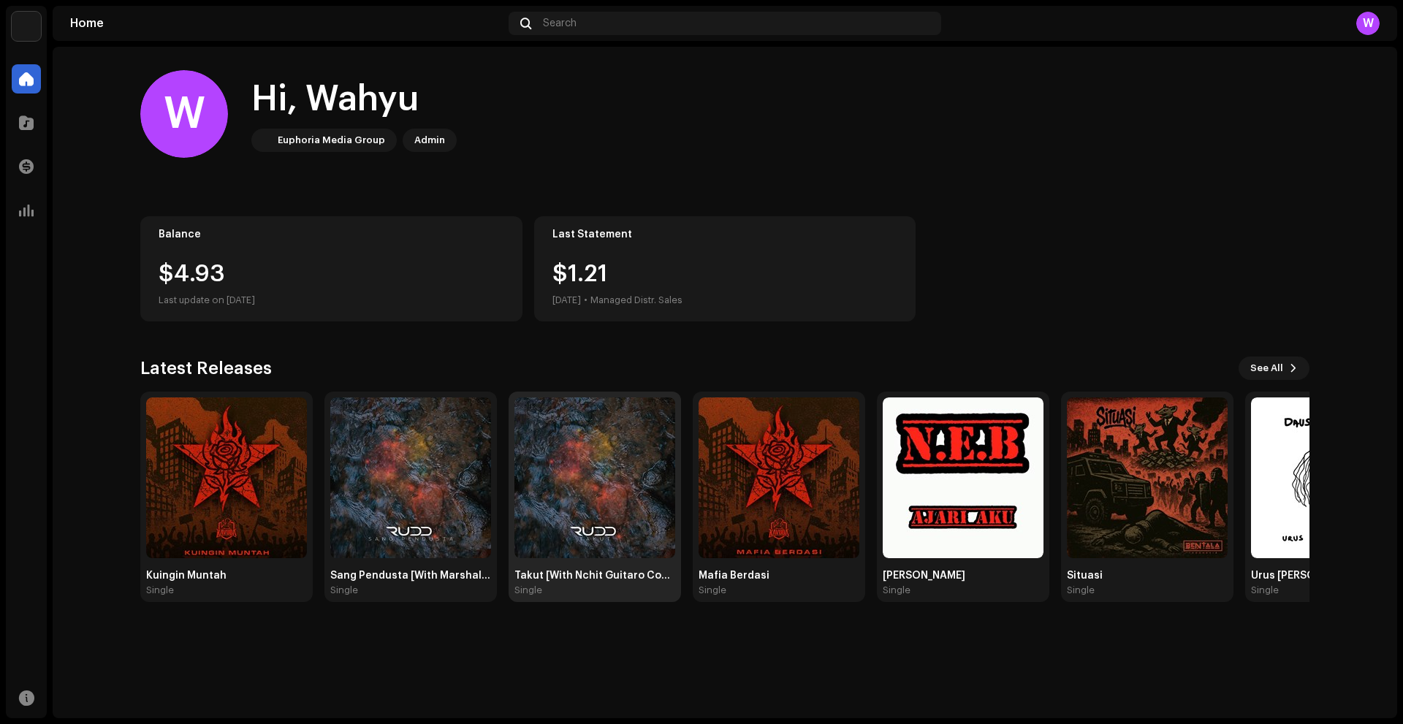
click at [586, 492] on img at bounding box center [594, 477] width 161 height 161
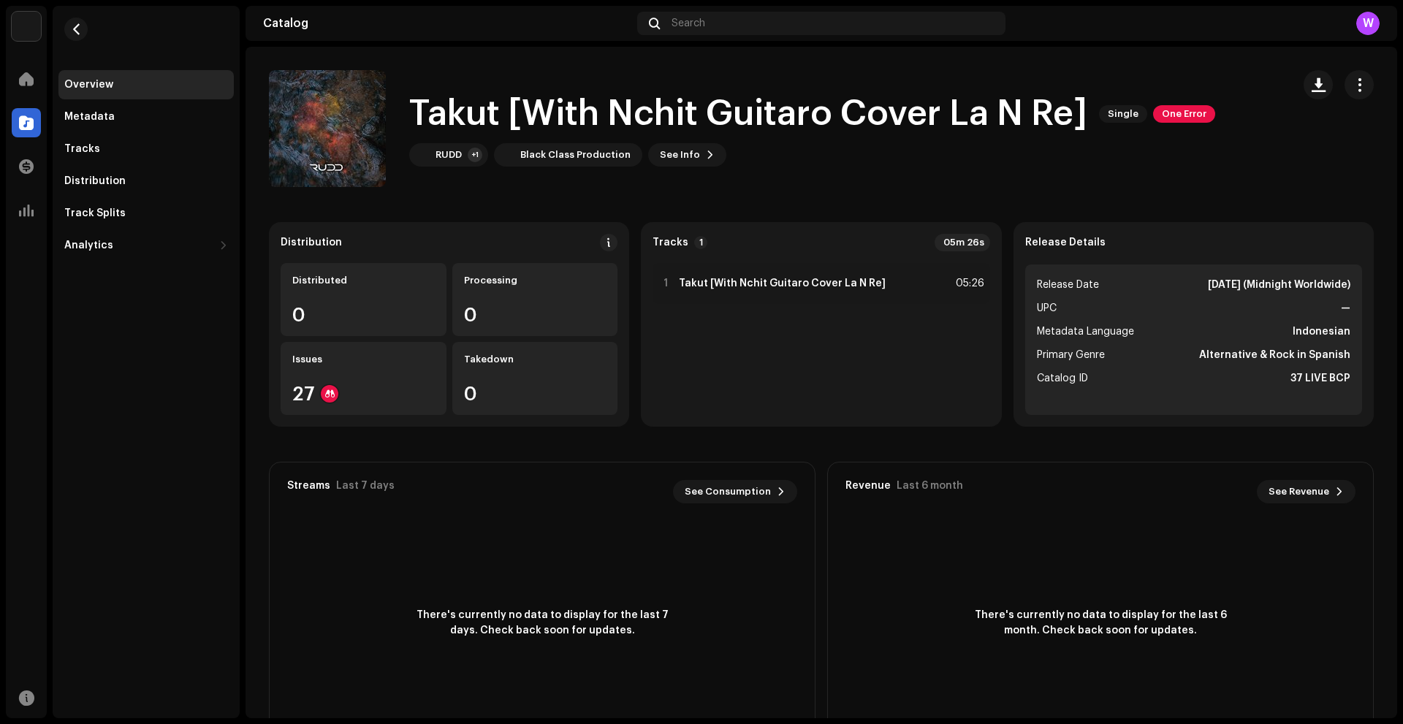
click at [1170, 104] on div "Takut [With Nchit Guitaro Cover La N Re] Single One Error" at bounding box center [812, 114] width 806 height 47
click at [1165, 113] on span "One Error" at bounding box center [1184, 114] width 62 height 18
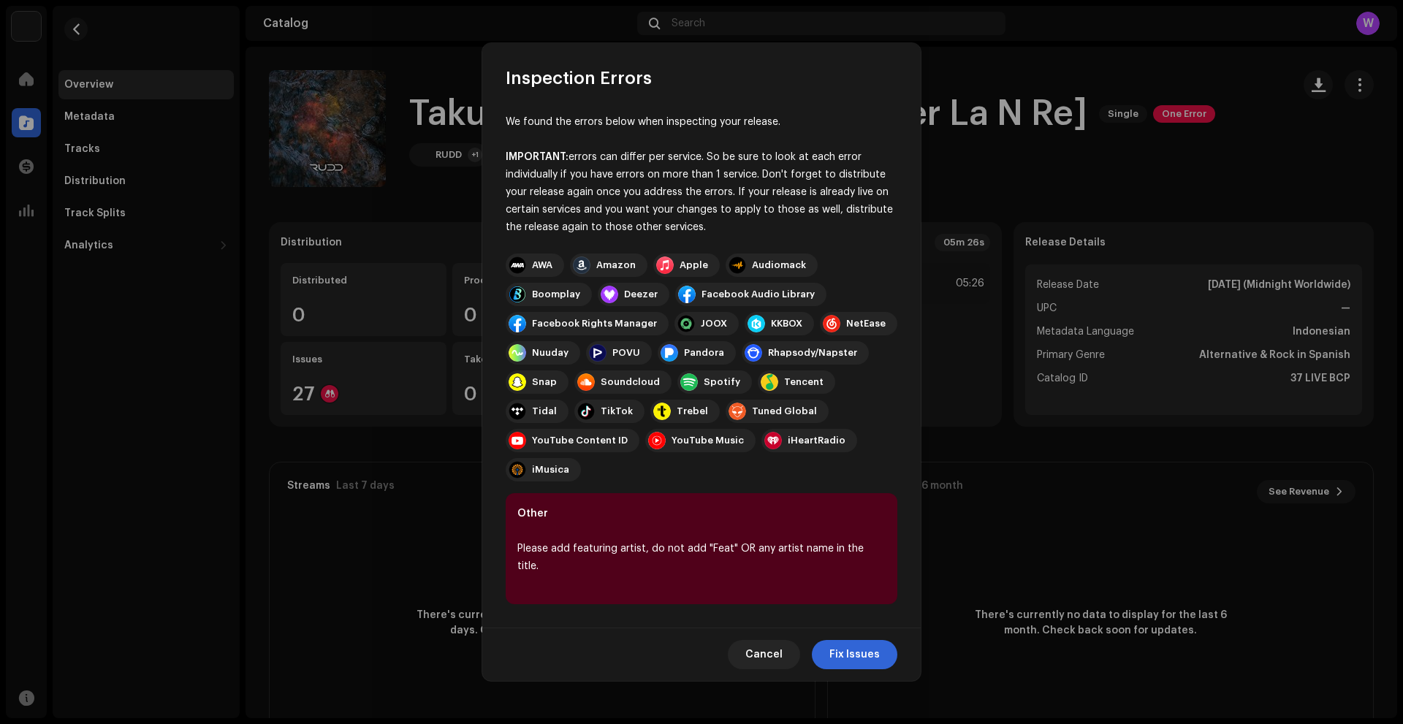
click at [831, 640] on button "Fix Issues" at bounding box center [854, 654] width 85 height 29
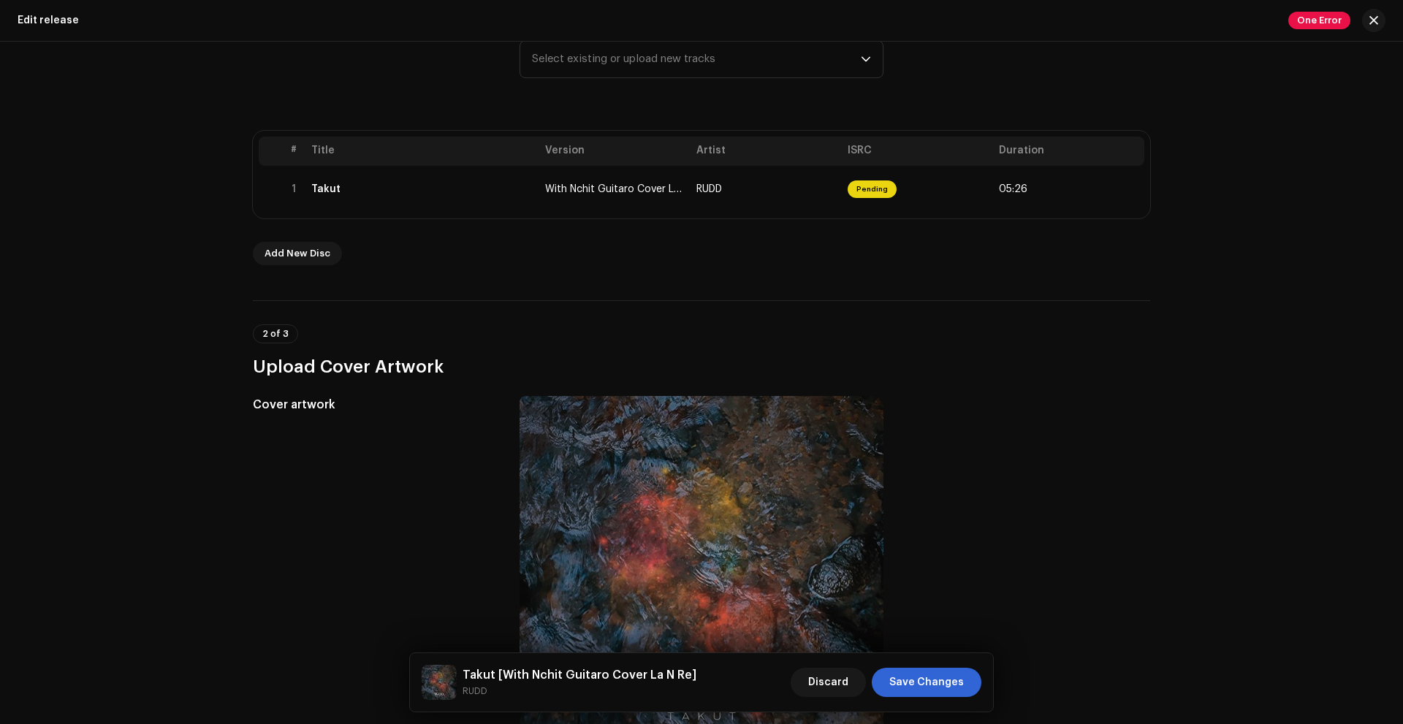
scroll to position [219, 0]
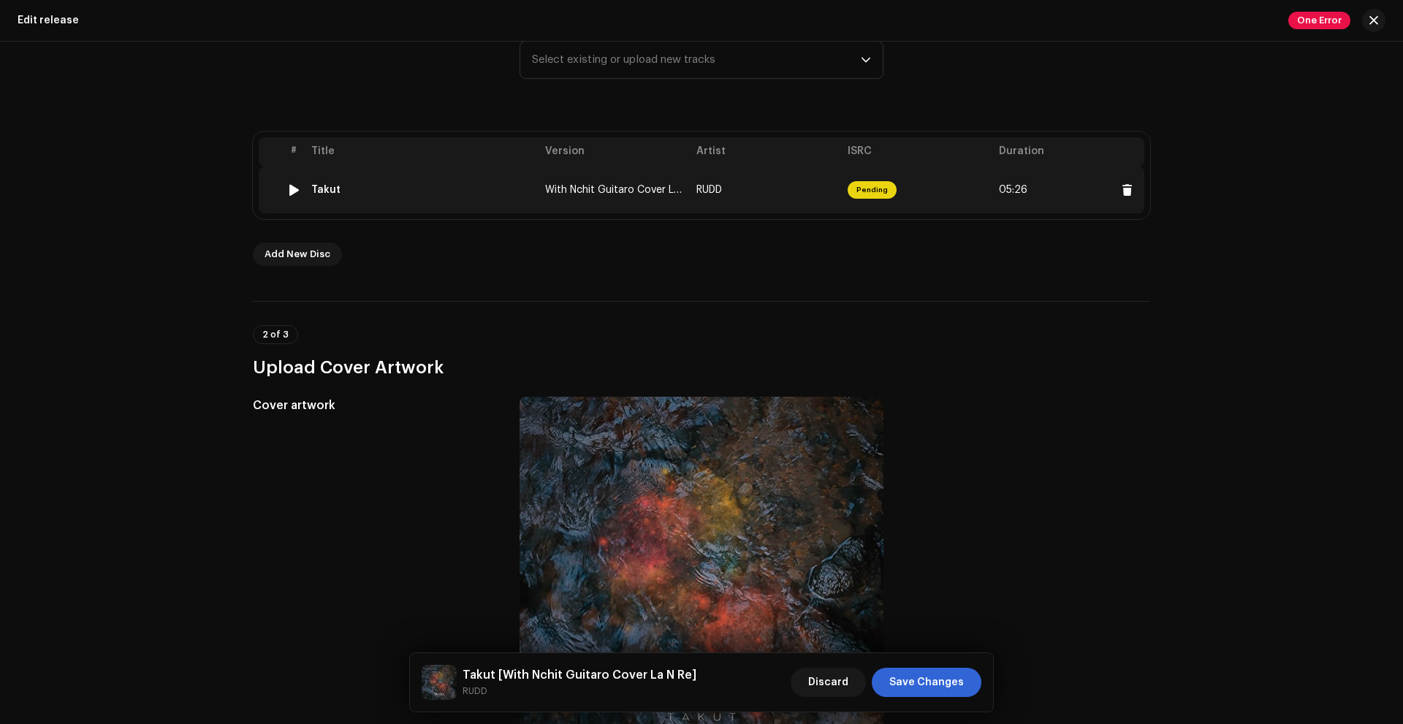
click at [790, 188] on td "RUDD" at bounding box center [765, 190] width 151 height 47
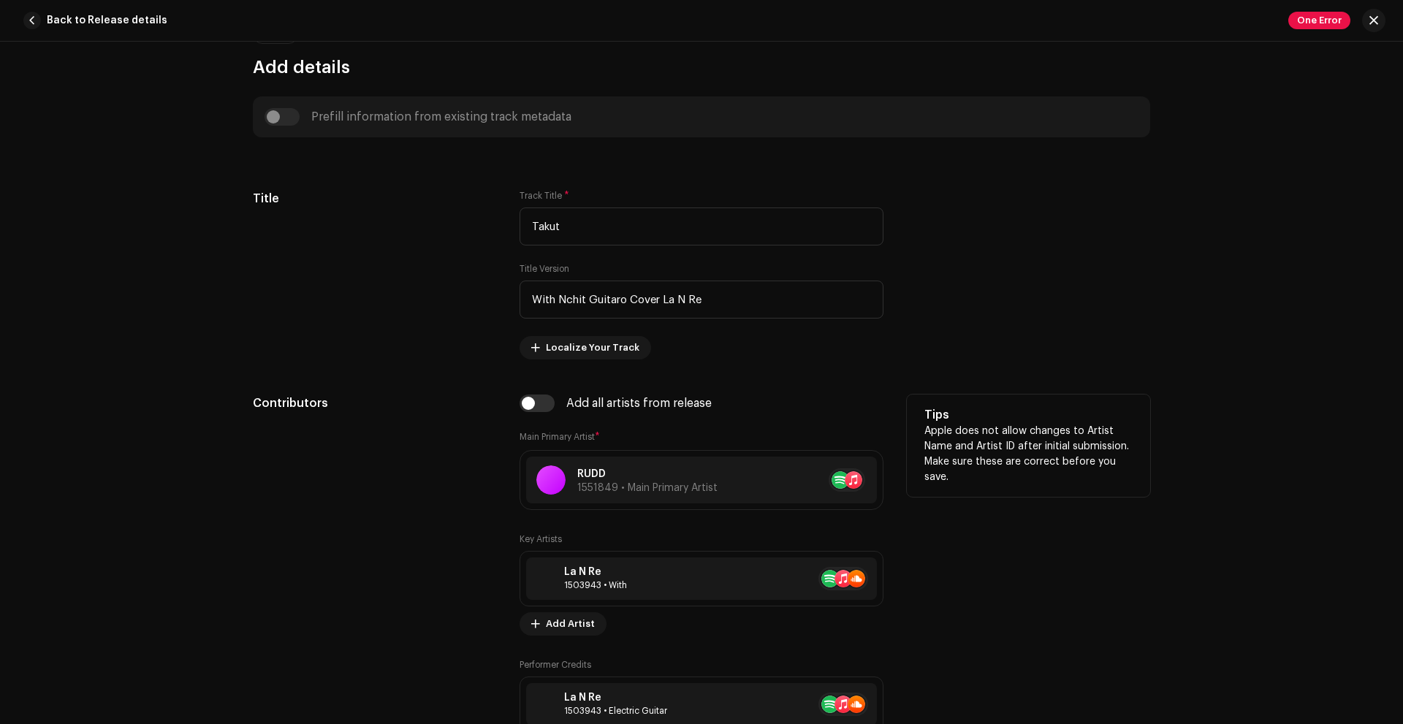
scroll to position [658, 0]
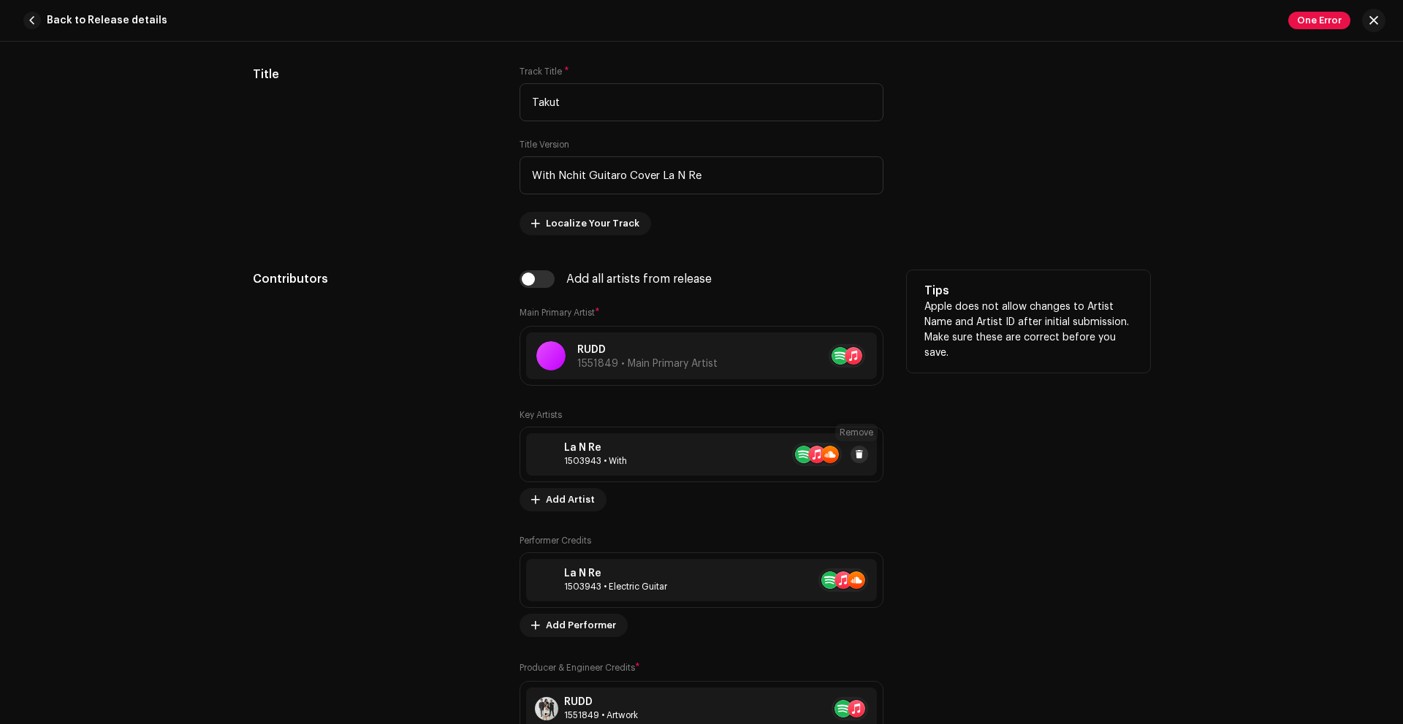
click at [856, 458] on span at bounding box center [859, 455] width 9 height 12
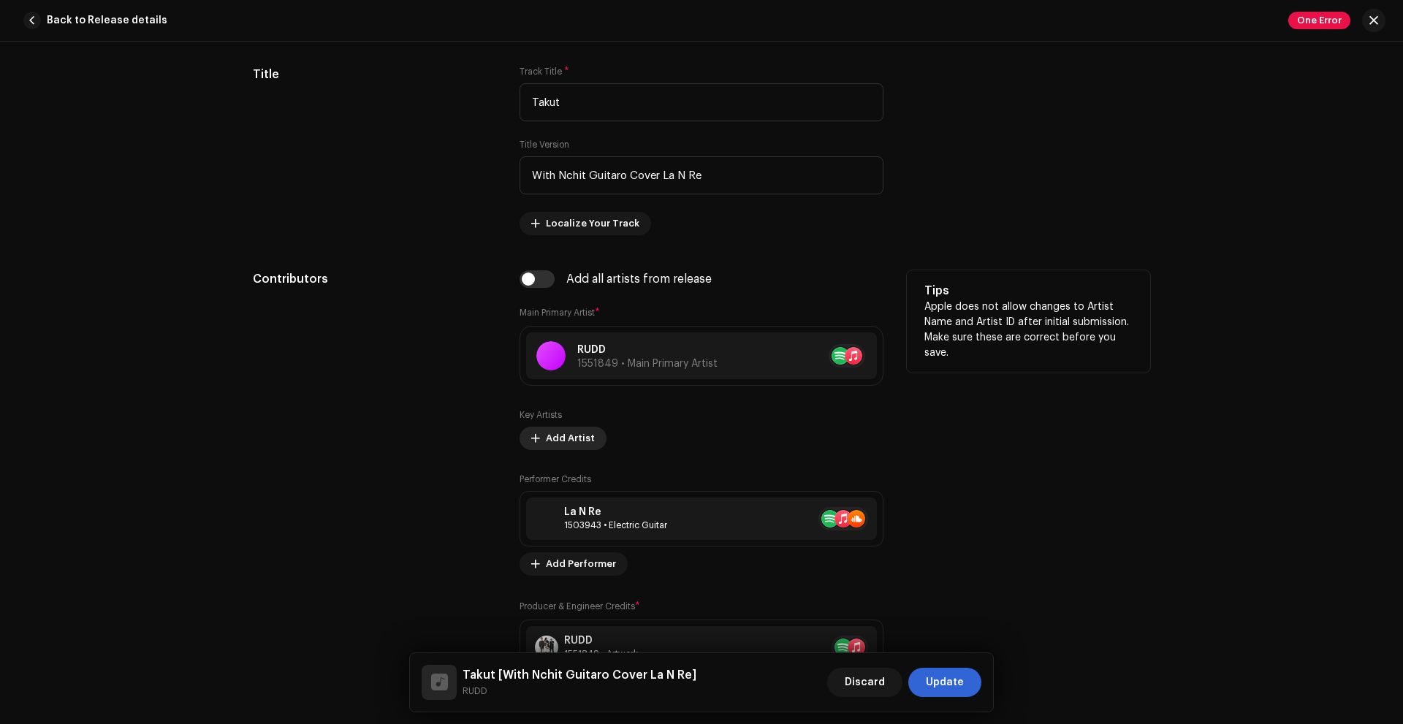
click at [580, 437] on span "Add Artist" at bounding box center [570, 438] width 49 height 29
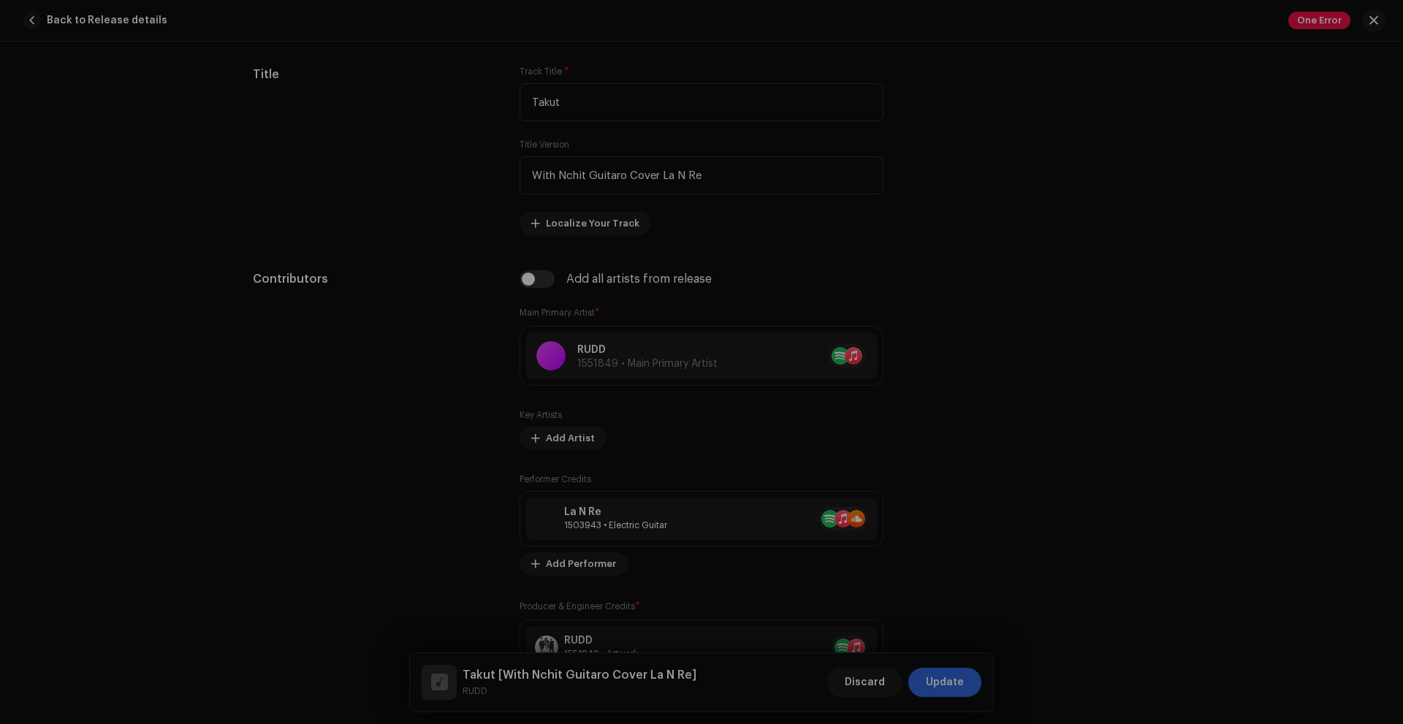
click at [933, 499] on div "Add Key Artist Role * Select role Cancel Add Artist" at bounding box center [701, 362] width 1403 height 724
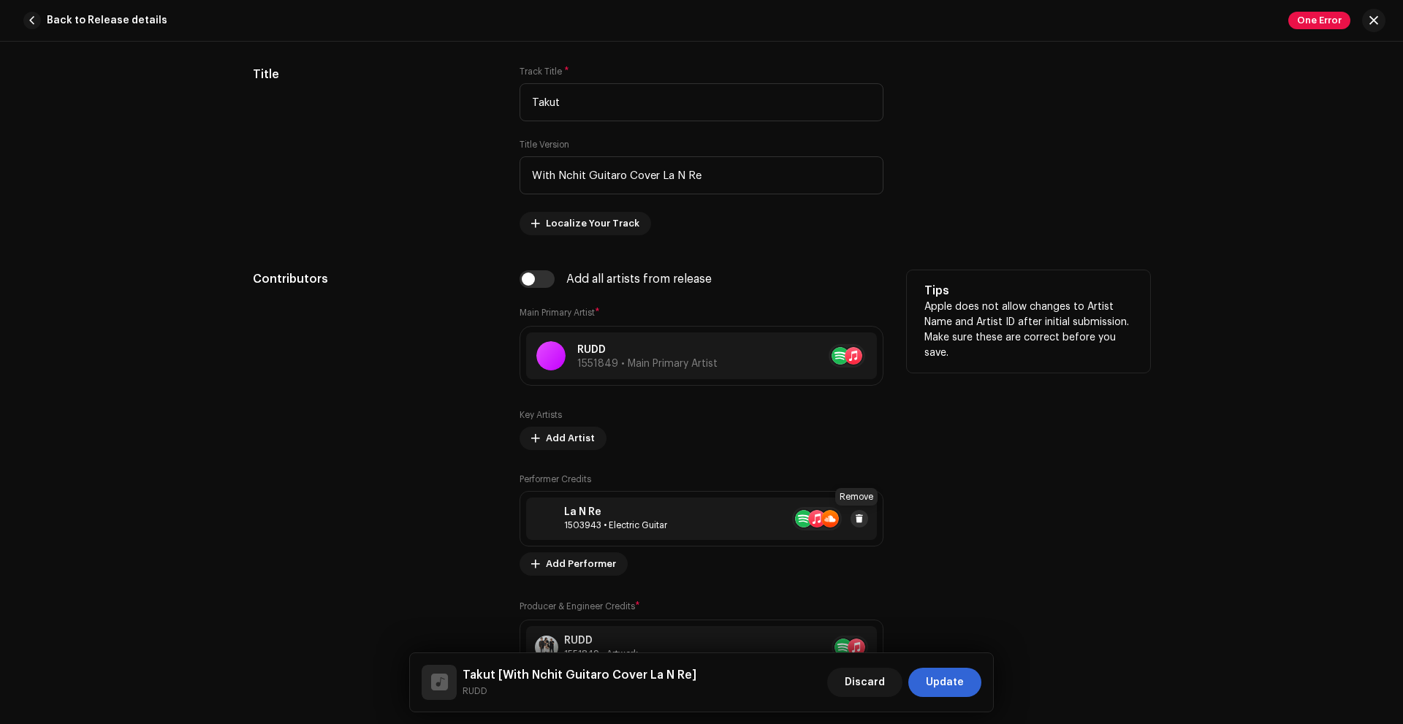
click at [860, 517] on span at bounding box center [859, 519] width 9 height 12
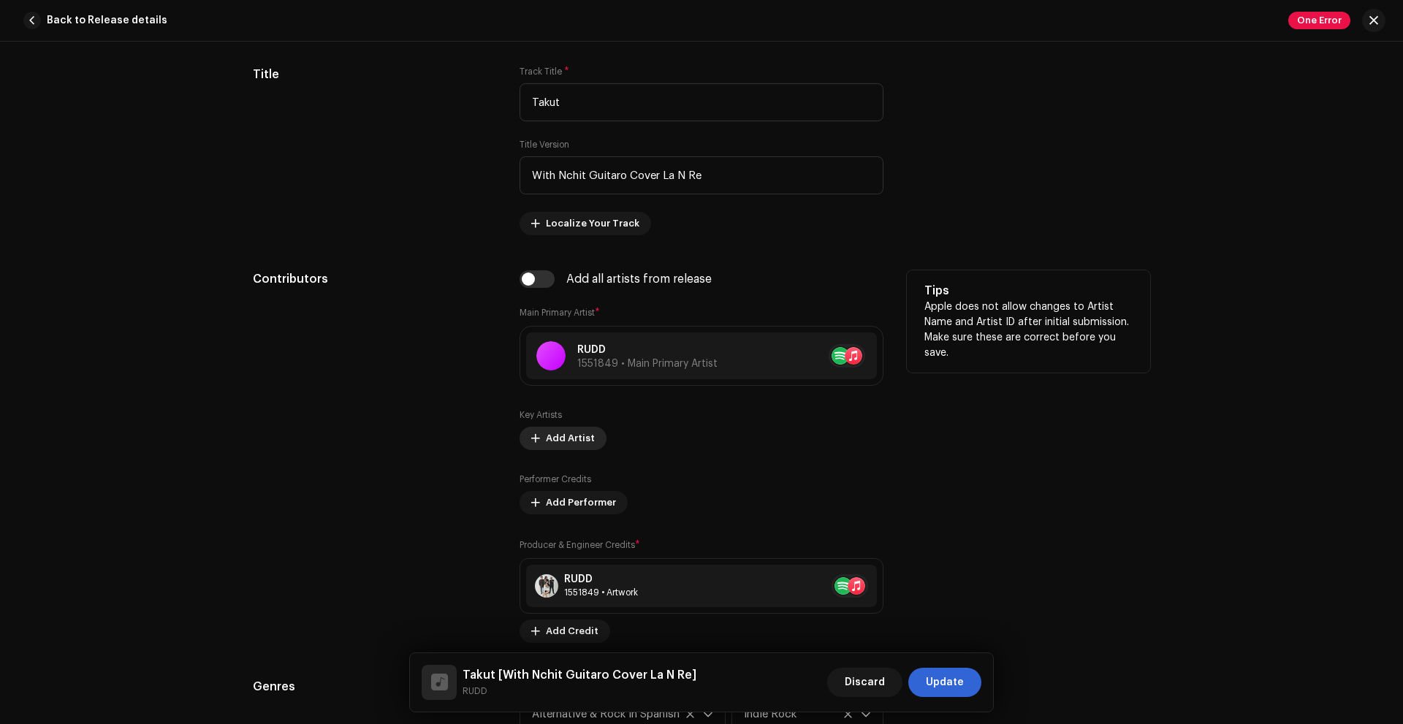
click at [576, 439] on span "Add Artist" at bounding box center [570, 438] width 49 height 29
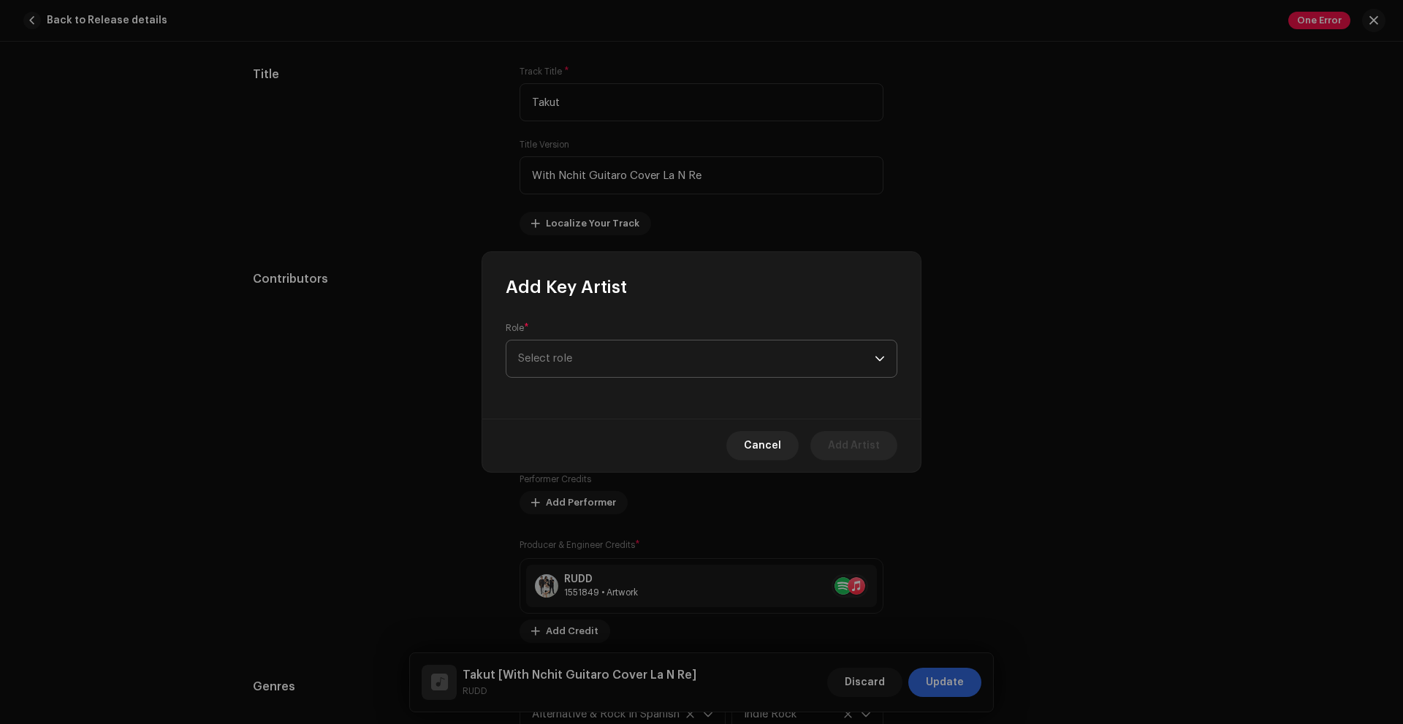
click at [628, 366] on span "Select role" at bounding box center [696, 358] width 357 height 37
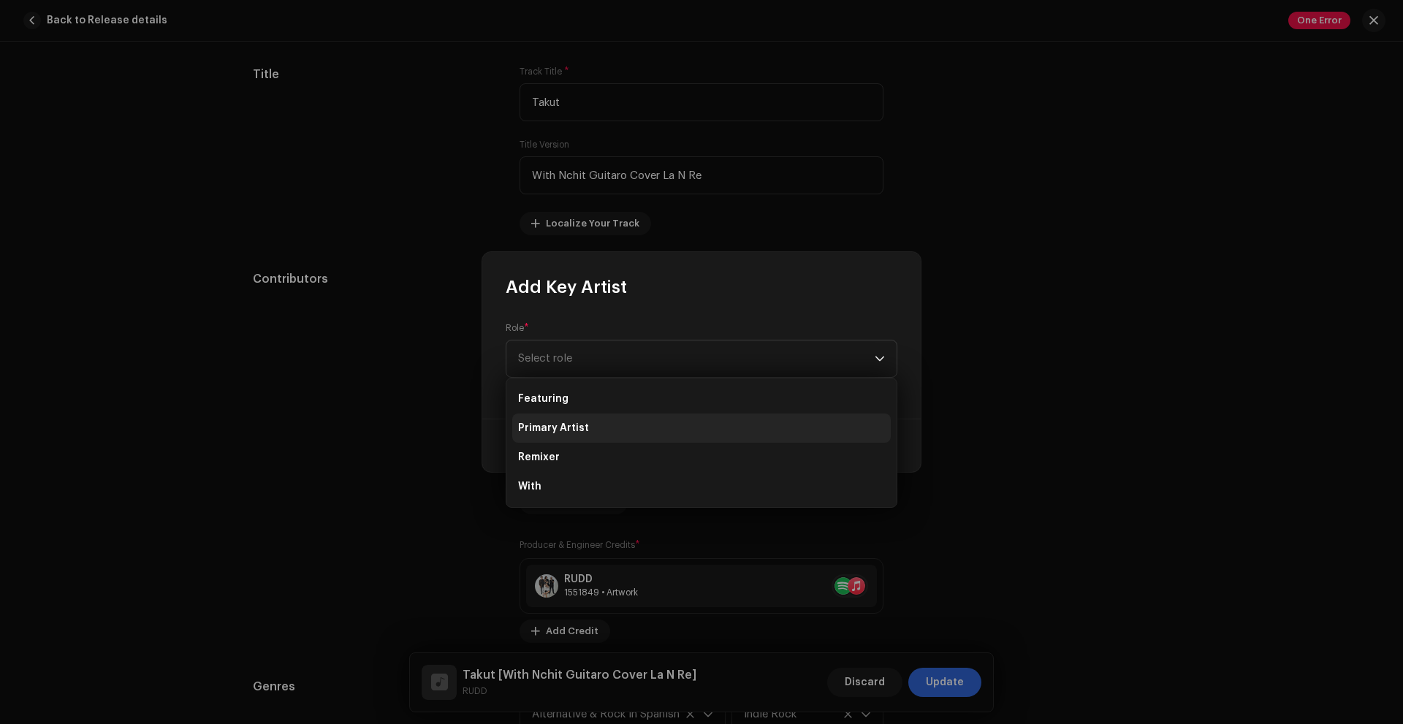
click at [557, 426] on span "Primary Artist" at bounding box center [553, 428] width 71 height 15
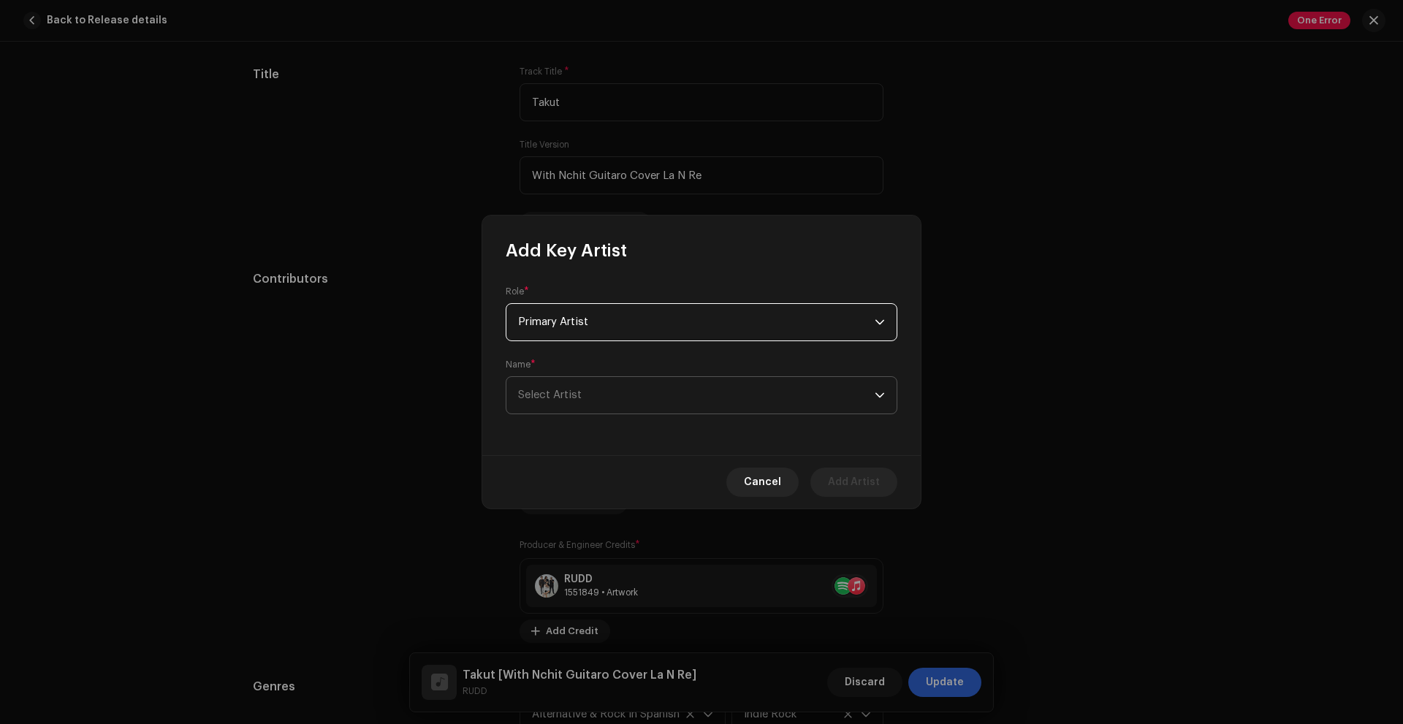
click at [683, 403] on span "Select Artist" at bounding box center [696, 395] width 357 height 37
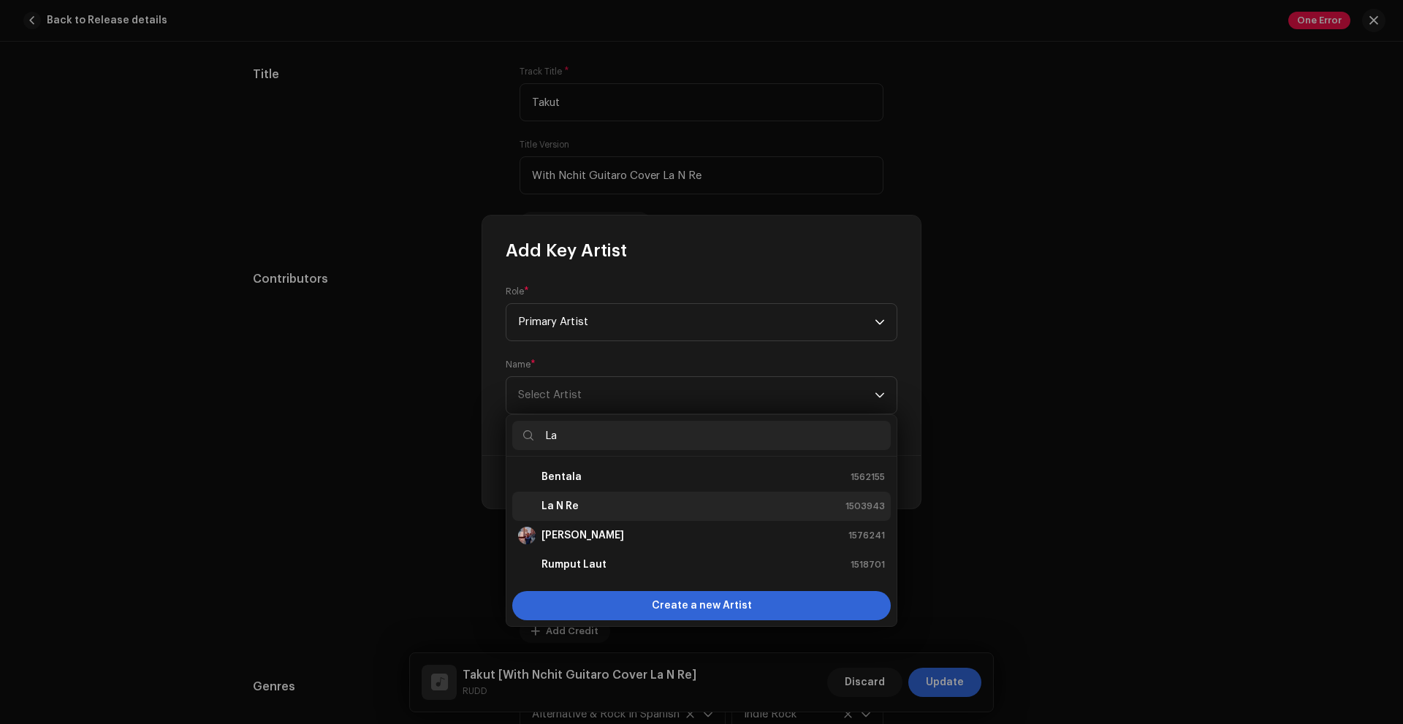
type input "La"
click at [579, 499] on div "La N Re 1503943" at bounding box center [701, 507] width 367 height 18
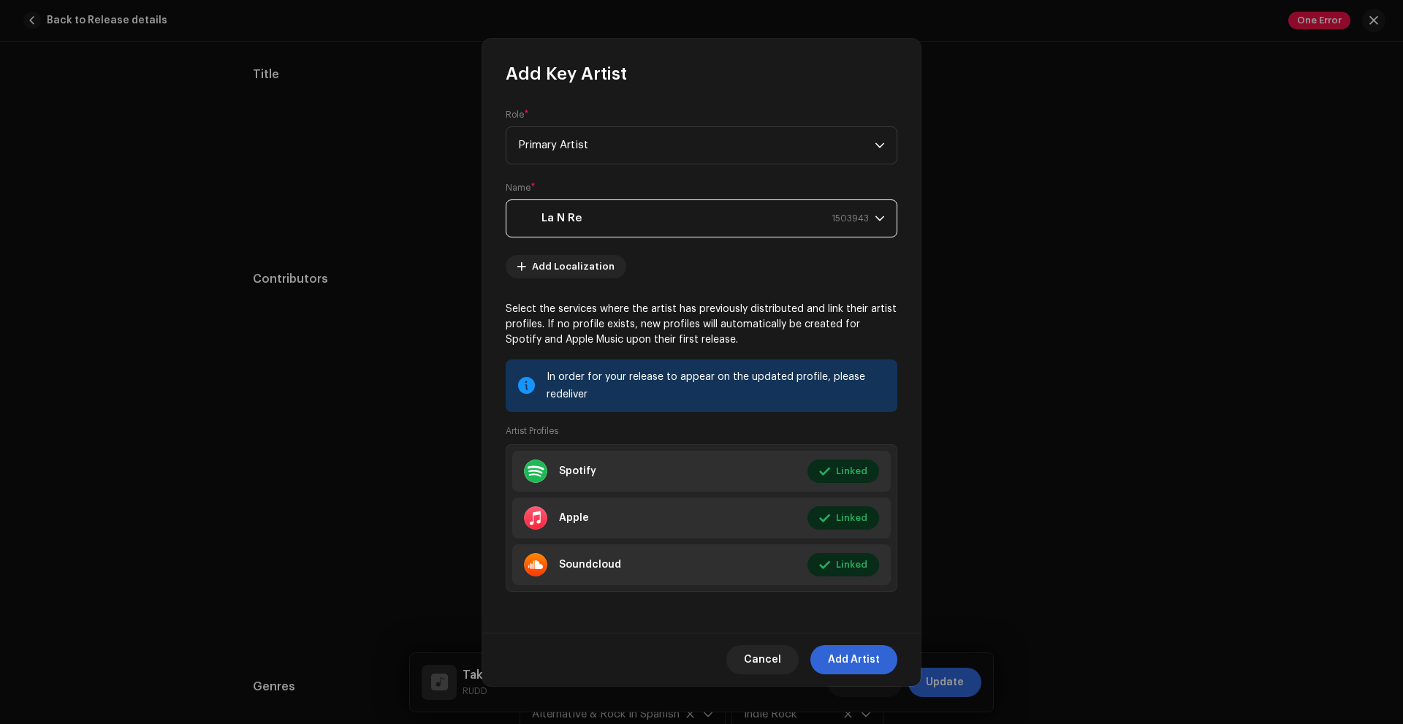
click at [854, 652] on span "Add Artist" at bounding box center [854, 659] width 52 height 29
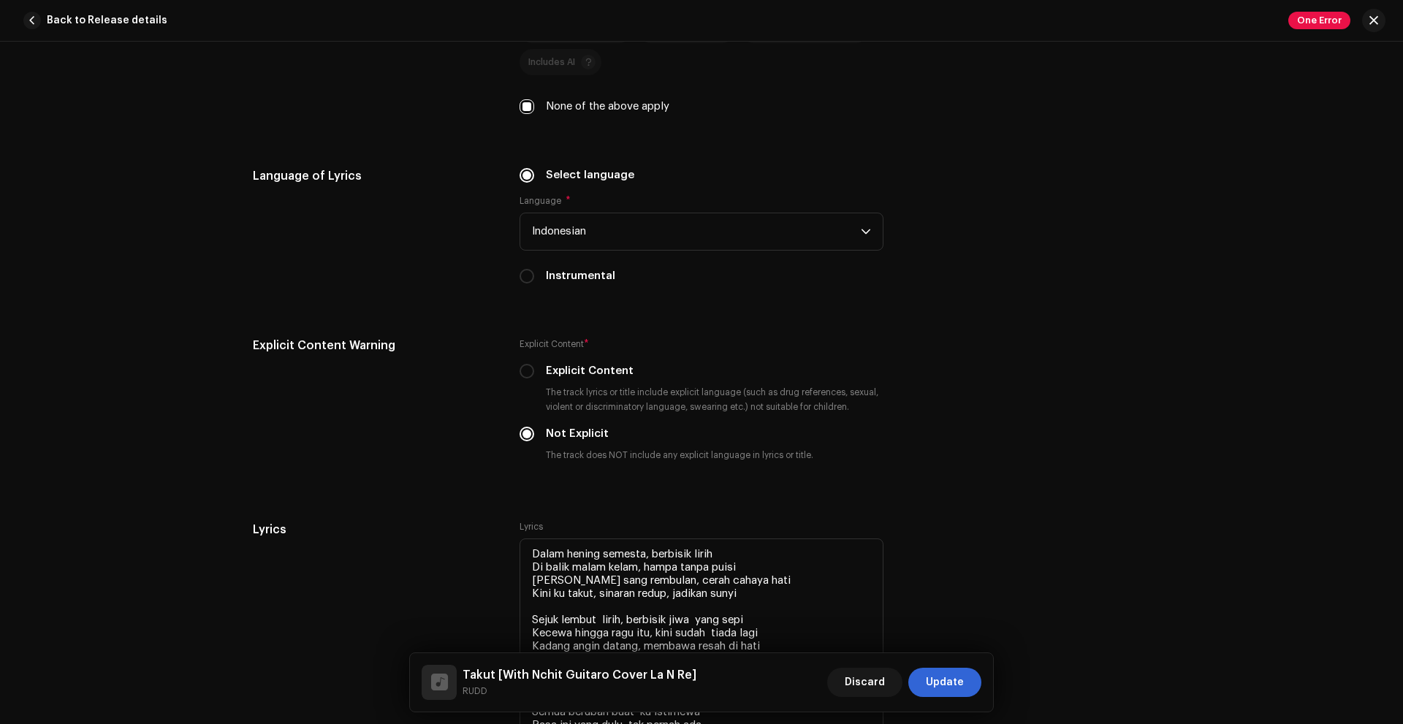
scroll to position [2472, 0]
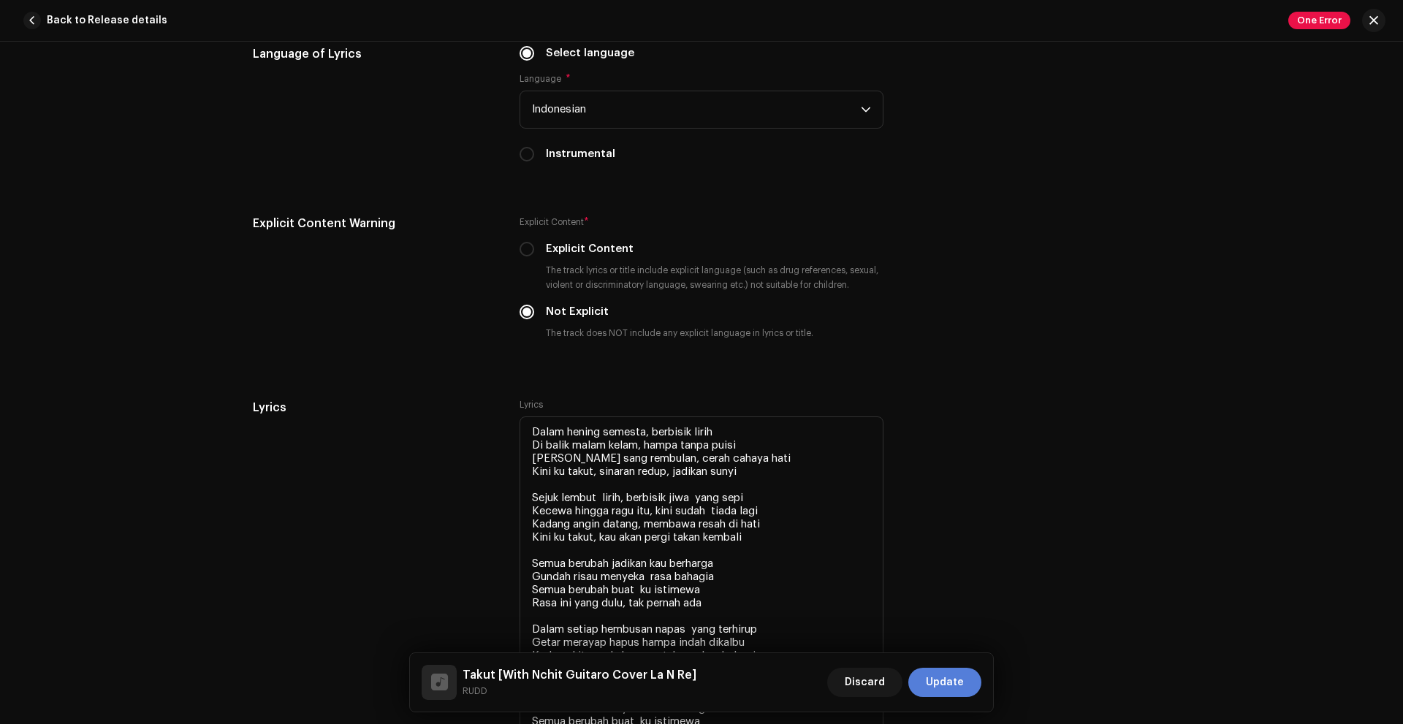
click at [942, 677] on span "Update" at bounding box center [945, 682] width 38 height 29
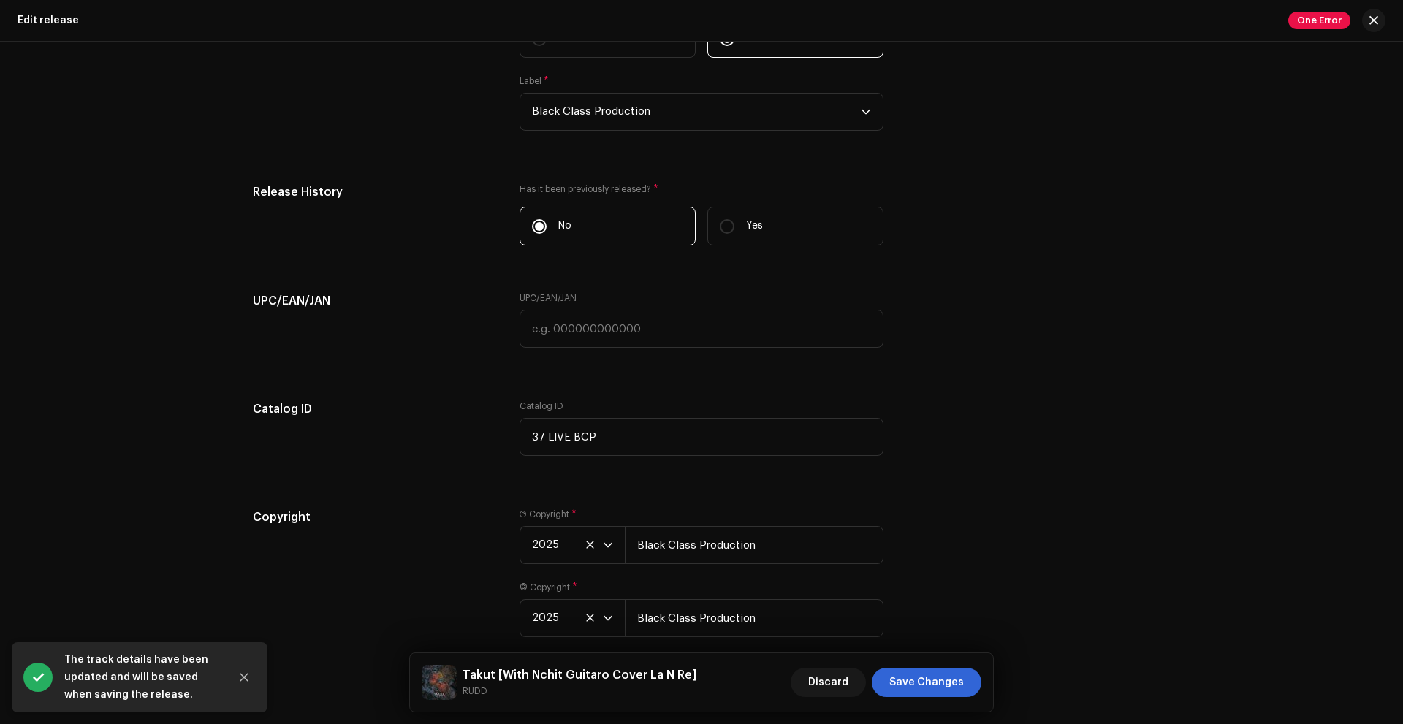
scroll to position [2546, 0]
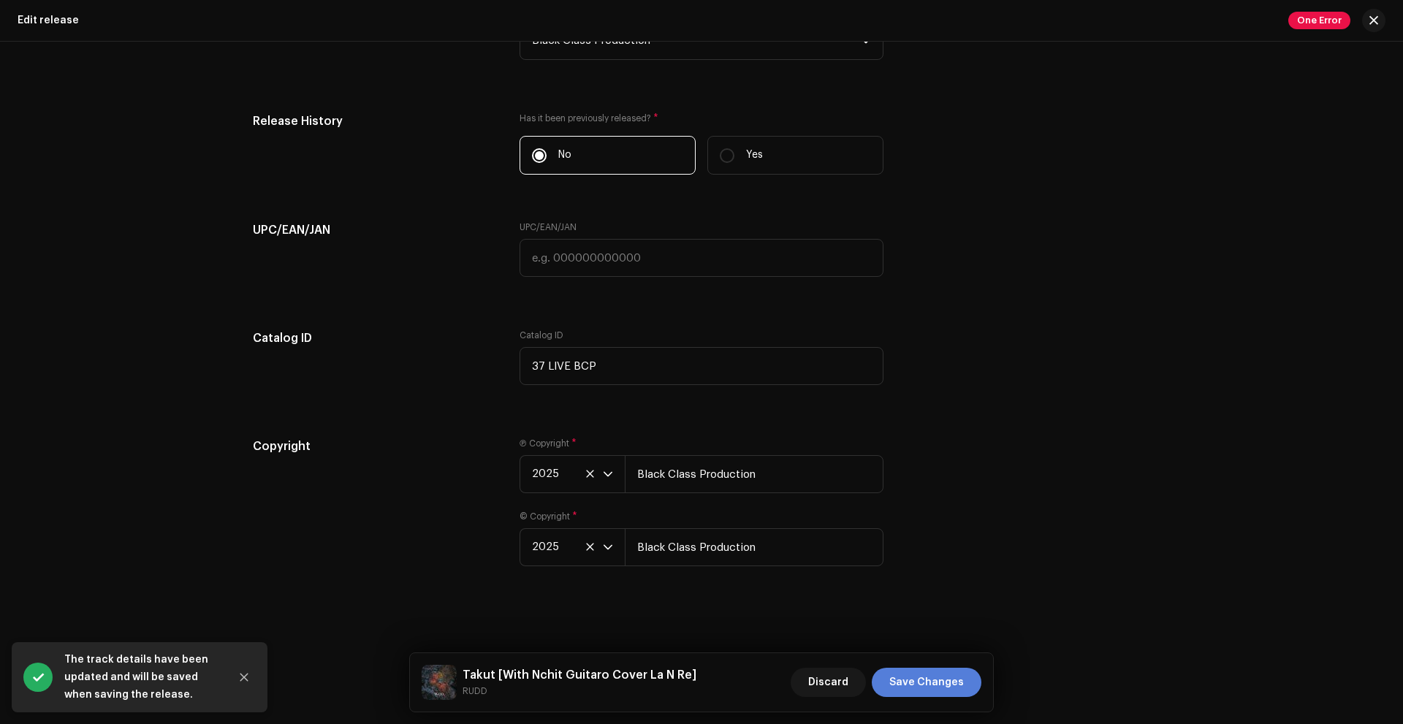
click at [930, 676] on span "Save Changes" at bounding box center [926, 682] width 75 height 29
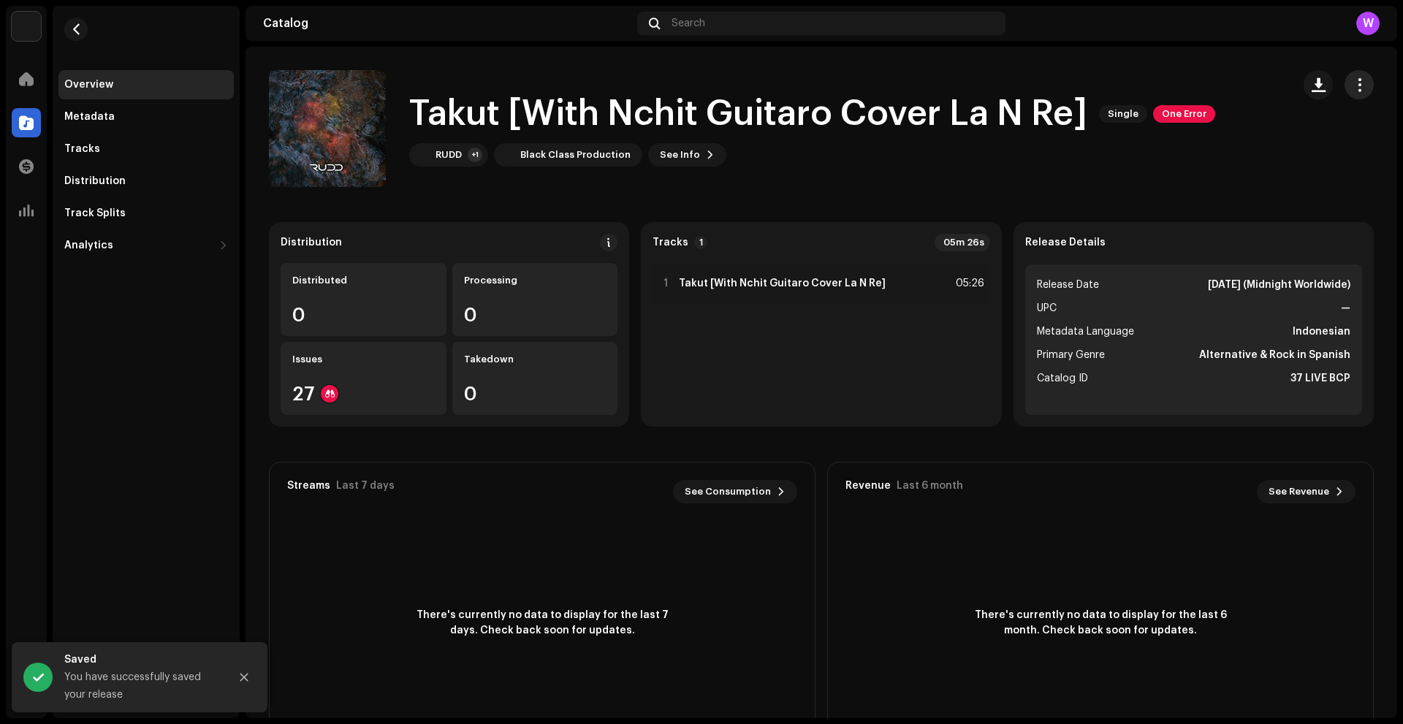
click at [1352, 89] on span "button" at bounding box center [1359, 85] width 14 height 12
click at [1254, 153] on div "Edit" at bounding box center [1284, 150] width 136 height 12
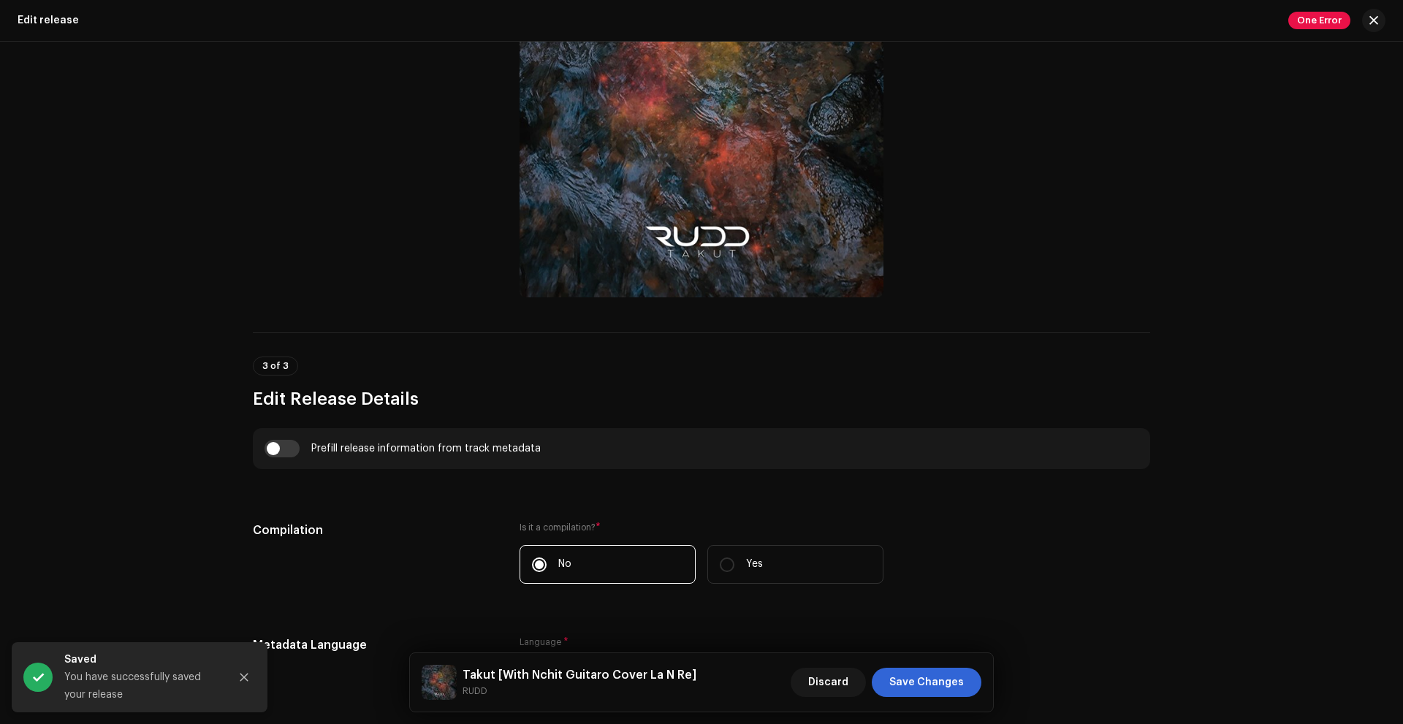
scroll to position [804, 0]
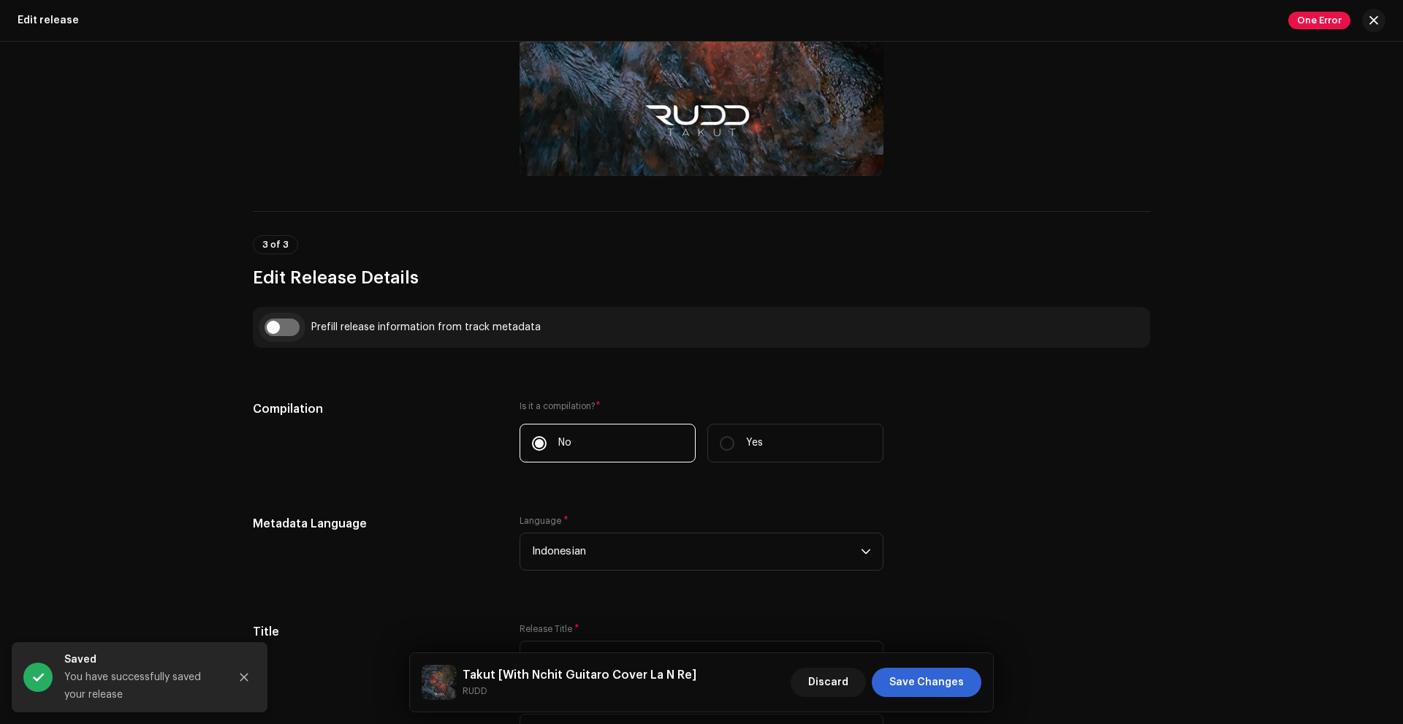
click at [278, 327] on input "checkbox" at bounding box center [281, 328] width 35 height 18
checkbox input "true"
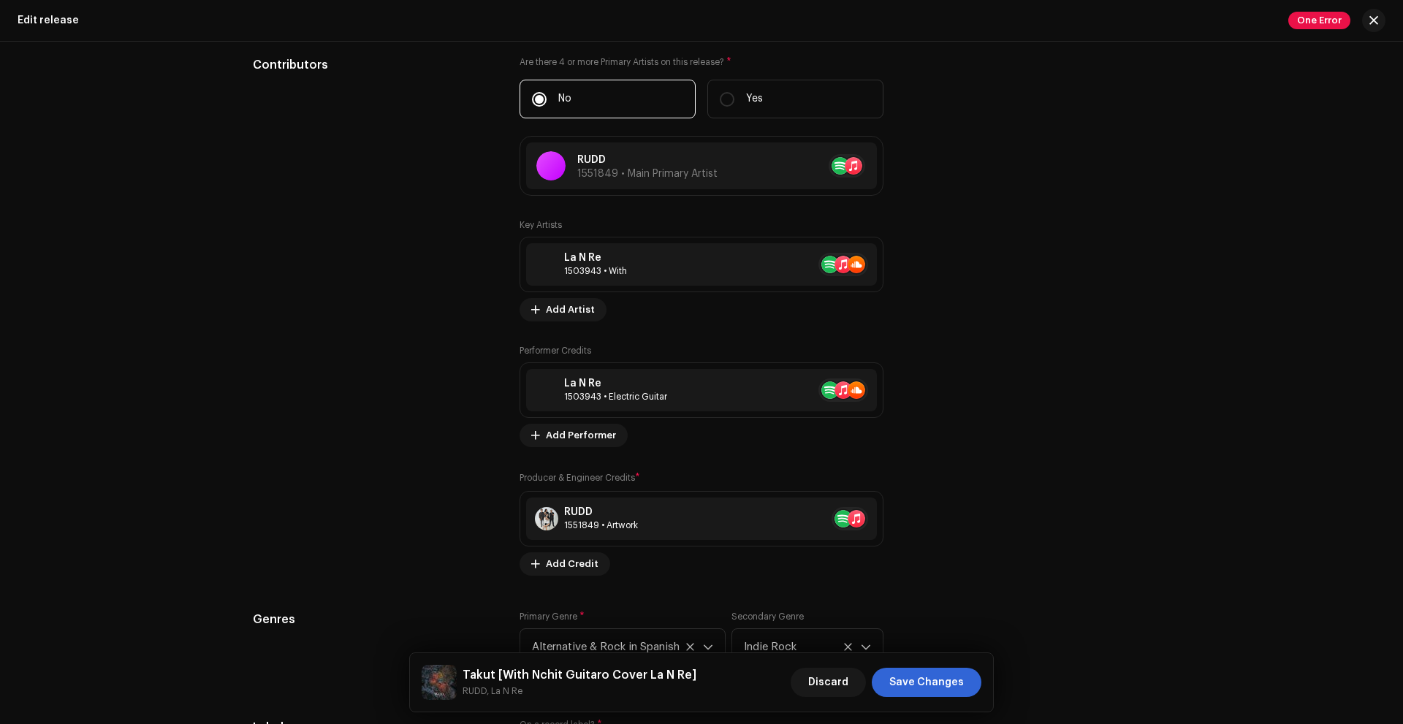
scroll to position [1826, 0]
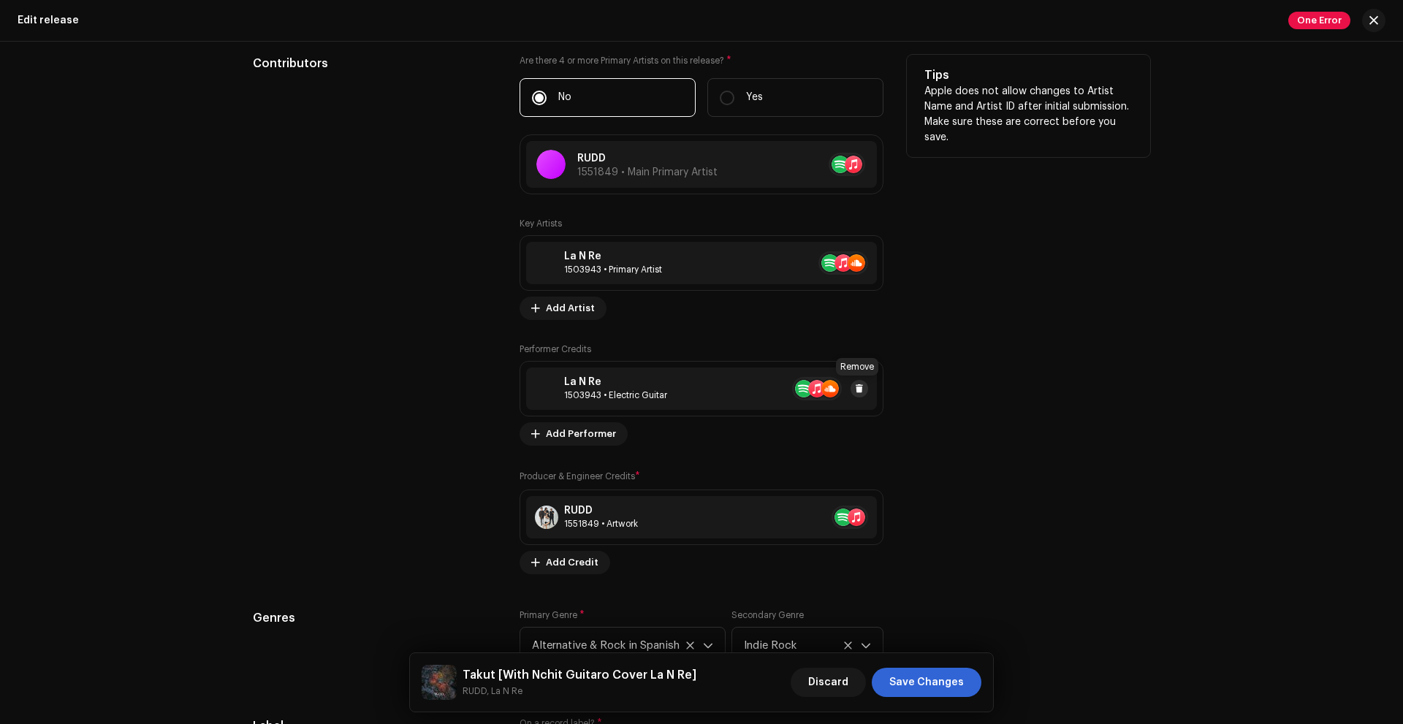
click at [857, 383] on span at bounding box center [859, 389] width 9 height 12
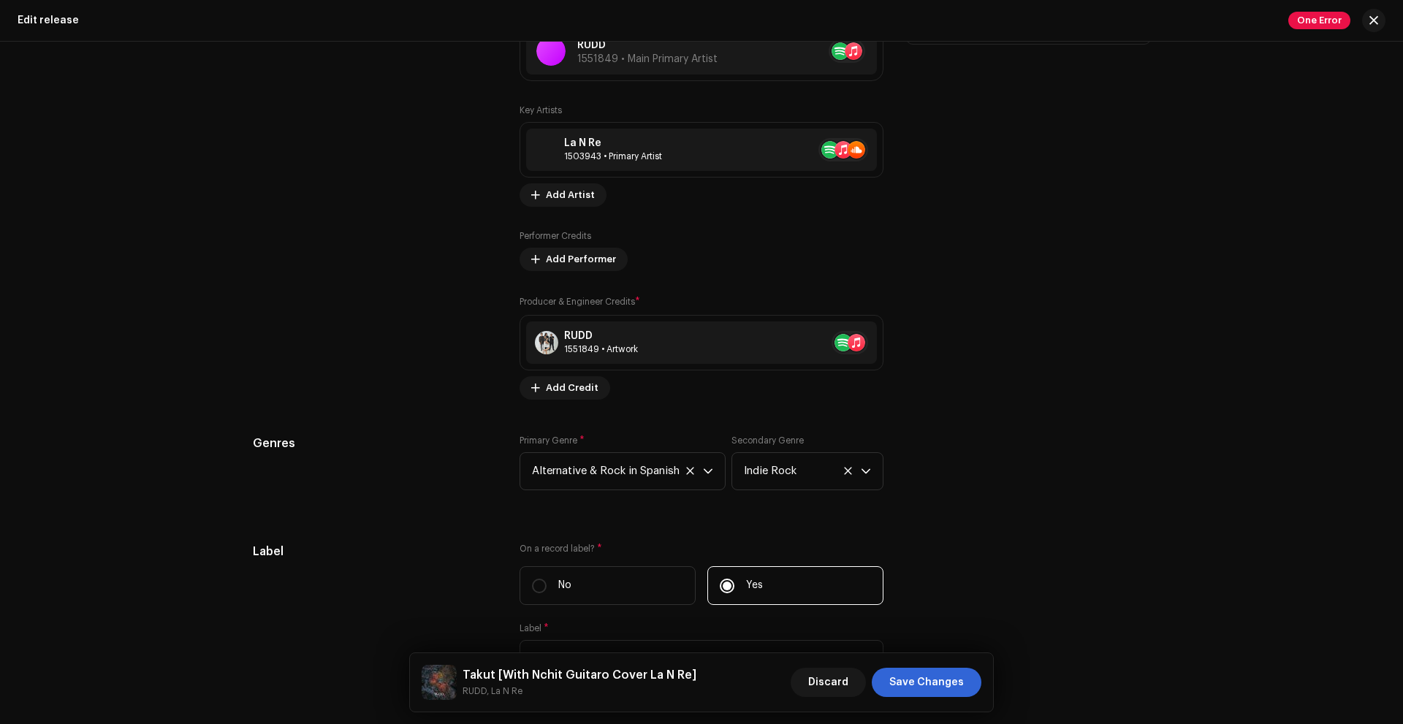
scroll to position [2046, 0]
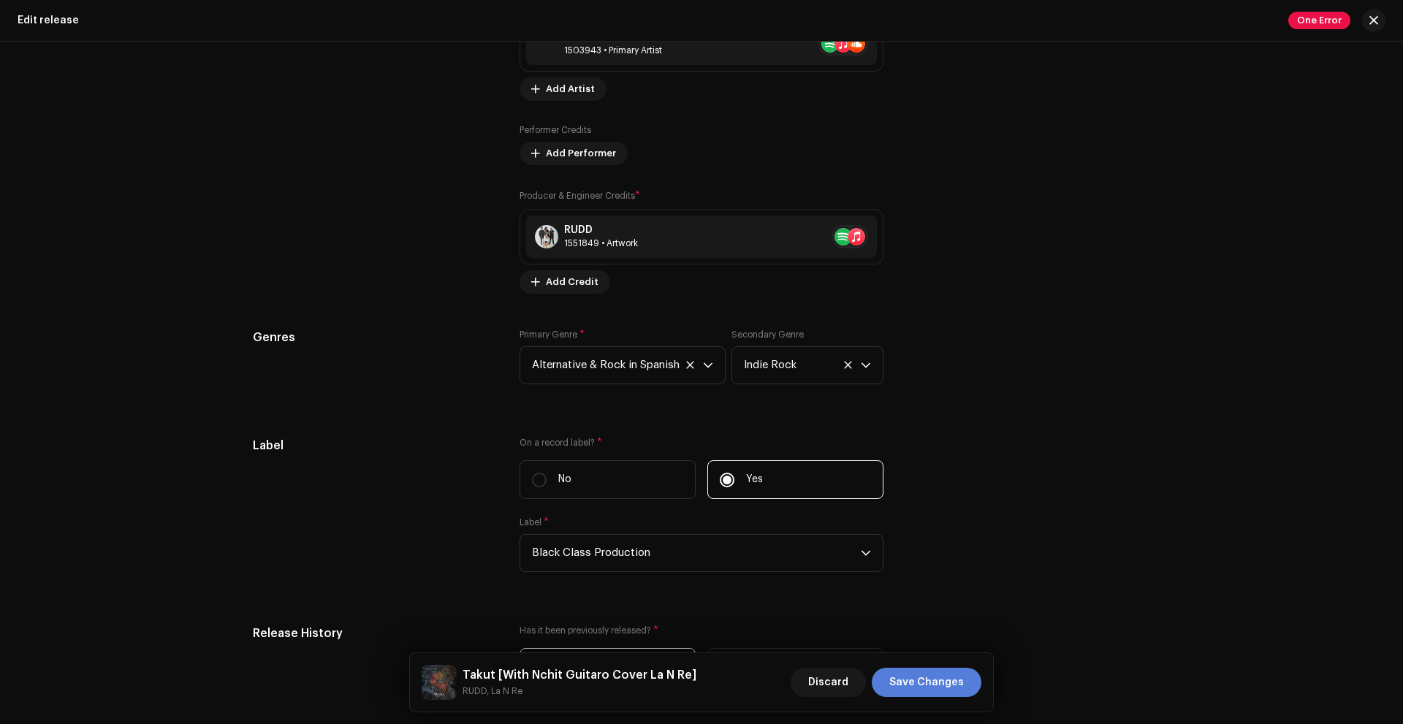
click at [915, 679] on span "Save Changes" at bounding box center [926, 682] width 75 height 29
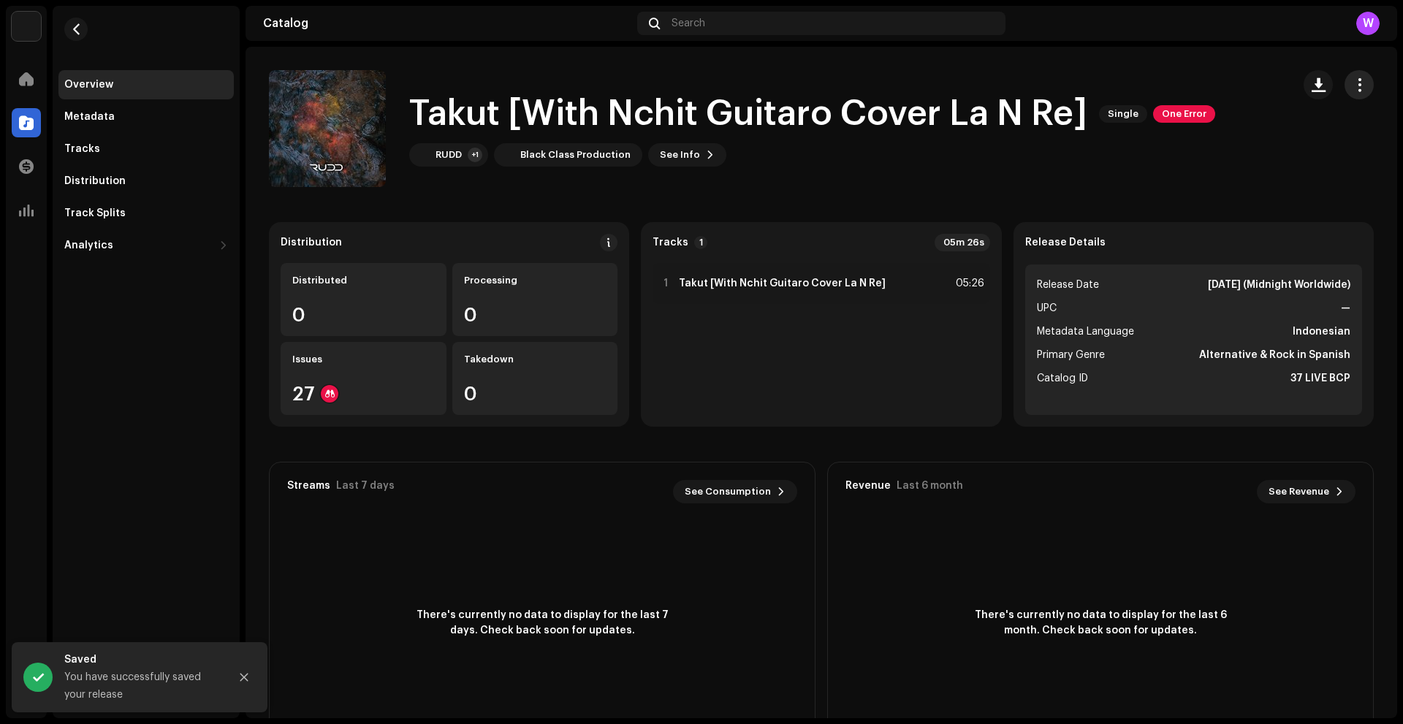
click at [1352, 90] on span "button" at bounding box center [1359, 85] width 14 height 12
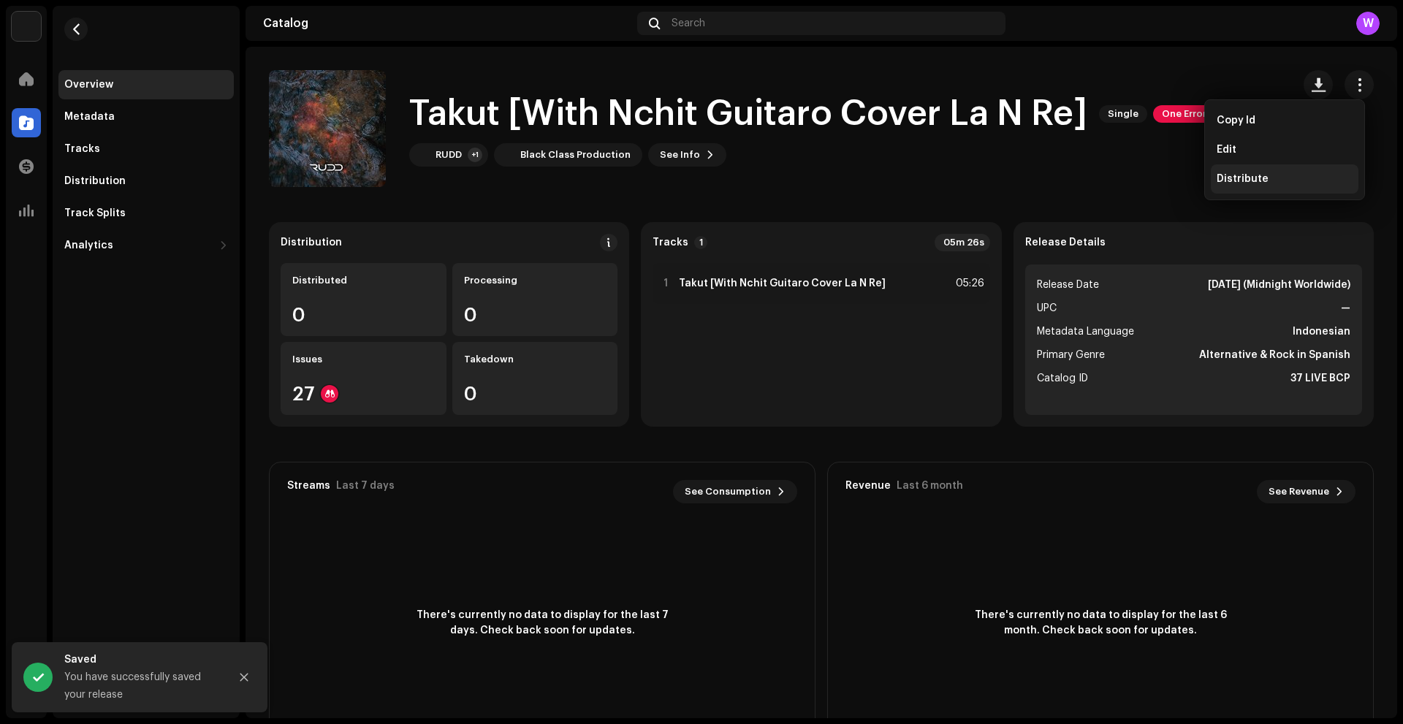
click at [1250, 175] on span "Distribute" at bounding box center [1242, 179] width 52 height 12
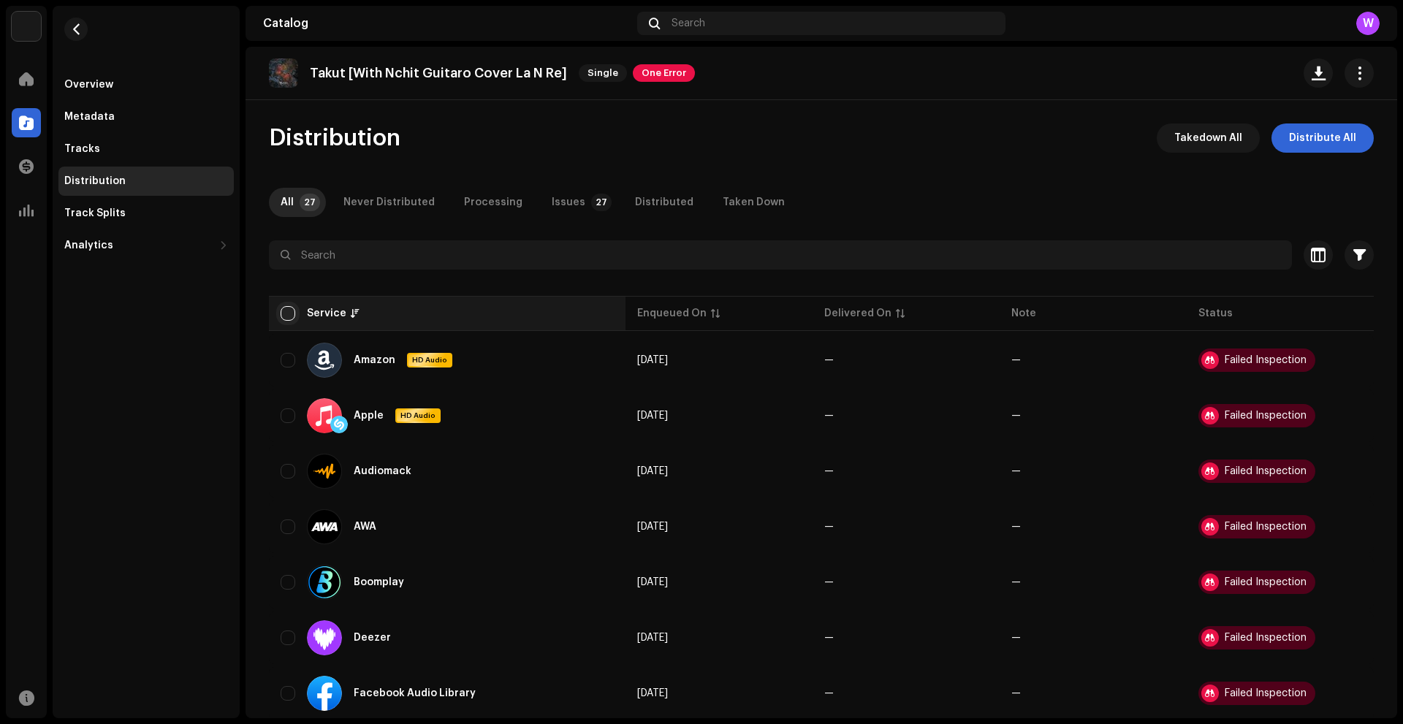
click at [289, 317] on input "checkbox" at bounding box center [288, 313] width 15 height 15
checkbox input "true"
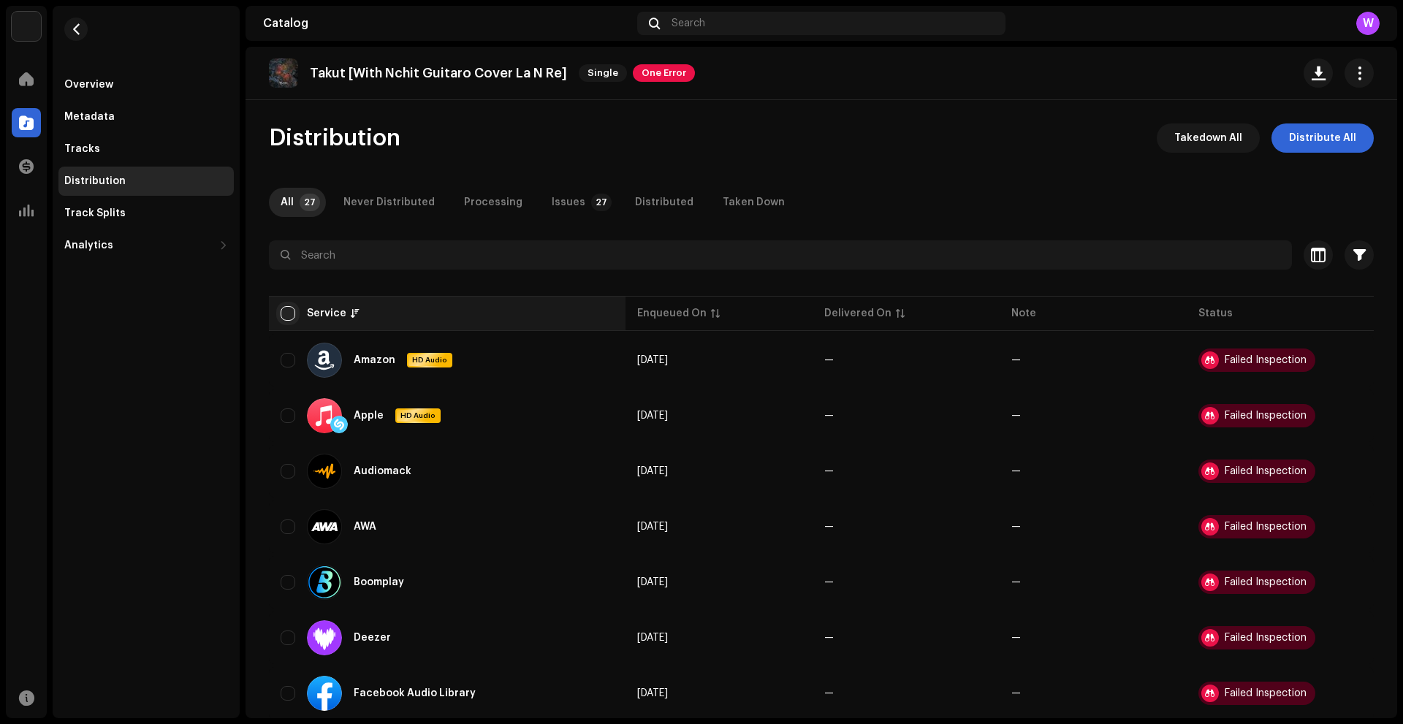
checkbox input "true"
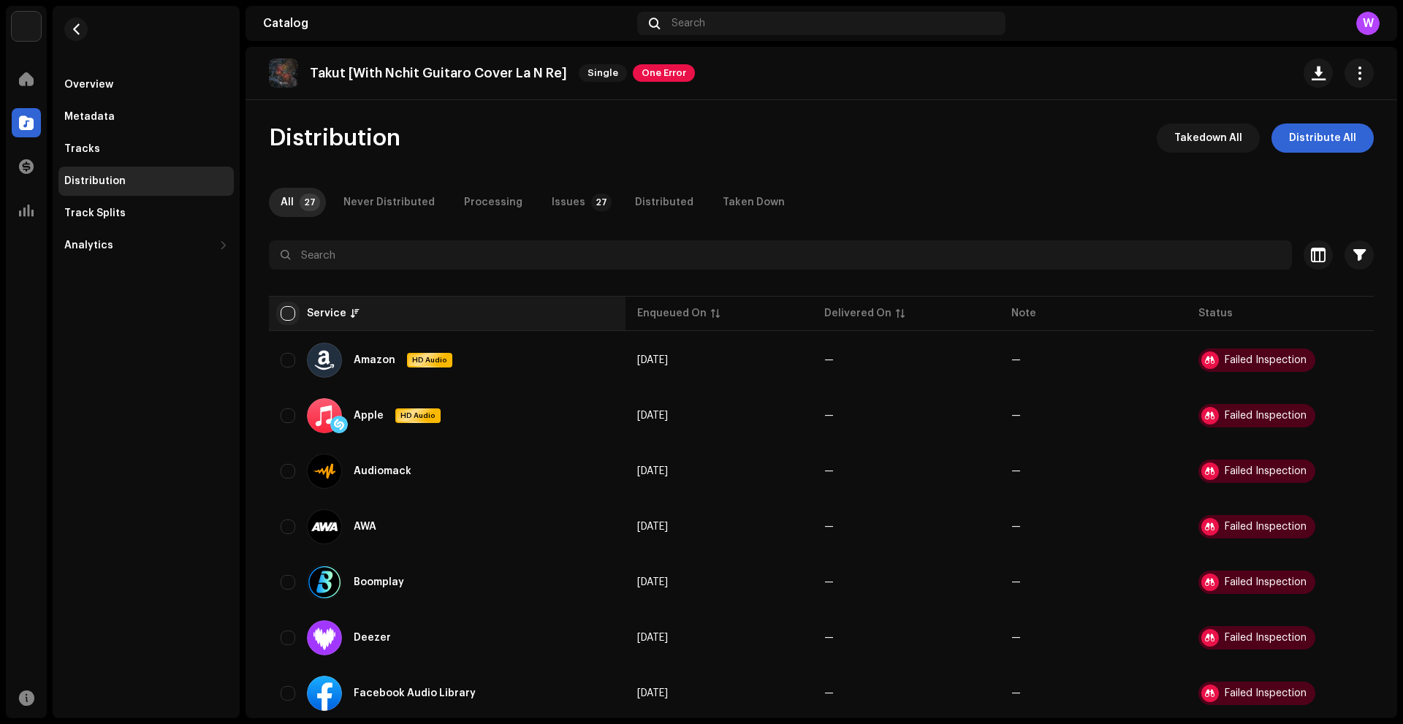
checkbox input "true"
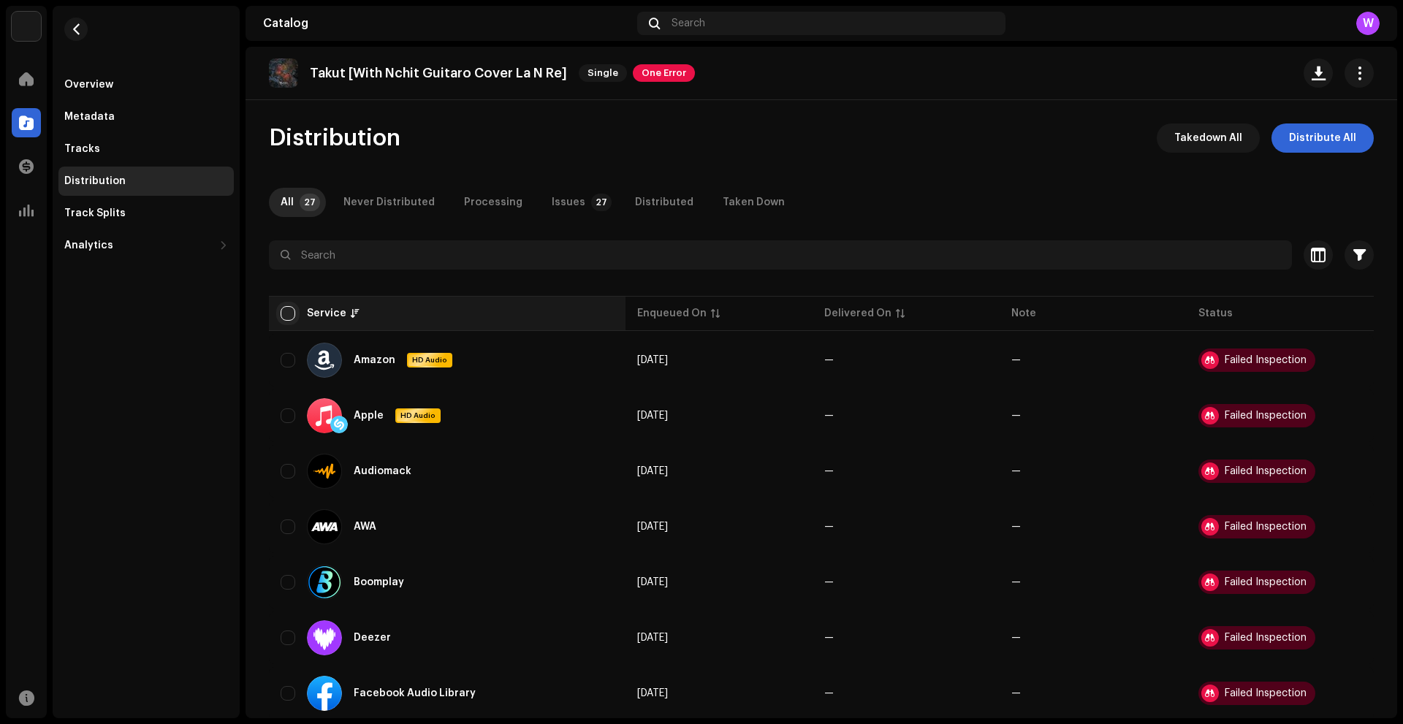
checkbox input "true"
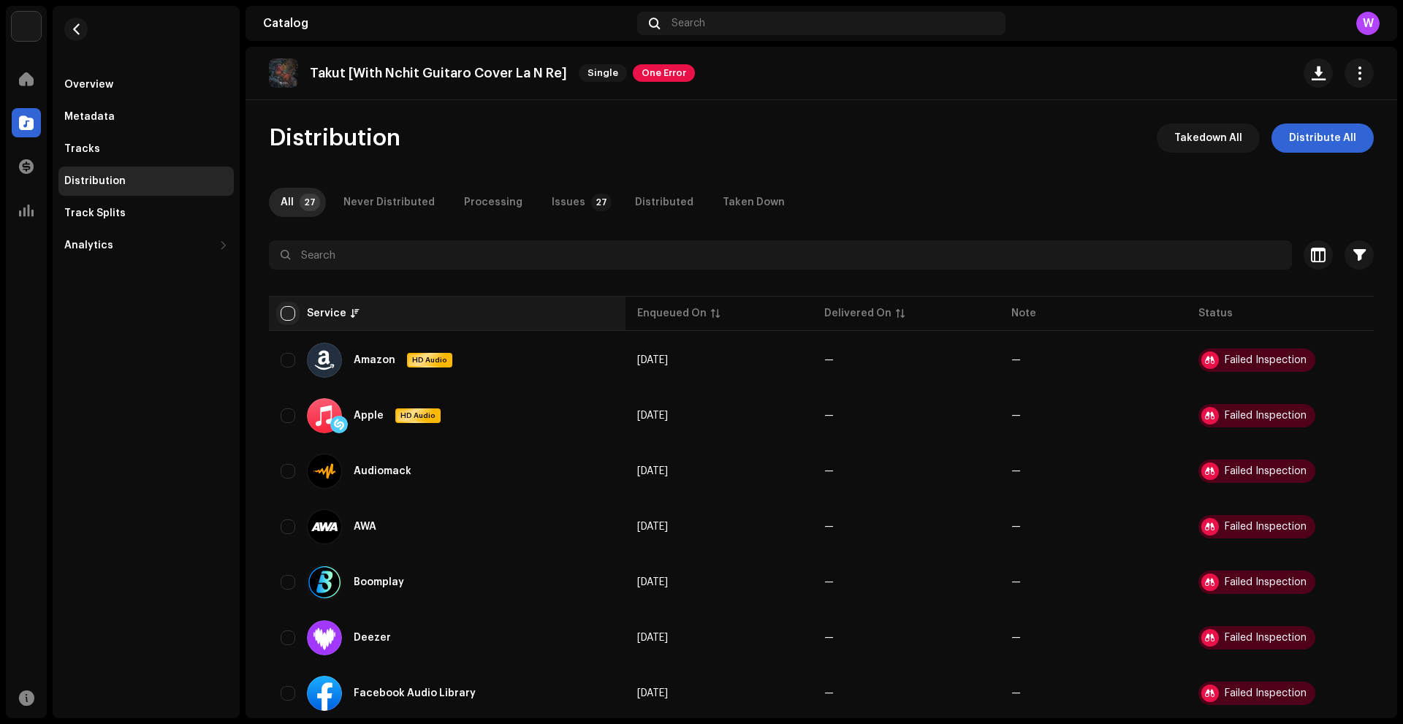
checkbox input "true"
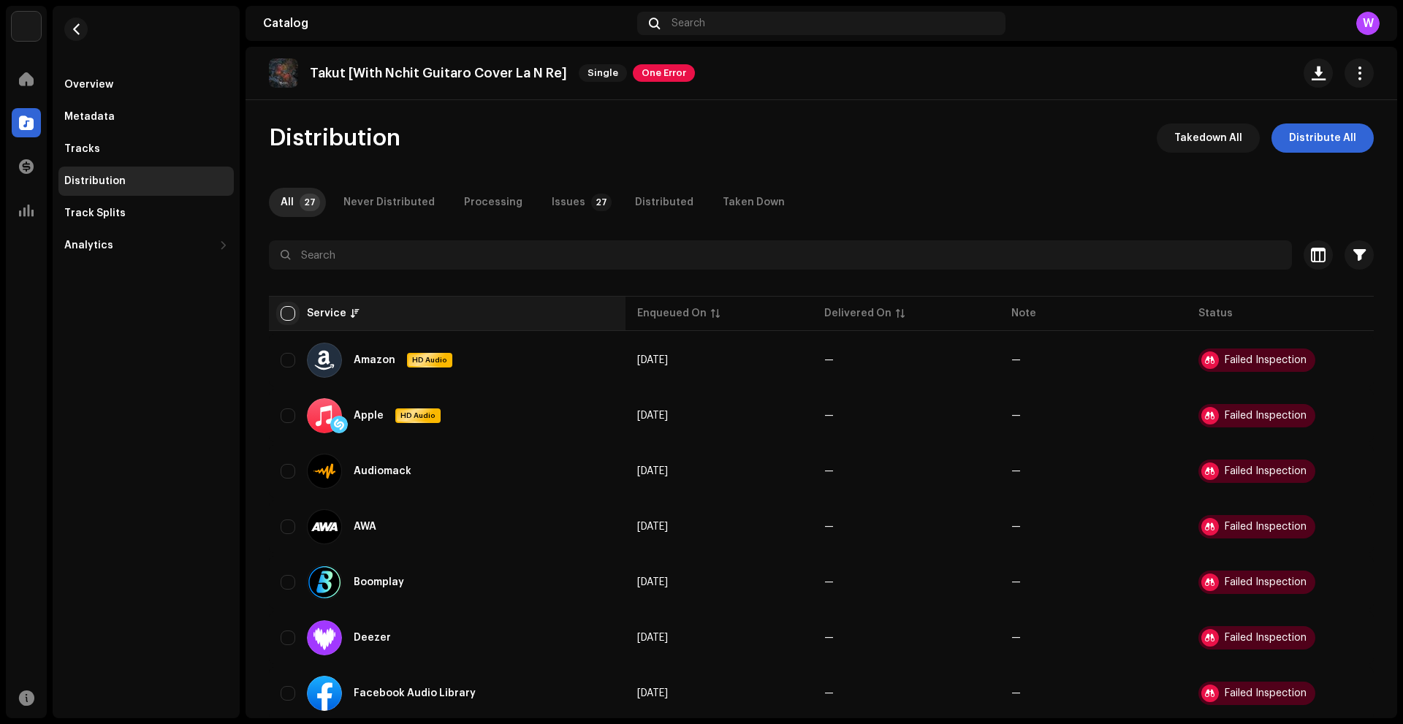
checkbox input "true"
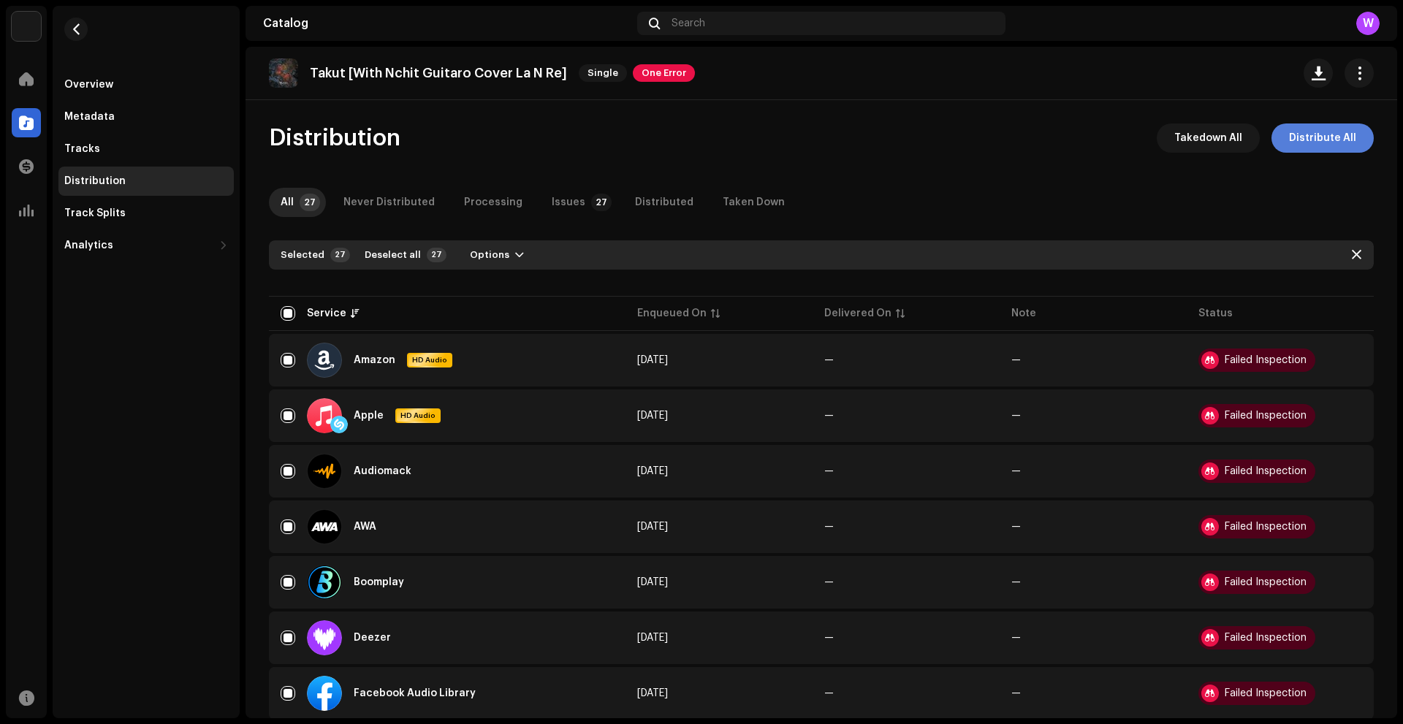
click at [1319, 140] on span "Distribute All" at bounding box center [1322, 137] width 67 height 29
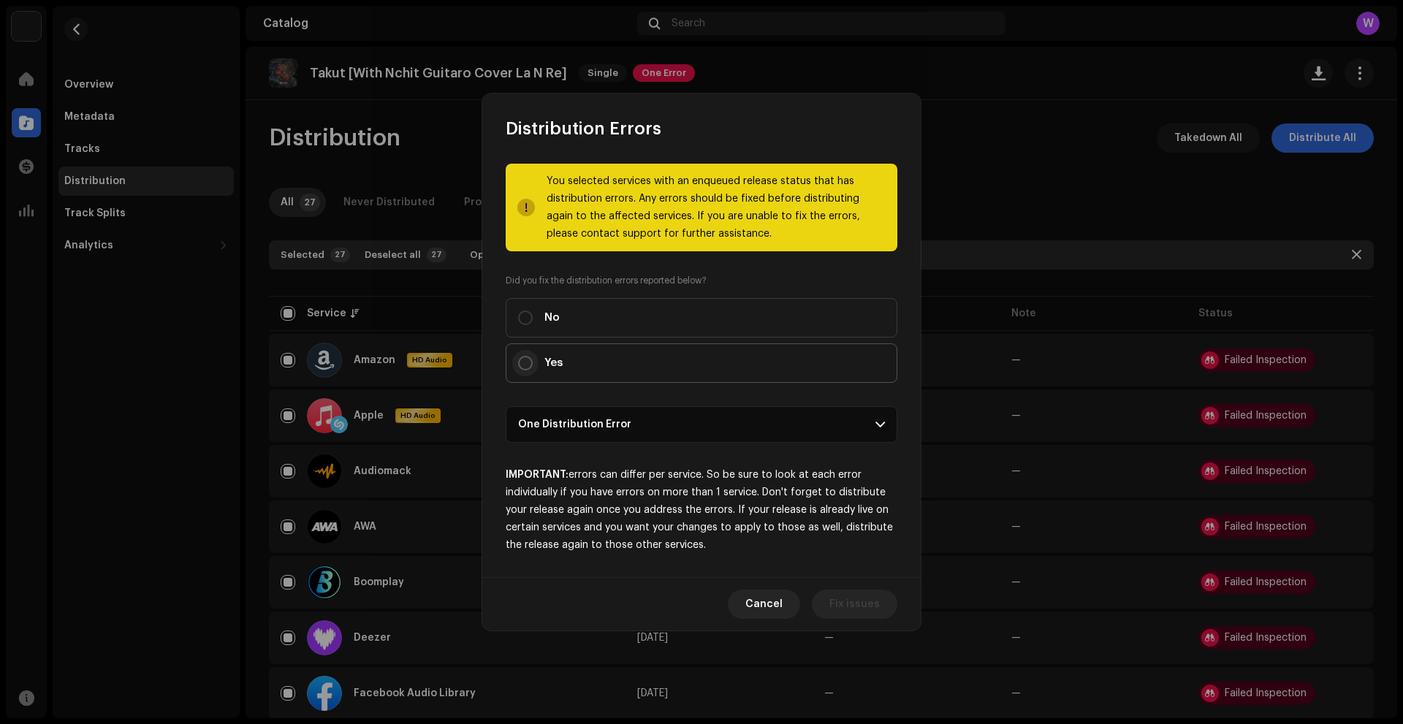
click at [519, 363] on input "Yes" at bounding box center [525, 363] width 15 height 15
radio input "true"
click at [858, 609] on span "Distribute" at bounding box center [854, 604] width 52 height 29
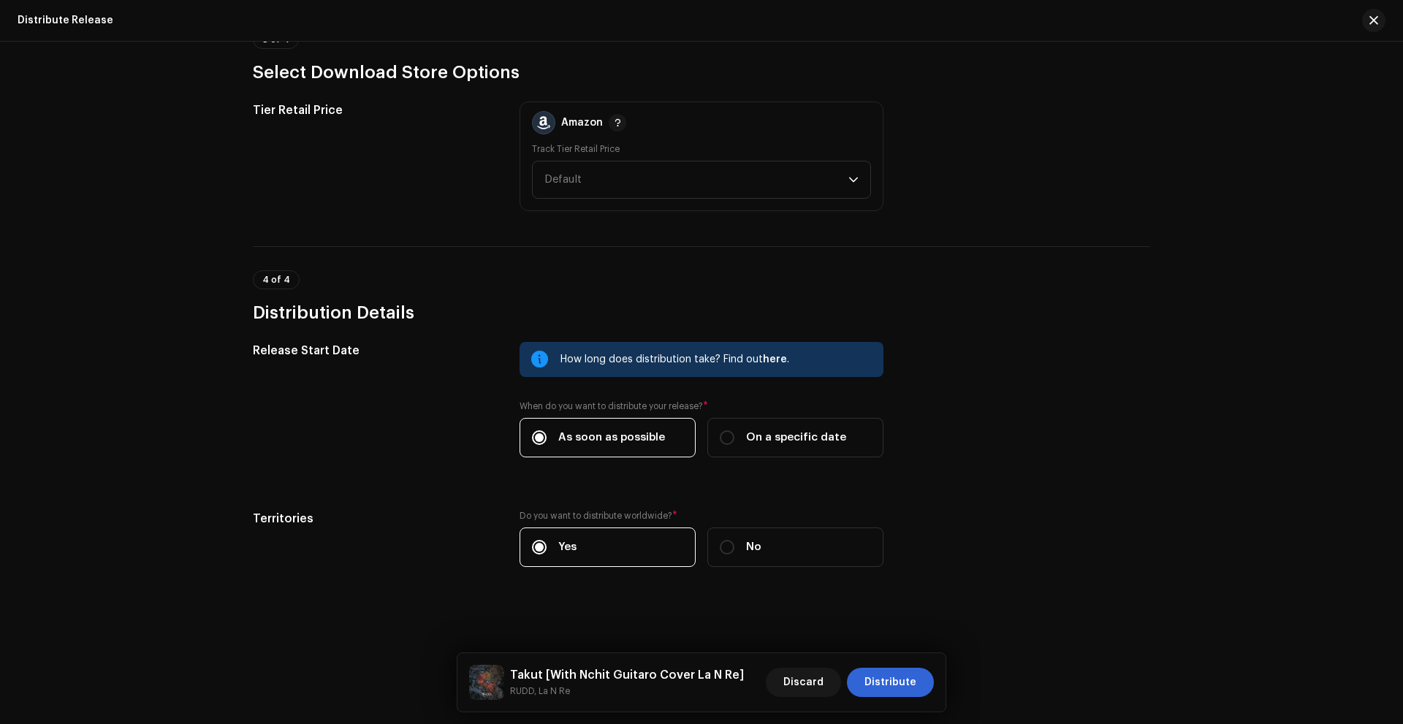
scroll to position [1965, 0]
click at [880, 685] on span "Distribute" at bounding box center [890, 682] width 52 height 29
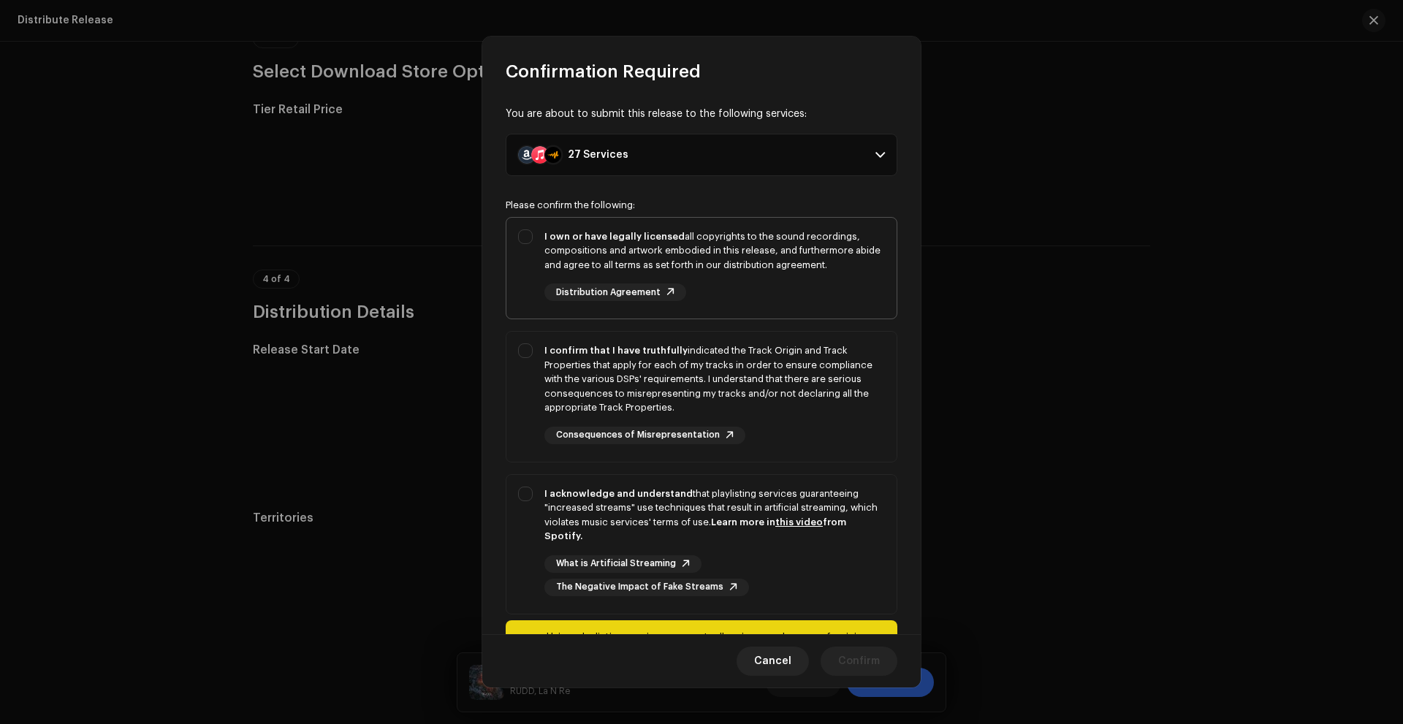
click at [525, 253] on div "I own or have legally licensed all copyrights to the sound recordings, composit…" at bounding box center [701, 266] width 390 height 96
checkbox input "true"
click at [527, 346] on div "I confirm that I have truthfully indicated the Track Origin and Track Propertie…" at bounding box center [701, 394] width 390 height 124
checkbox input "true"
click at [528, 485] on div "I acknowledge and understand that playlisting services guaranteeing "increased …" at bounding box center [701, 541] width 390 height 133
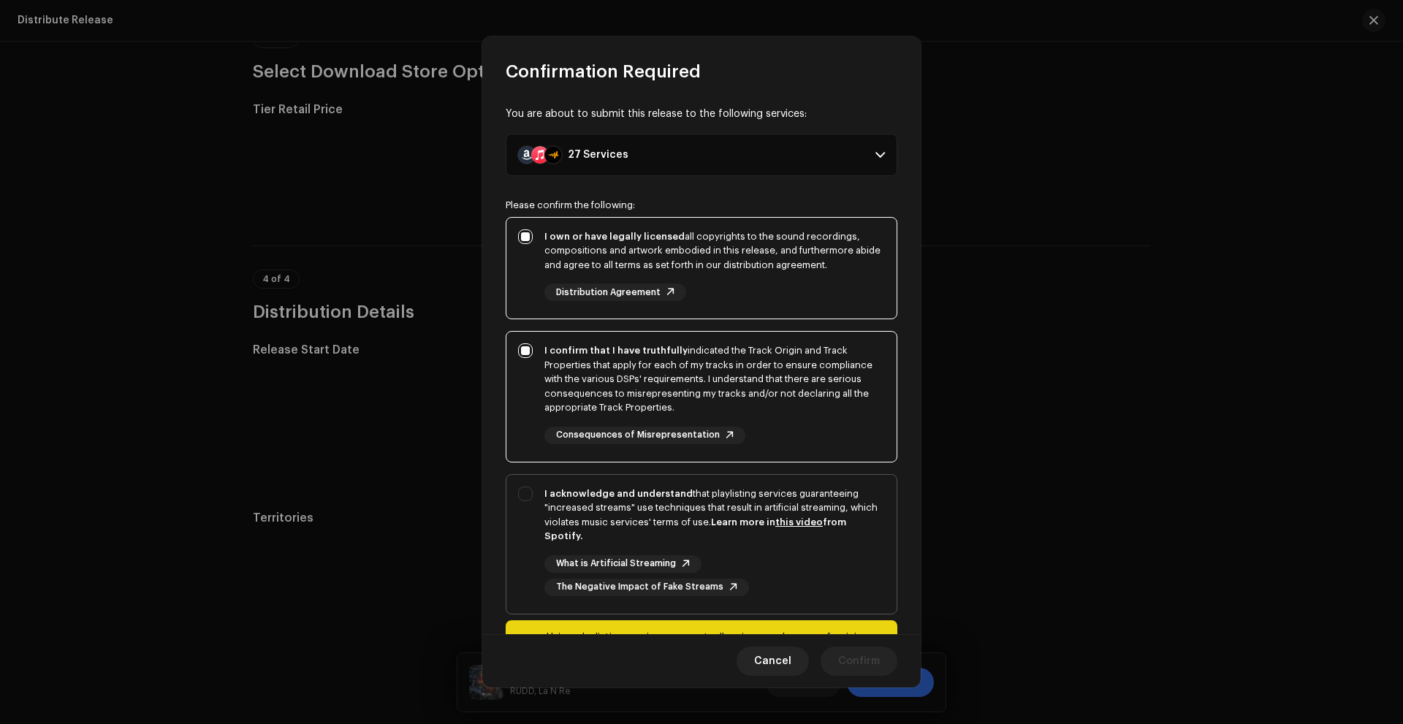
checkbox input "true"
click at [850, 663] on span "Confirm" at bounding box center [859, 661] width 42 height 29
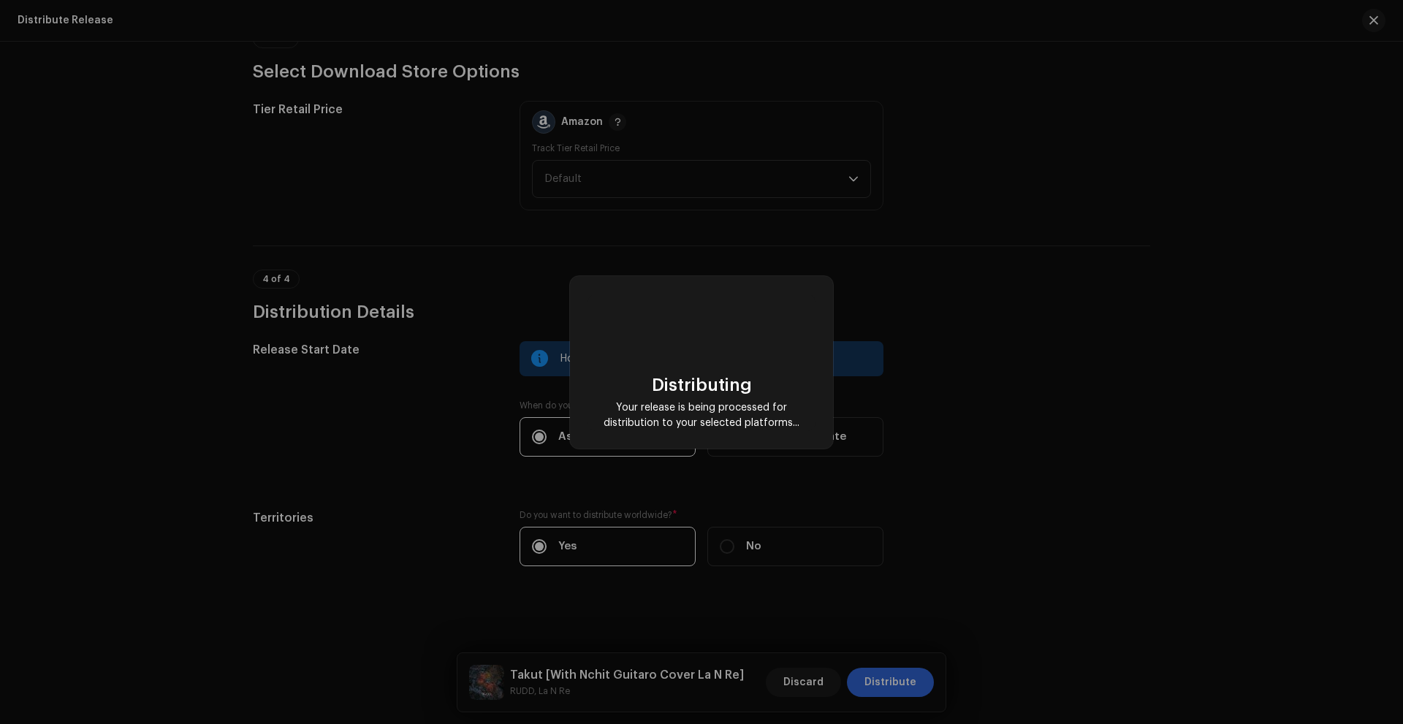
checkbox input "false"
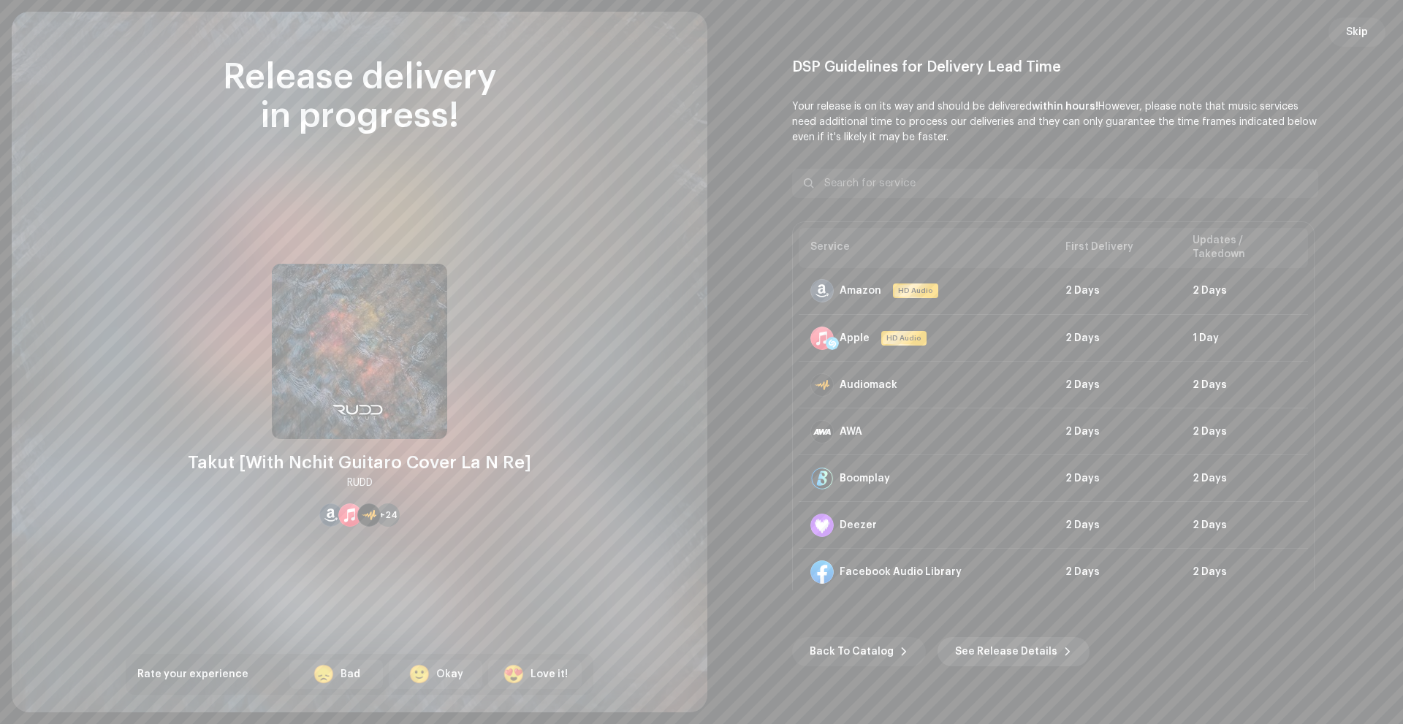
click at [959, 650] on span "See Release Details" at bounding box center [1006, 651] width 102 height 29
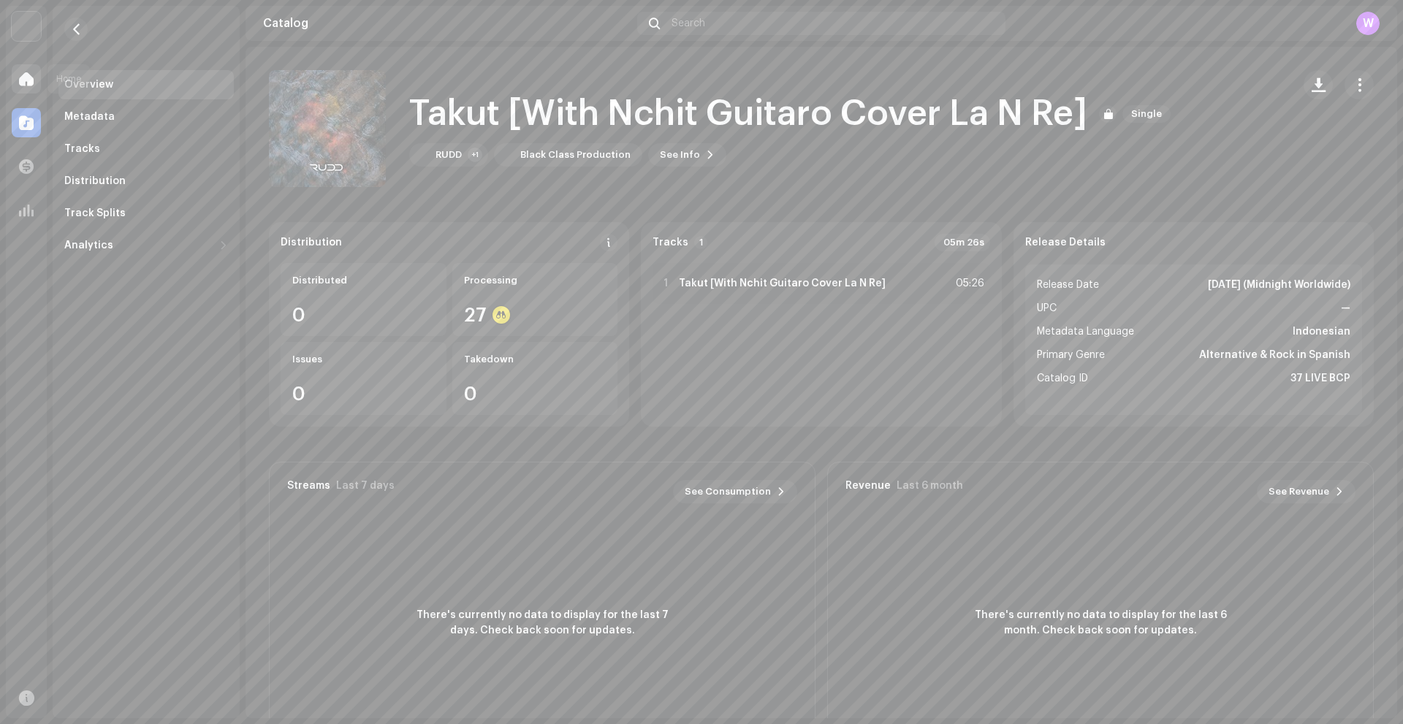
click at [37, 83] on div at bounding box center [26, 78] width 29 height 29
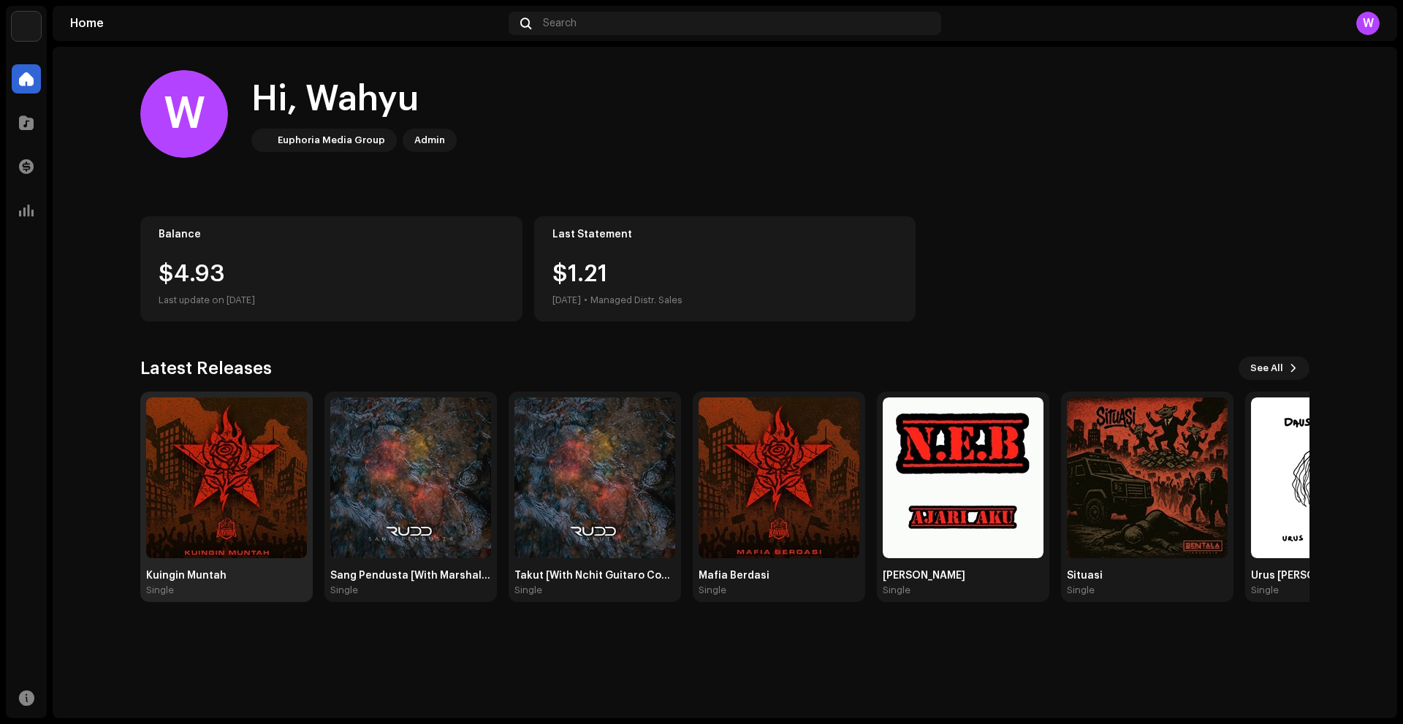
click at [248, 506] on img at bounding box center [226, 477] width 161 height 161
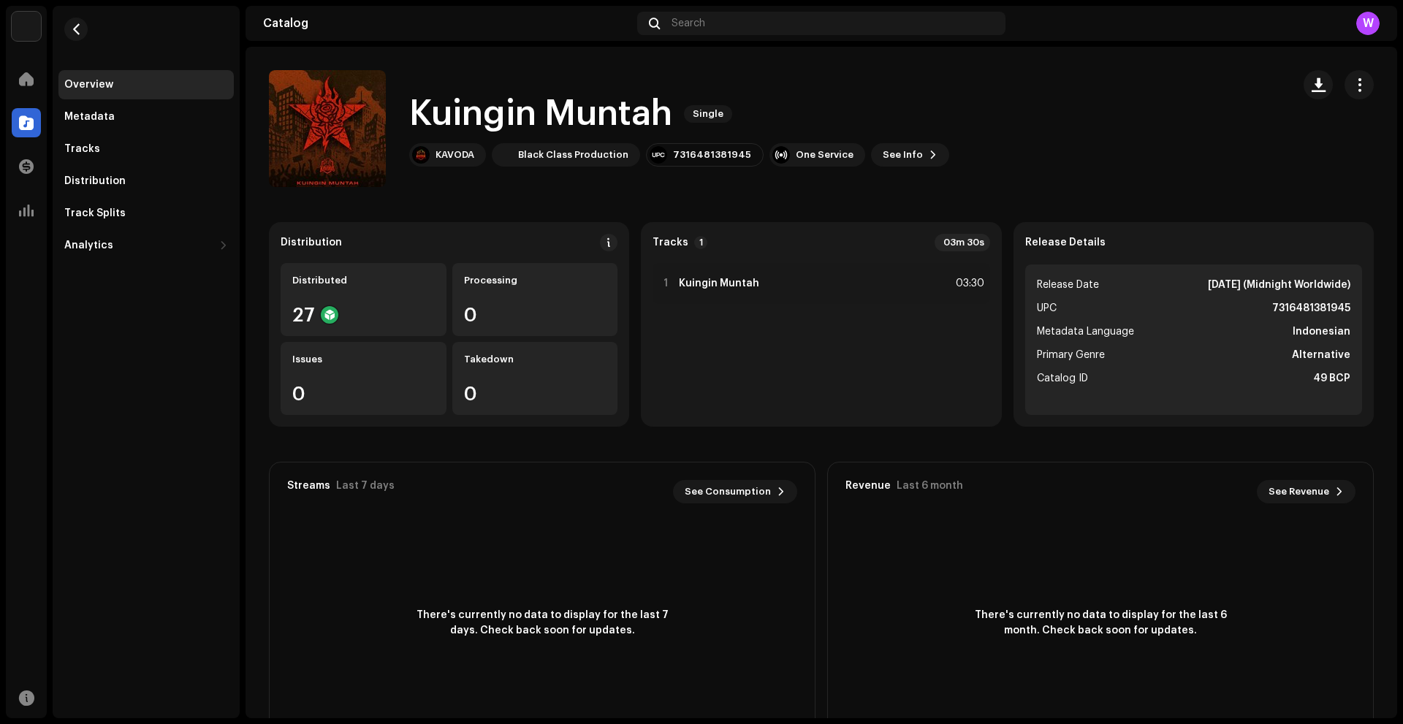
scroll to position [59, 0]
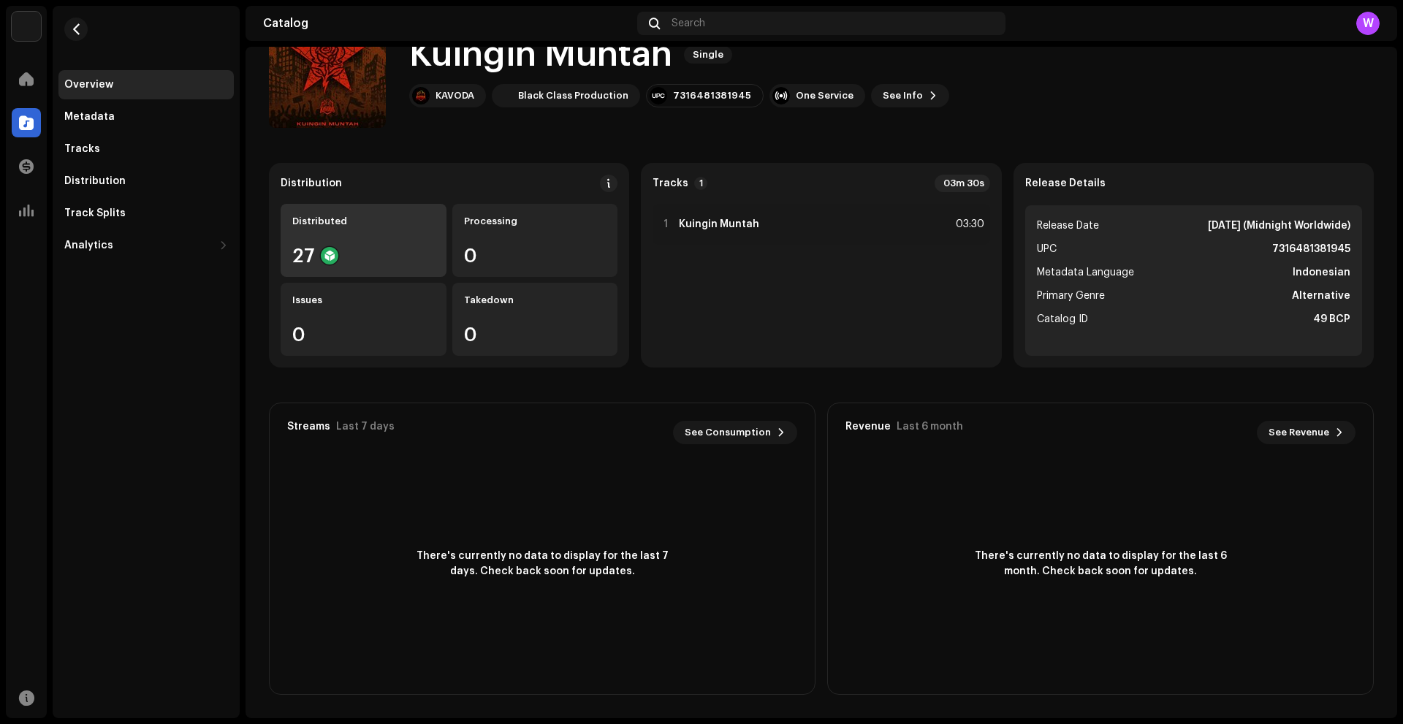
click at [356, 221] on div "Distributed" at bounding box center [363, 222] width 142 height 12
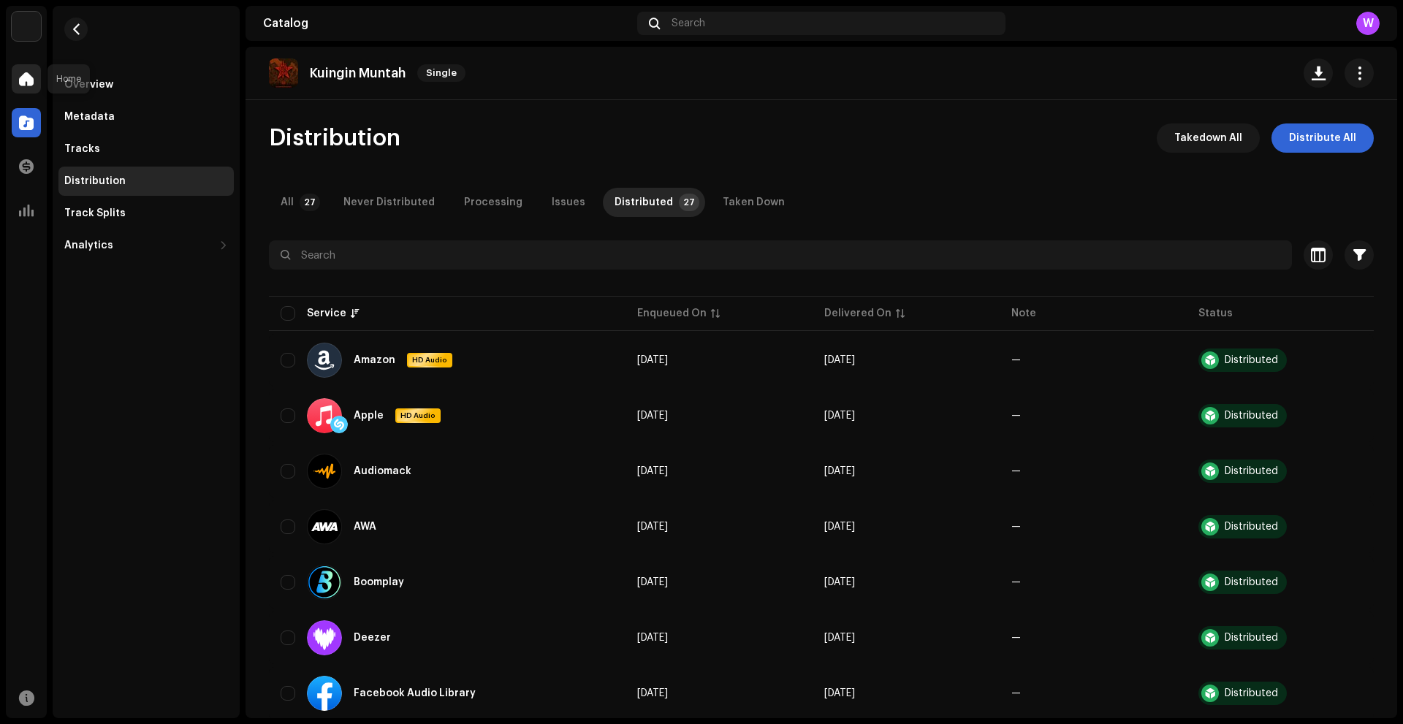
click at [20, 76] on span at bounding box center [26, 79] width 15 height 12
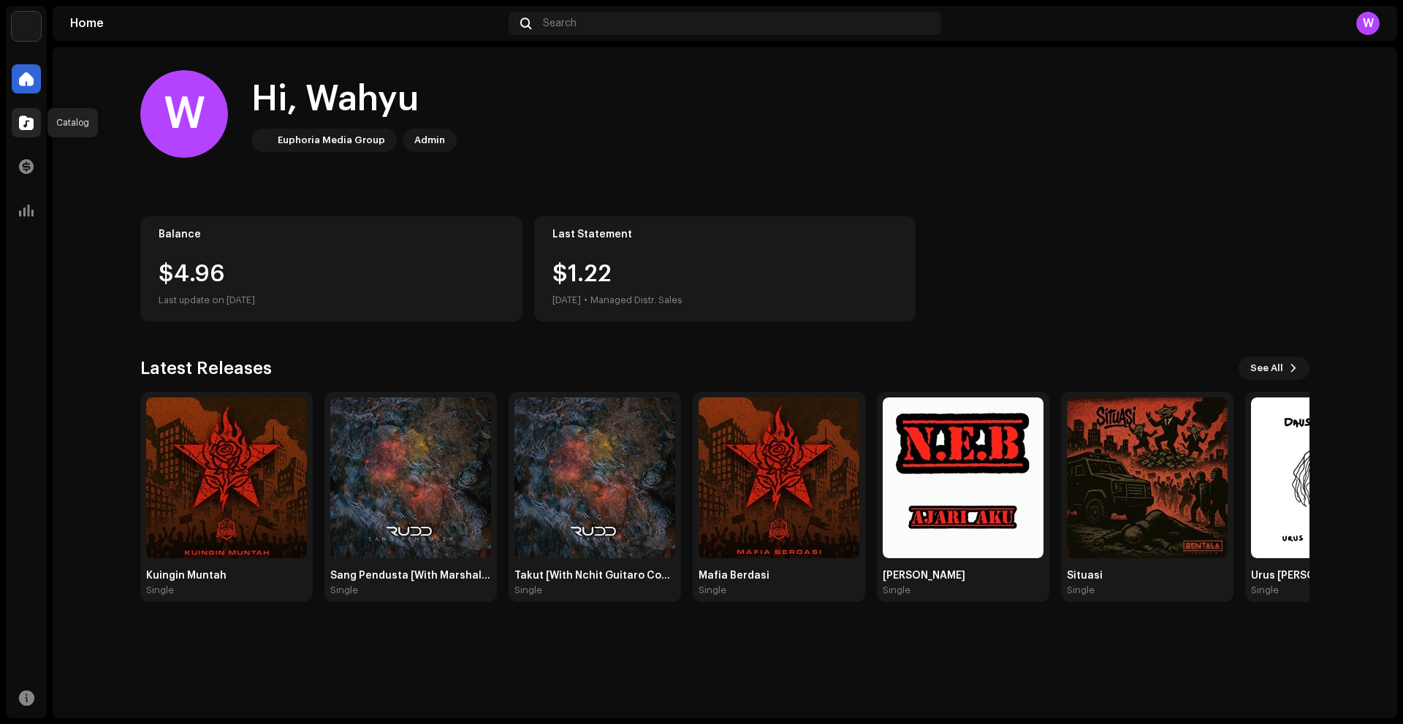
drag, startPoint x: 15, startPoint y: 120, endPoint x: 54, endPoint y: 126, distance: 39.2
click at [15, 120] on div at bounding box center [26, 122] width 29 height 29
